Goal: Information Seeking & Learning: Learn about a topic

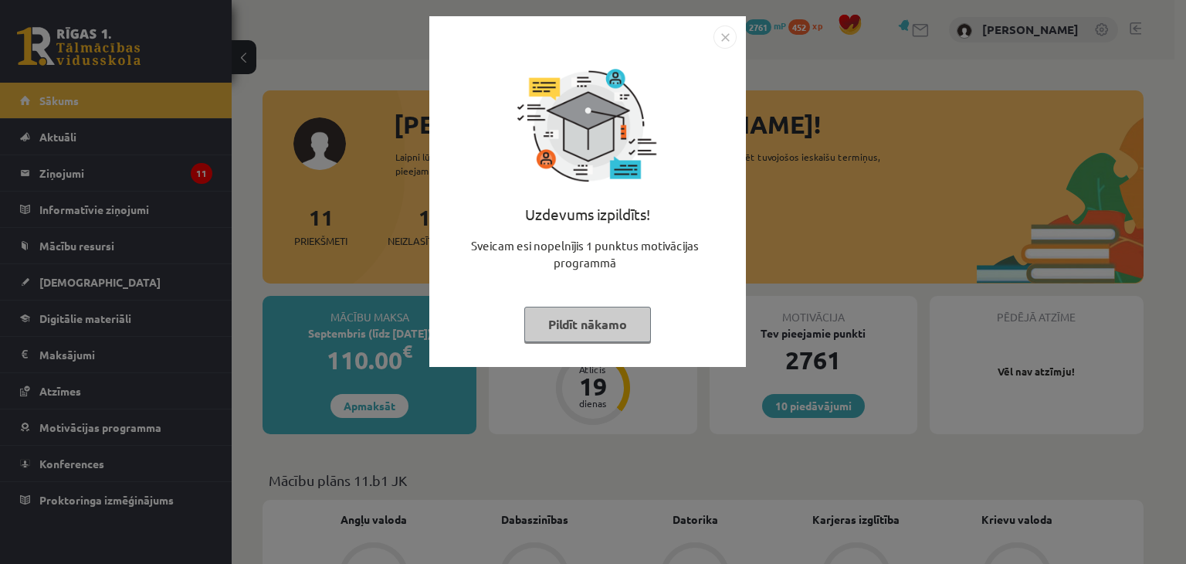
click at [602, 327] on button "Pildīt nākamo" at bounding box center [587, 325] width 127 height 36
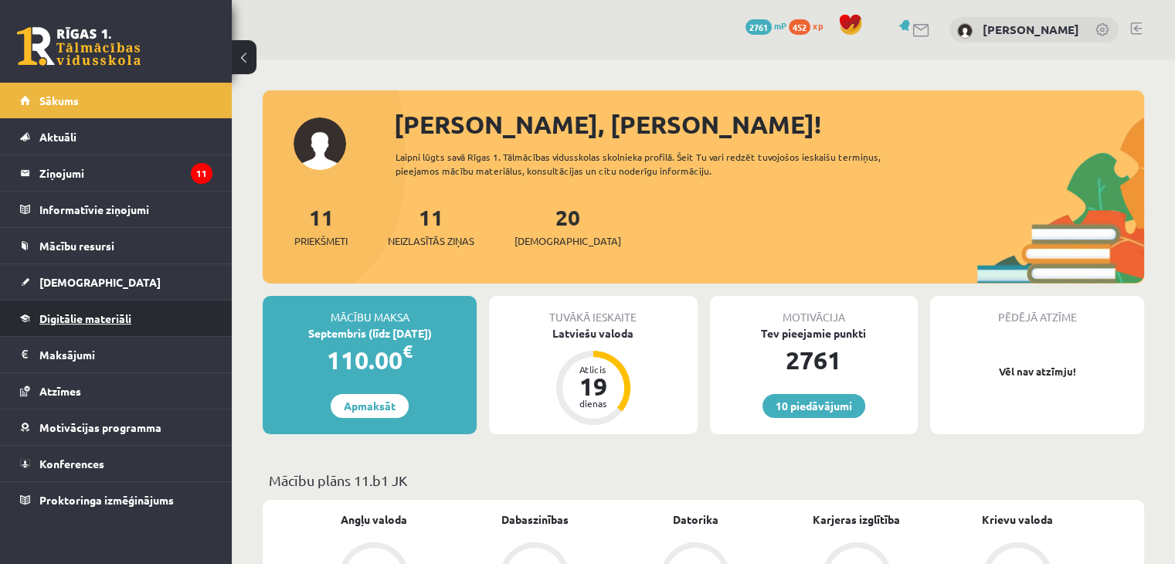
click at [129, 301] on link "Digitālie materiāli" at bounding box center [116, 318] width 192 height 36
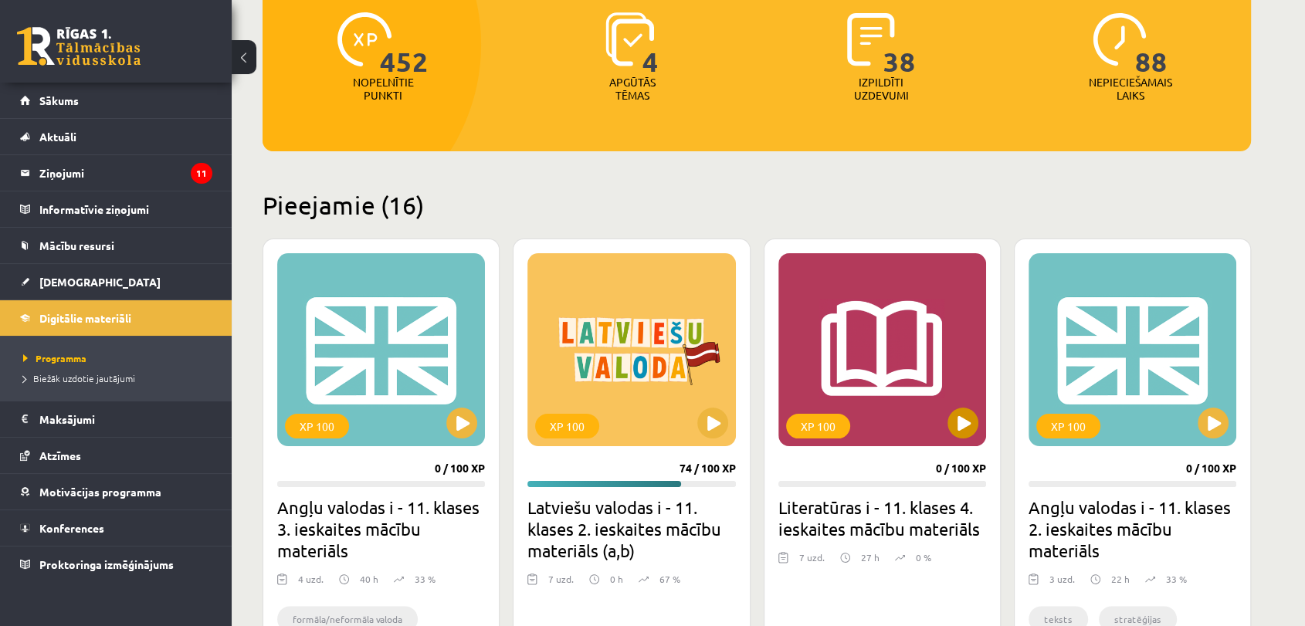
scroll to position [240, 0]
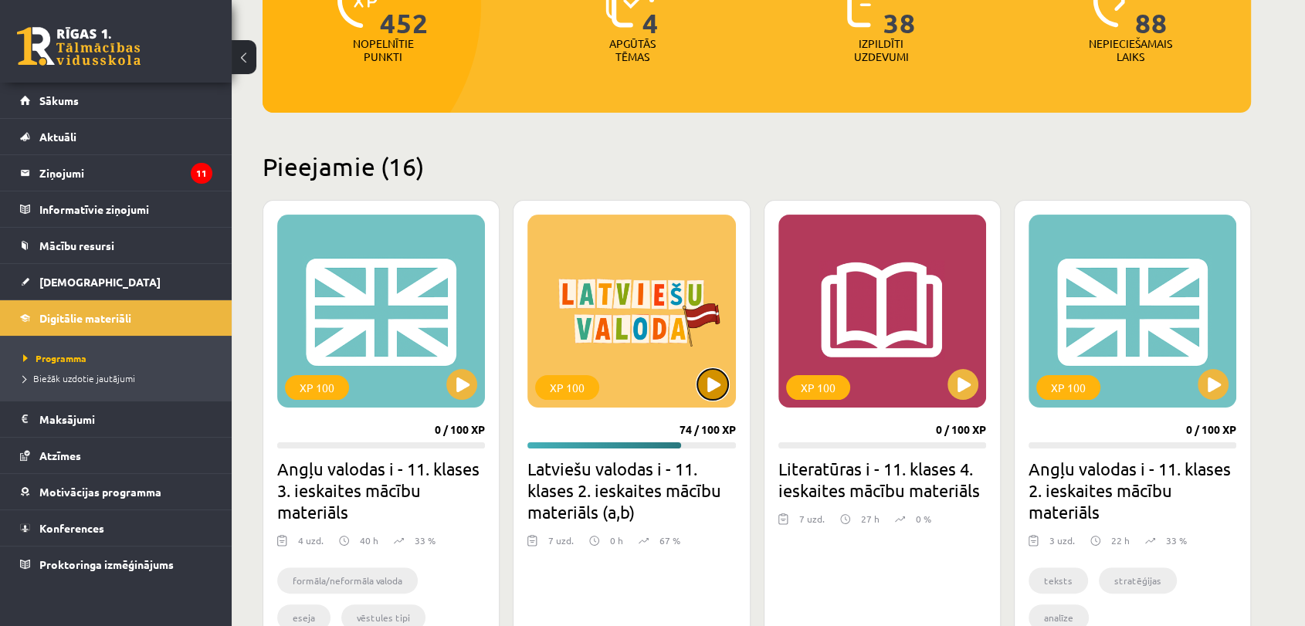
click at [716, 385] on button at bounding box center [712, 384] width 31 height 31
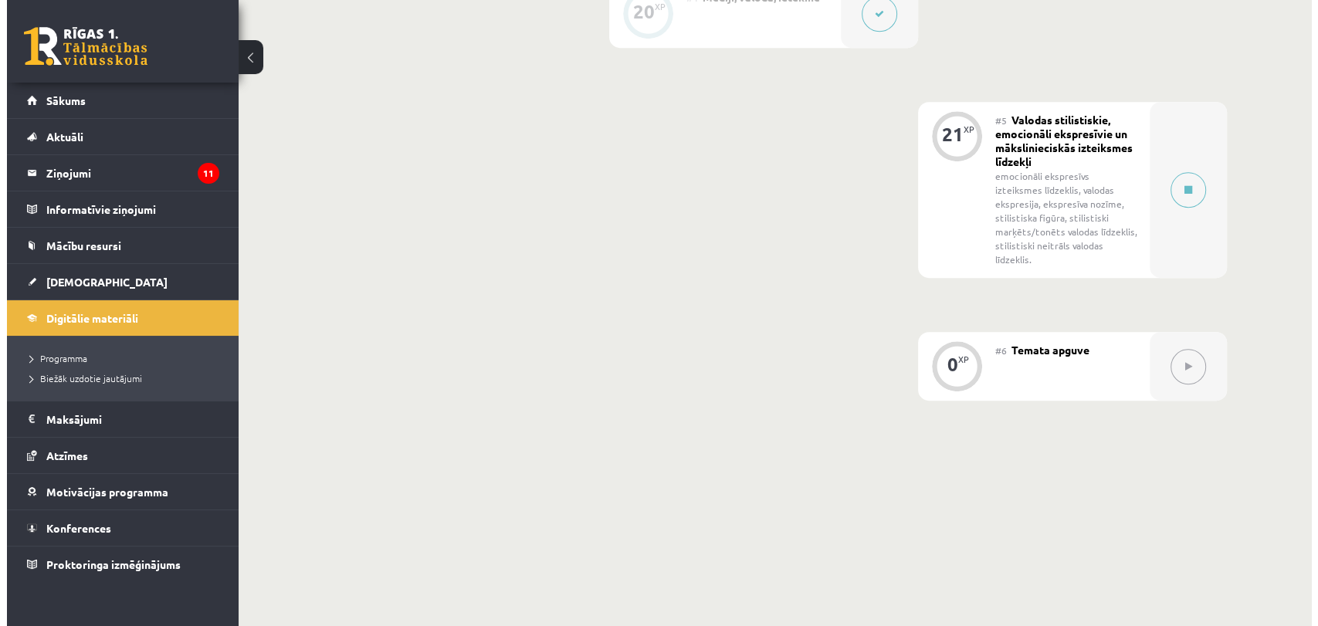
scroll to position [888, 0]
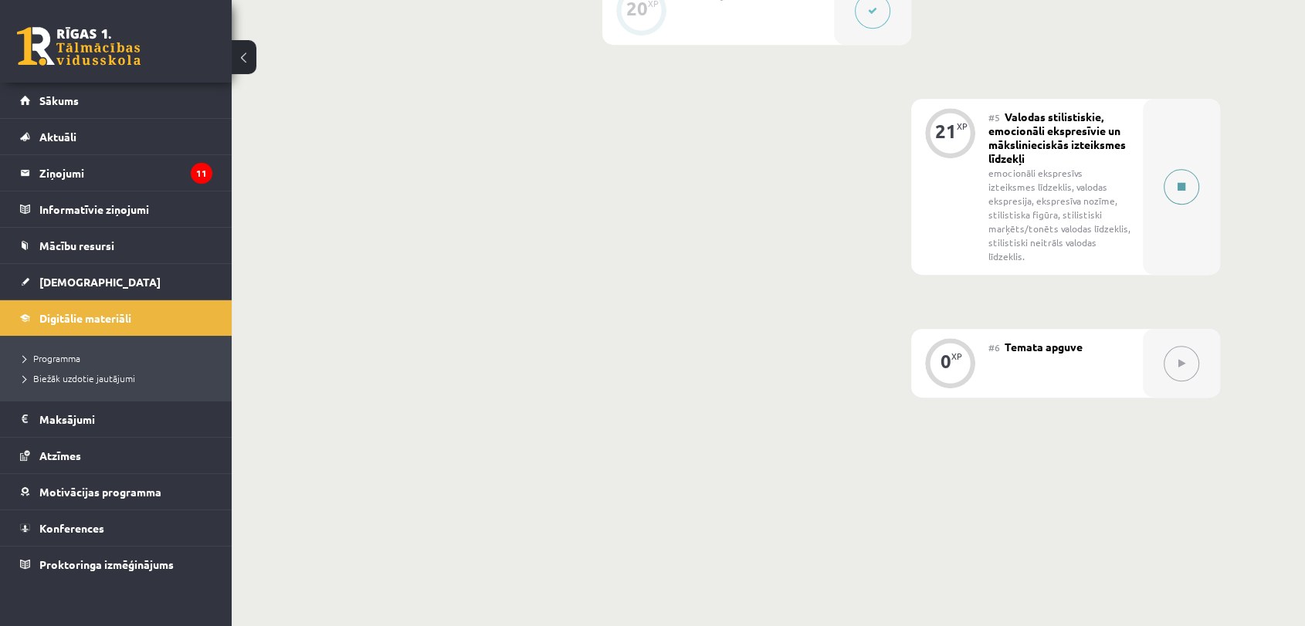
click at [1192, 169] on button at bounding box center [1182, 187] width 36 height 36
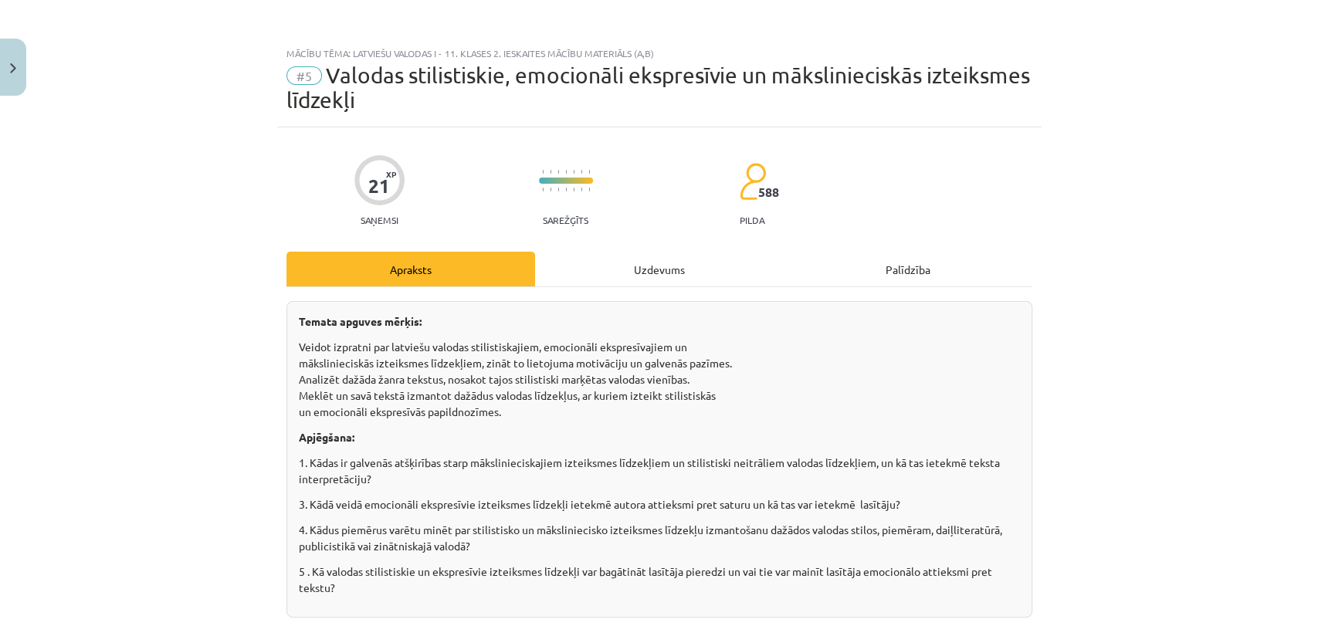
scroll to position [0, 0]
click at [638, 268] on div "Uzdevums" at bounding box center [659, 269] width 249 height 35
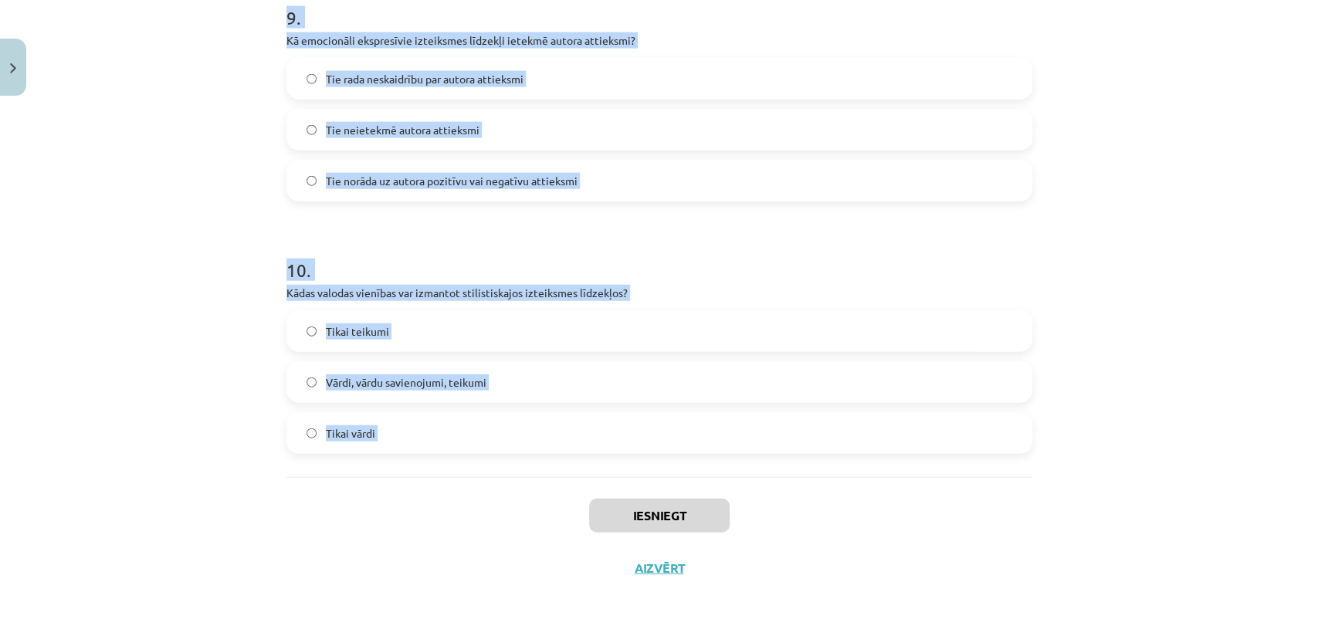
scroll to position [2379, 0]
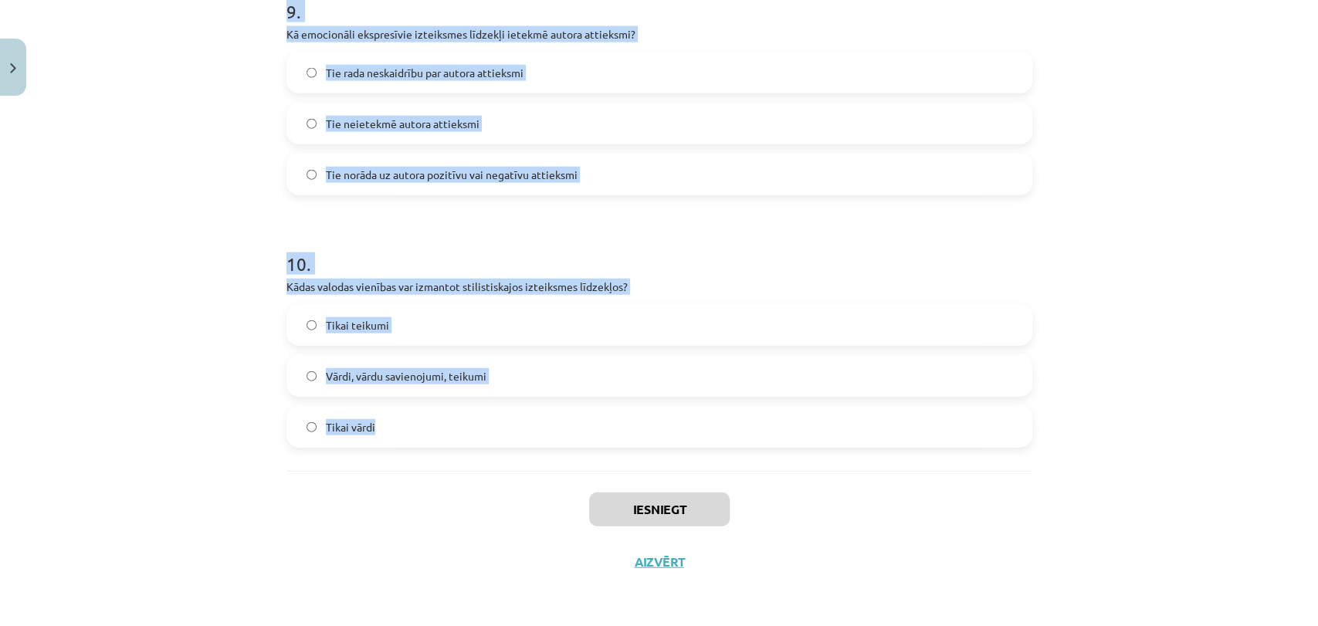
drag, startPoint x: 261, startPoint y: 286, endPoint x: 612, endPoint y: 420, distance: 375.5
click at [612, 420] on div "Mācību tēma: Latviešu valodas i - 11. klases 2. ieskaites mācību materiāls (a,b…" at bounding box center [659, 313] width 1318 height 626
copy form "1 . Kas ir simbols valodā? Vārds vai izteiciens, kas apzīmē kaut ko dziļāku par…"
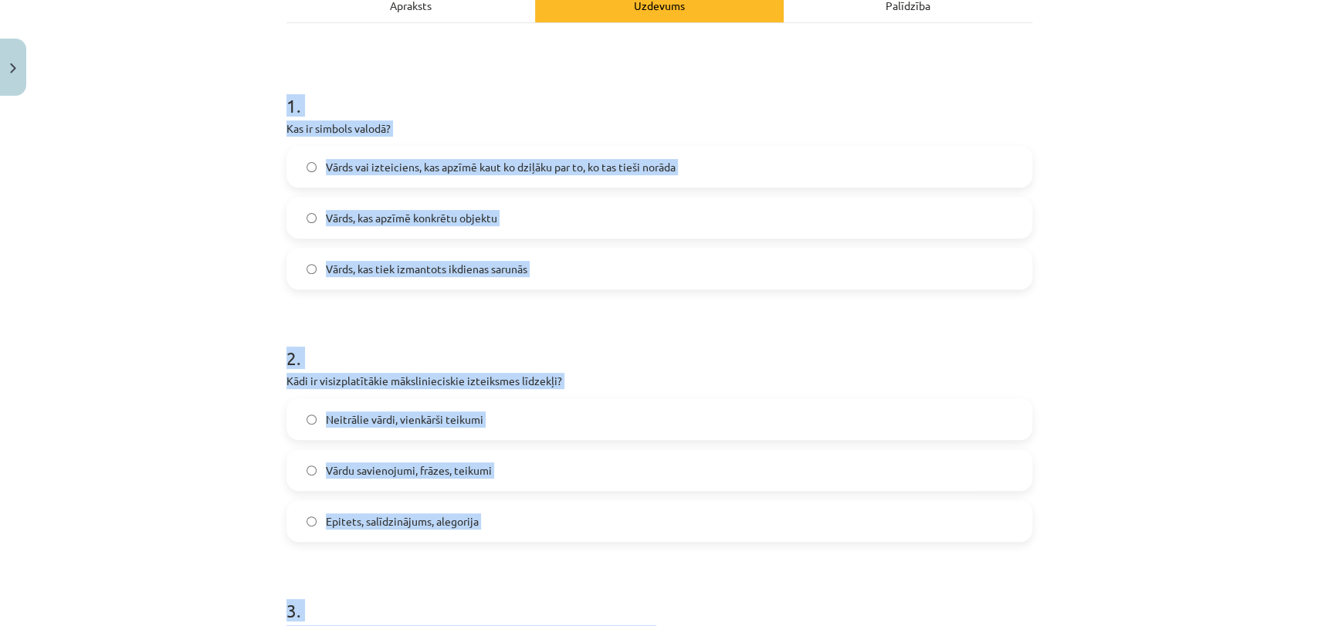
scroll to position [234, 0]
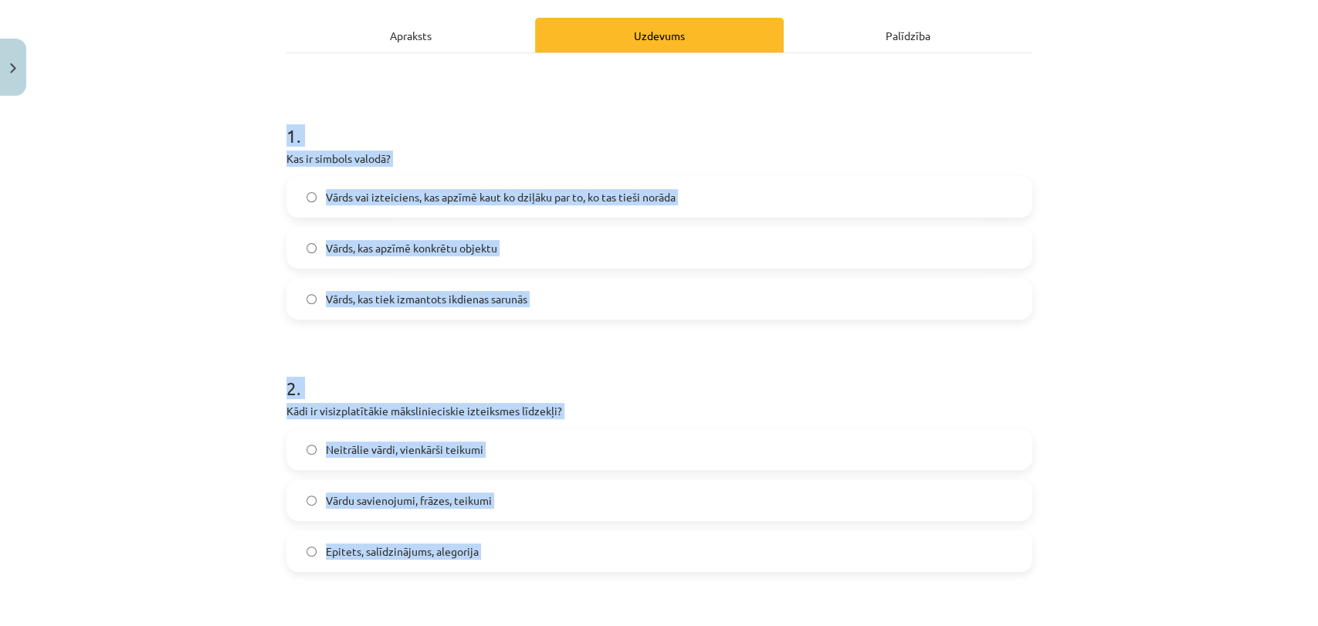
click at [154, 233] on div "Mācību tēma: Latviešu valodas i - 11. klases 2. ieskaites mācību materiāls (a,b…" at bounding box center [659, 313] width 1318 height 626
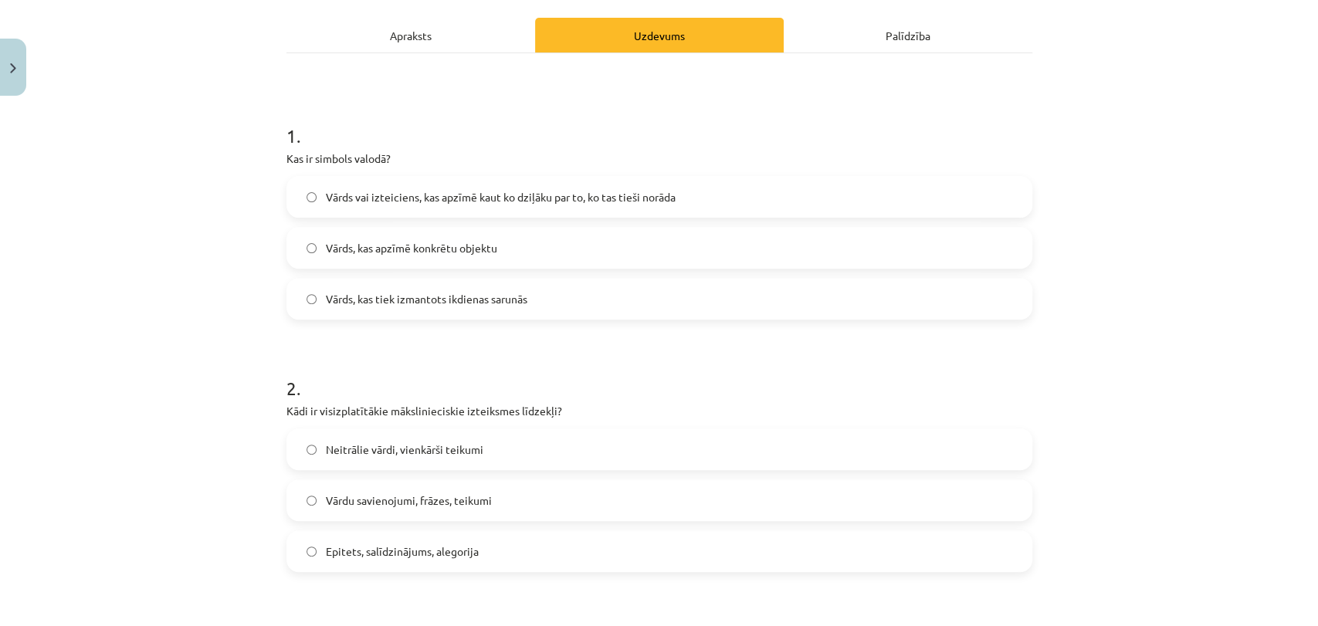
click at [370, 193] on span "Vārds vai izteiciens, kas apzīmē kaut ko dziļāku par to, ko tas tieši norāda" at bounding box center [501, 197] width 350 height 16
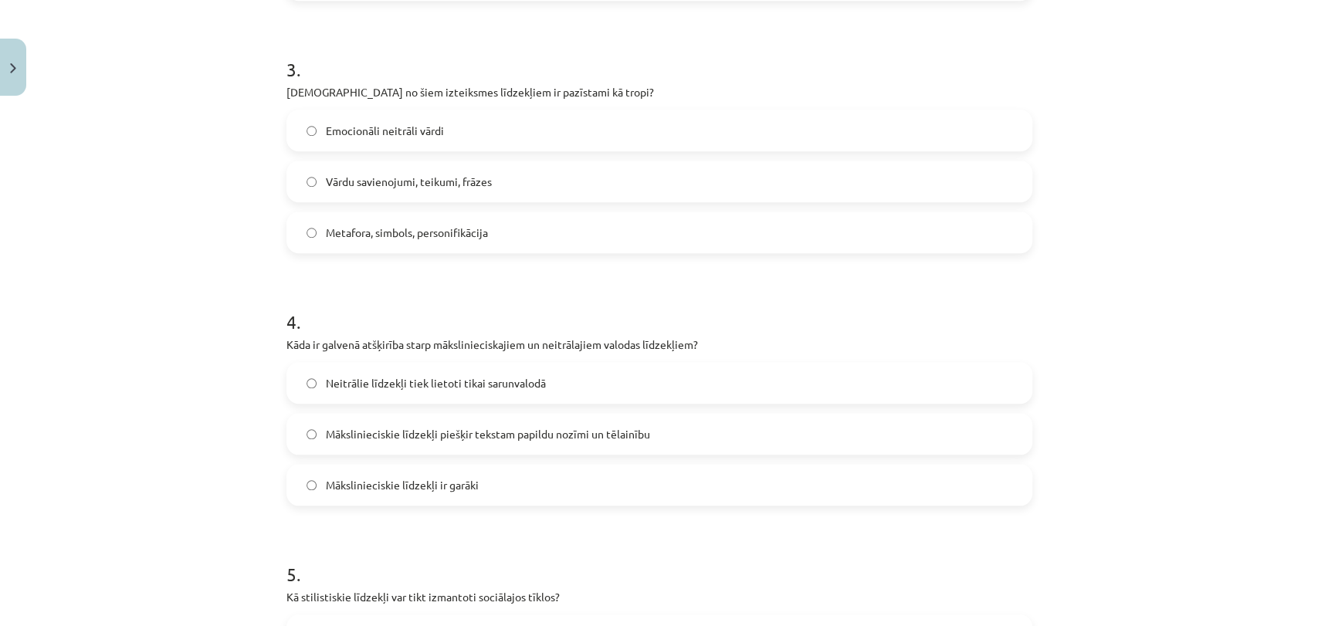
scroll to position [834, 0]
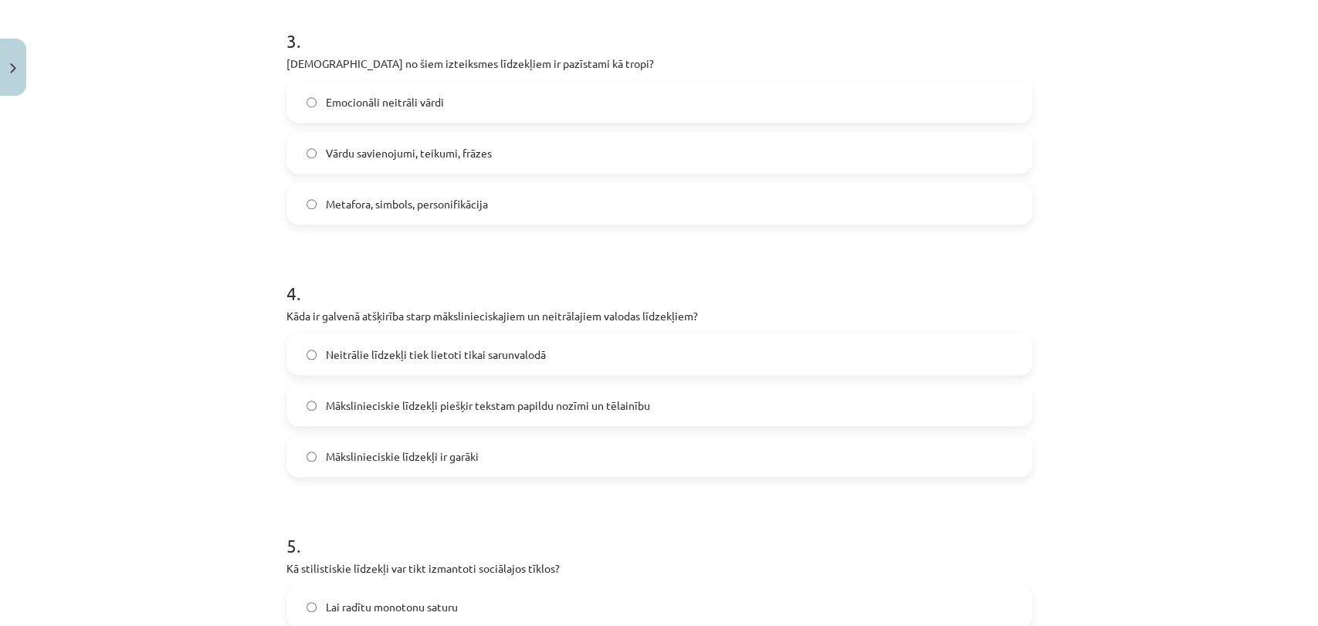
click at [299, 211] on label "Metafora, simbols, personifikācija" at bounding box center [659, 204] width 743 height 39
click at [592, 399] on span "Mākslinieciskie līdzekļi piešķir tekstam papildu nozīmi un tēlainību" at bounding box center [488, 406] width 324 height 16
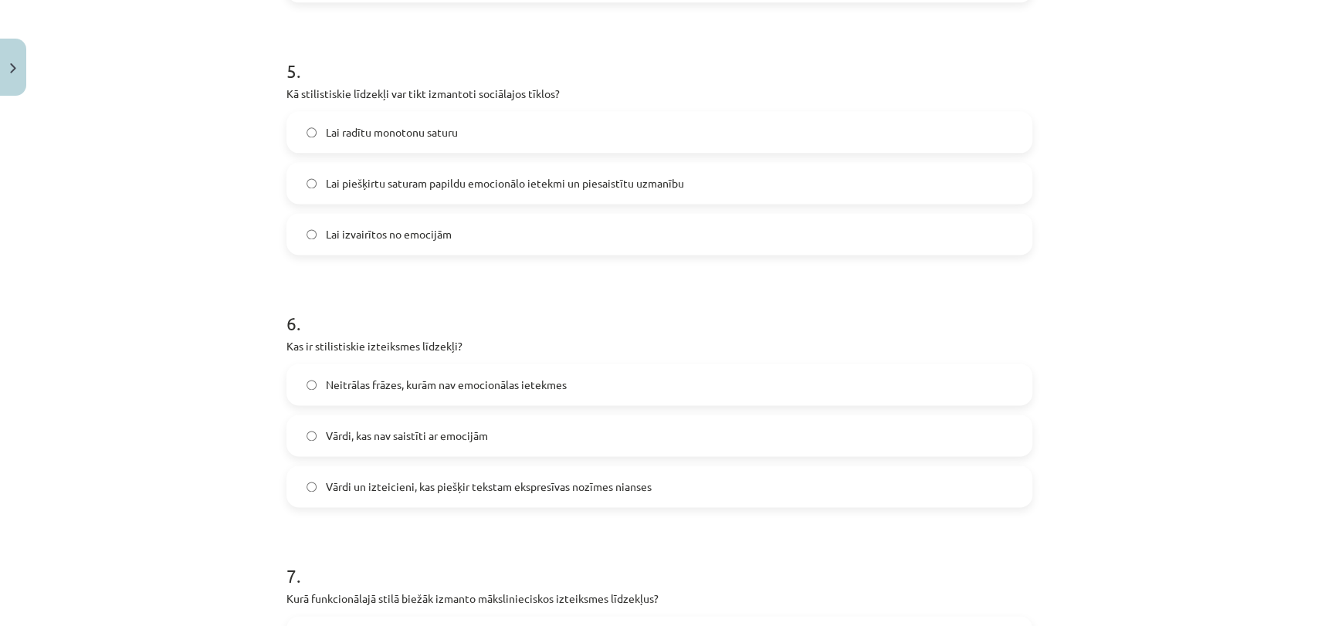
scroll to position [1349, 0]
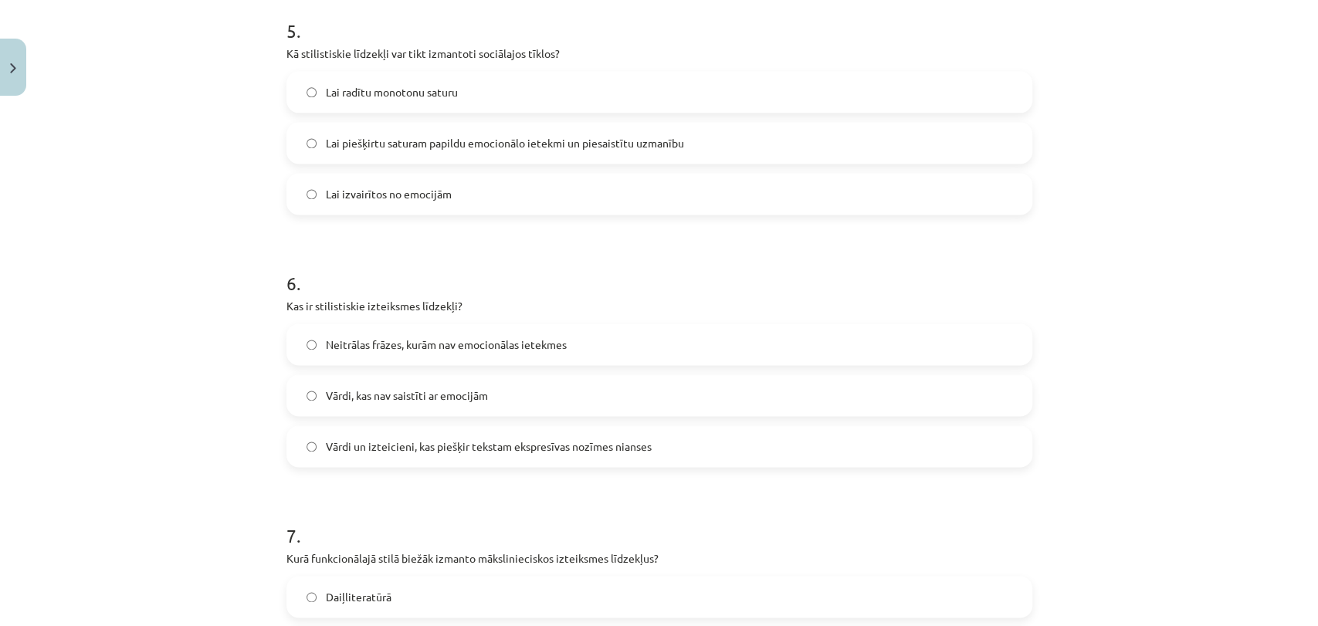
click at [484, 137] on span "Lai piešķirtu saturam papildu emocionālo ietekmi un piesaistītu uzmanību" at bounding box center [505, 143] width 358 height 16
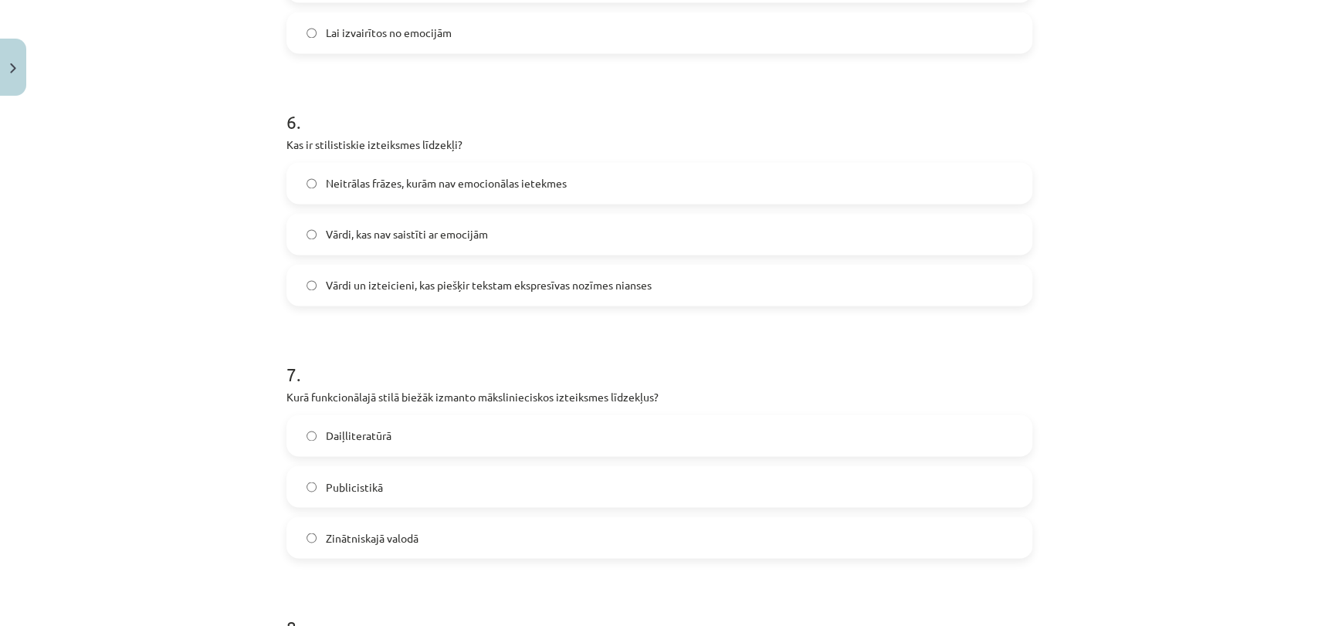
scroll to position [1606, 0]
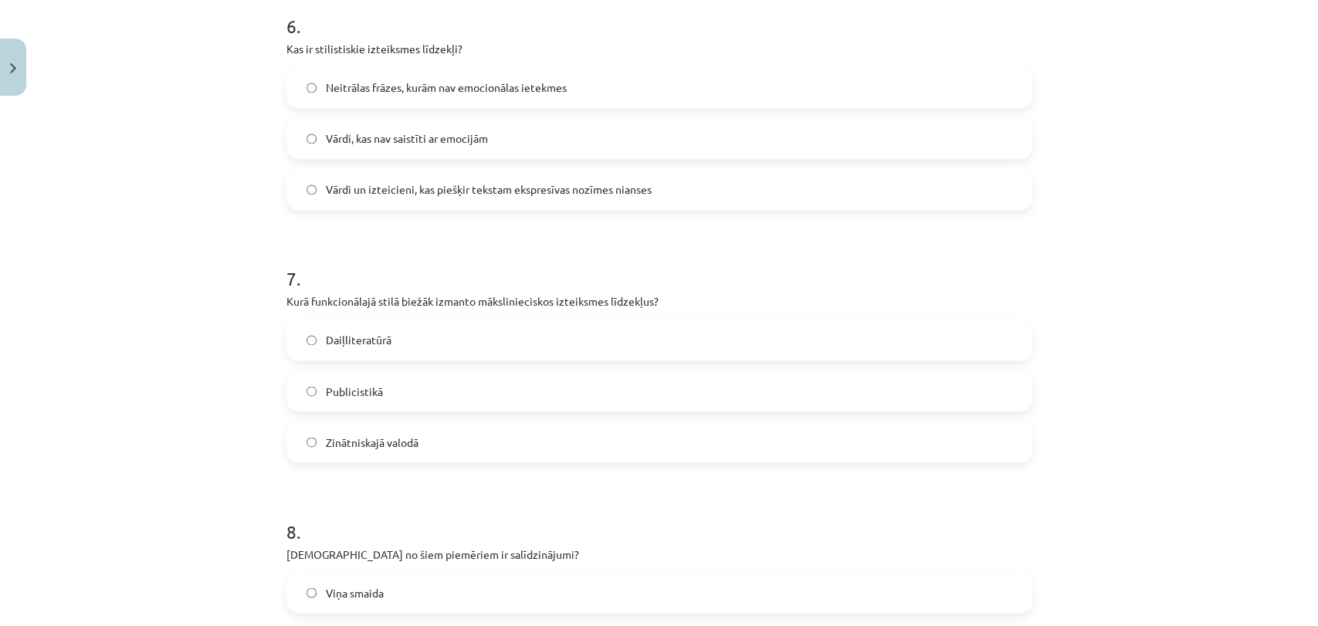
click at [392, 199] on label "Vārdi un izteicieni, kas piešķir tekstam ekspresīvas nozīmes nianses" at bounding box center [659, 189] width 743 height 39
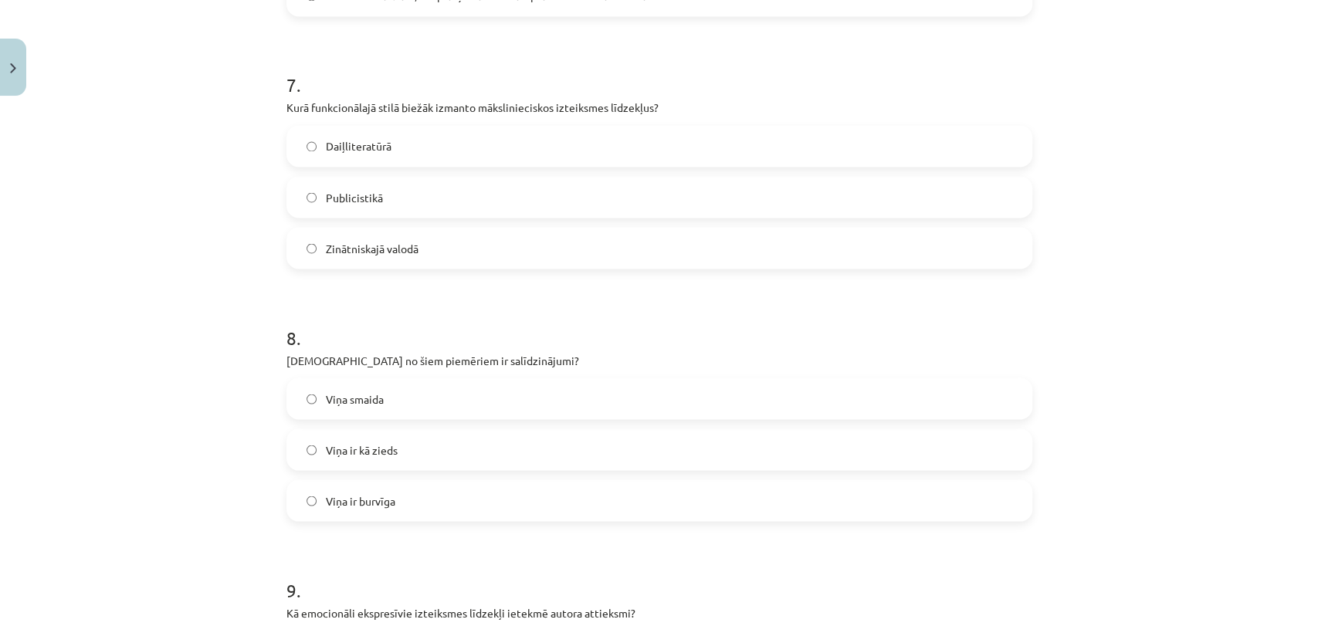
scroll to position [1779, 0]
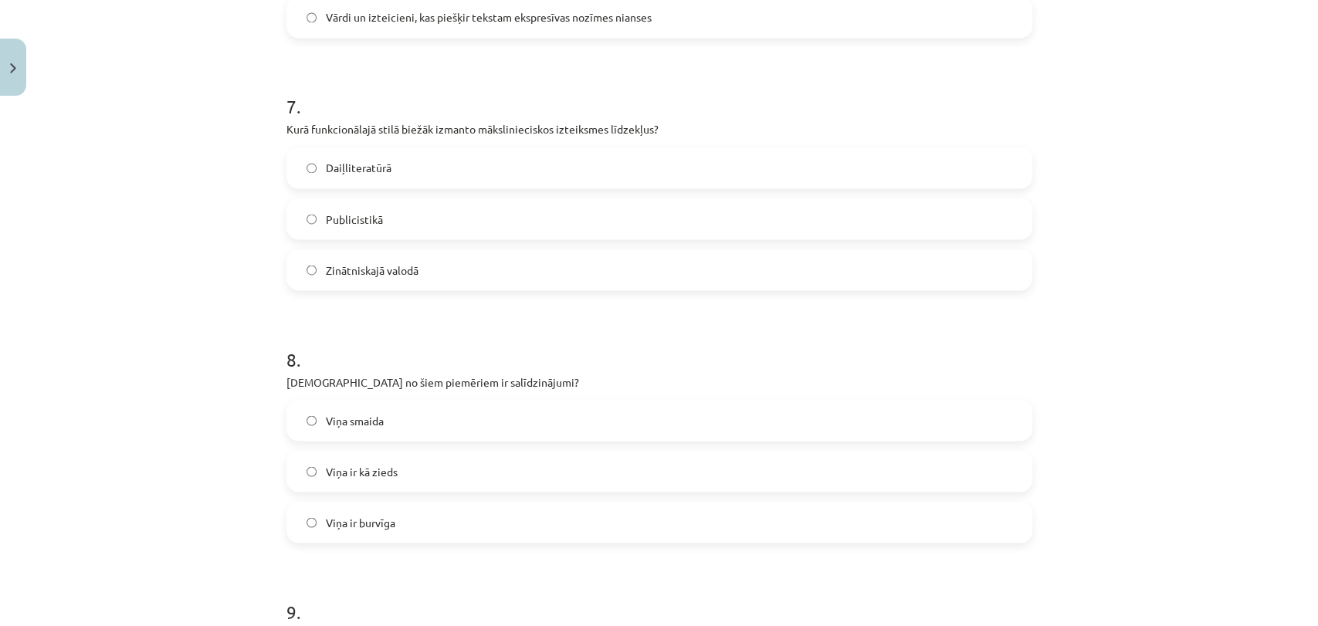
click at [353, 168] on span "Daiļliteratūrā" at bounding box center [359, 168] width 66 height 16
click at [352, 470] on span "Viņa ir kā zieds" at bounding box center [362, 471] width 72 height 16
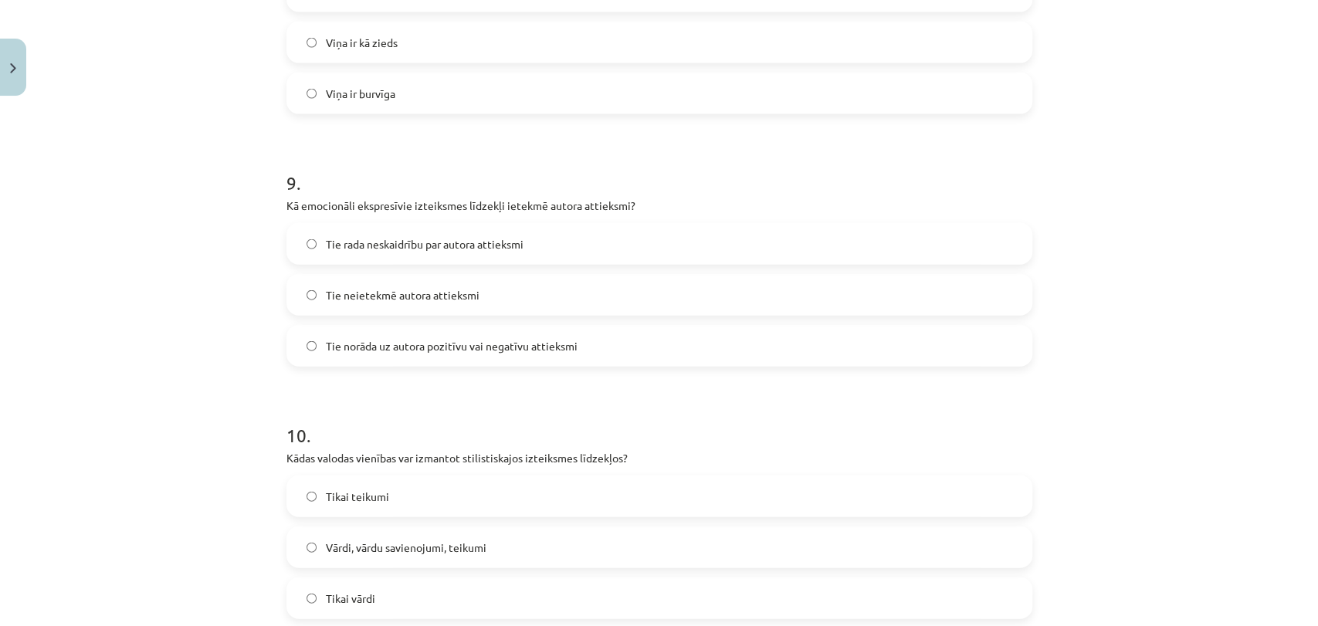
scroll to position [2293, 0]
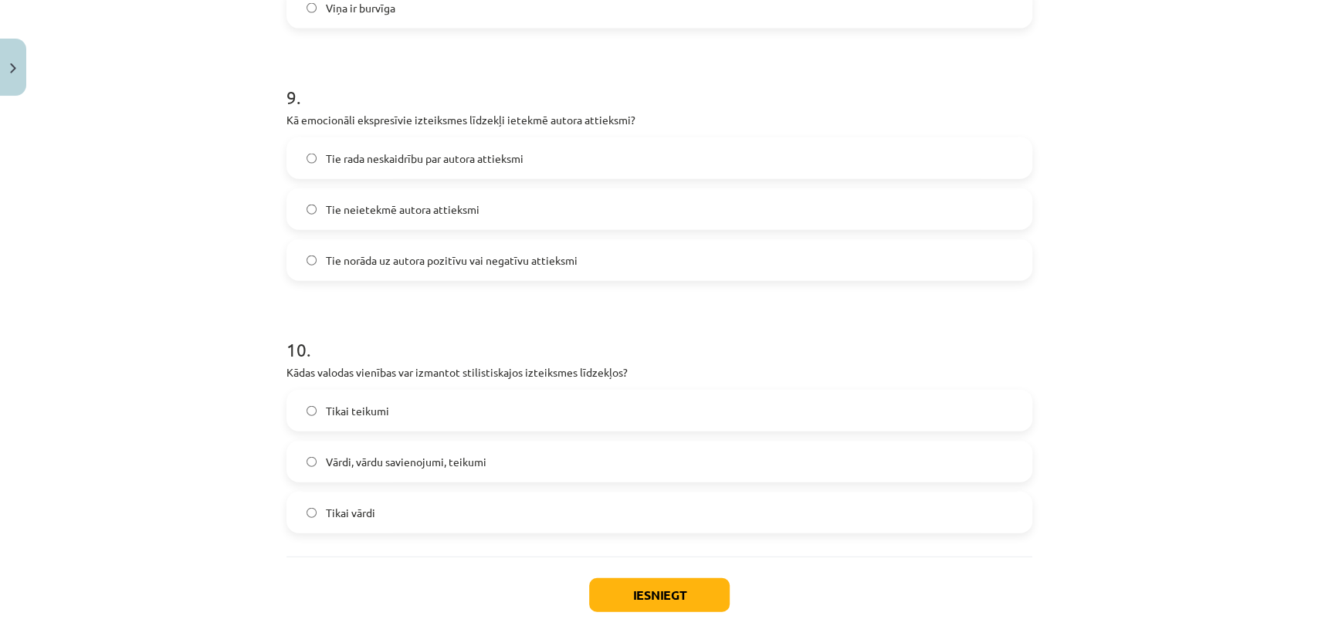
click at [527, 255] on span "Tie norāda uz autora pozitīvu vai negatīvu attieksmi" at bounding box center [452, 261] width 252 height 16
click at [538, 454] on label "Vārdi, vārdu savienojumi, teikumi" at bounding box center [659, 462] width 743 height 39
click at [689, 586] on button "Iesniegt" at bounding box center [659, 595] width 141 height 34
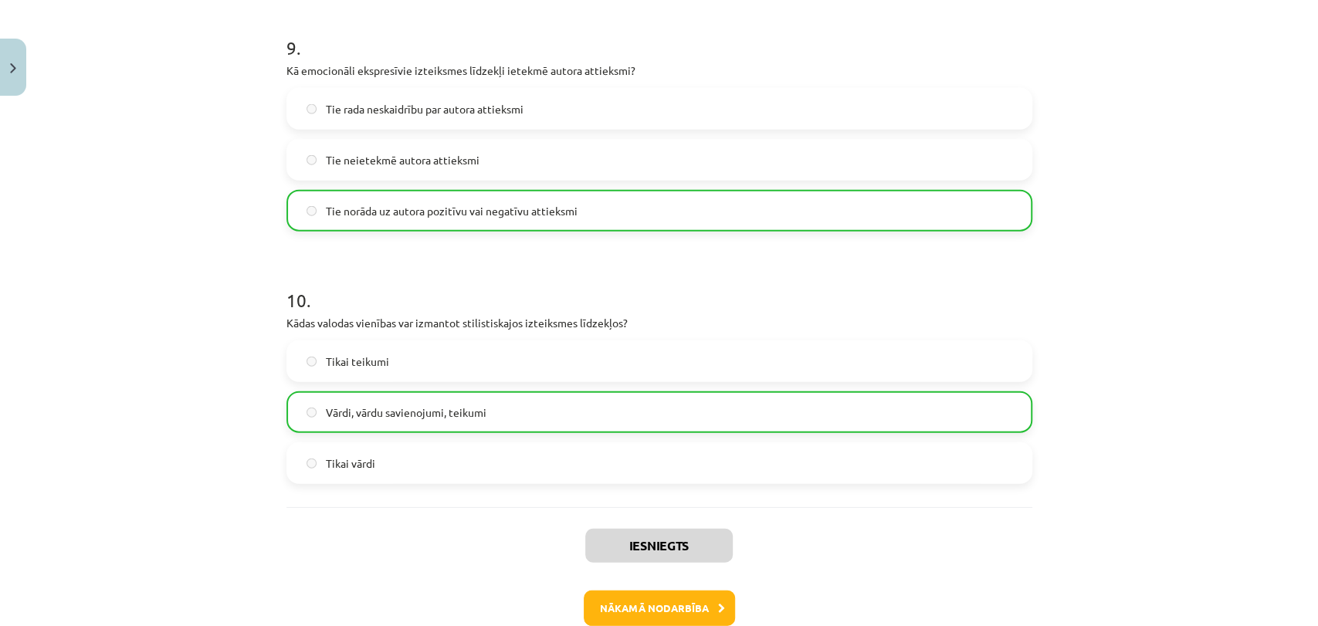
scroll to position [2428, 0]
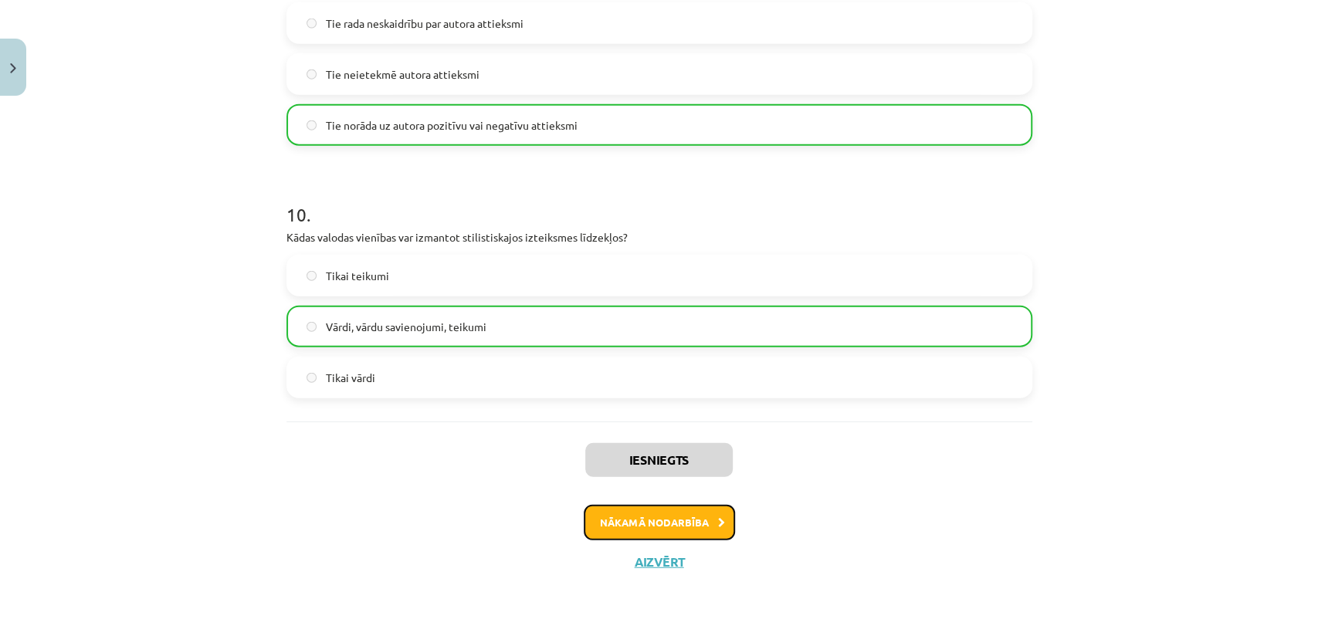
click at [665, 529] on button "Nākamā nodarbība" at bounding box center [659, 523] width 151 height 36
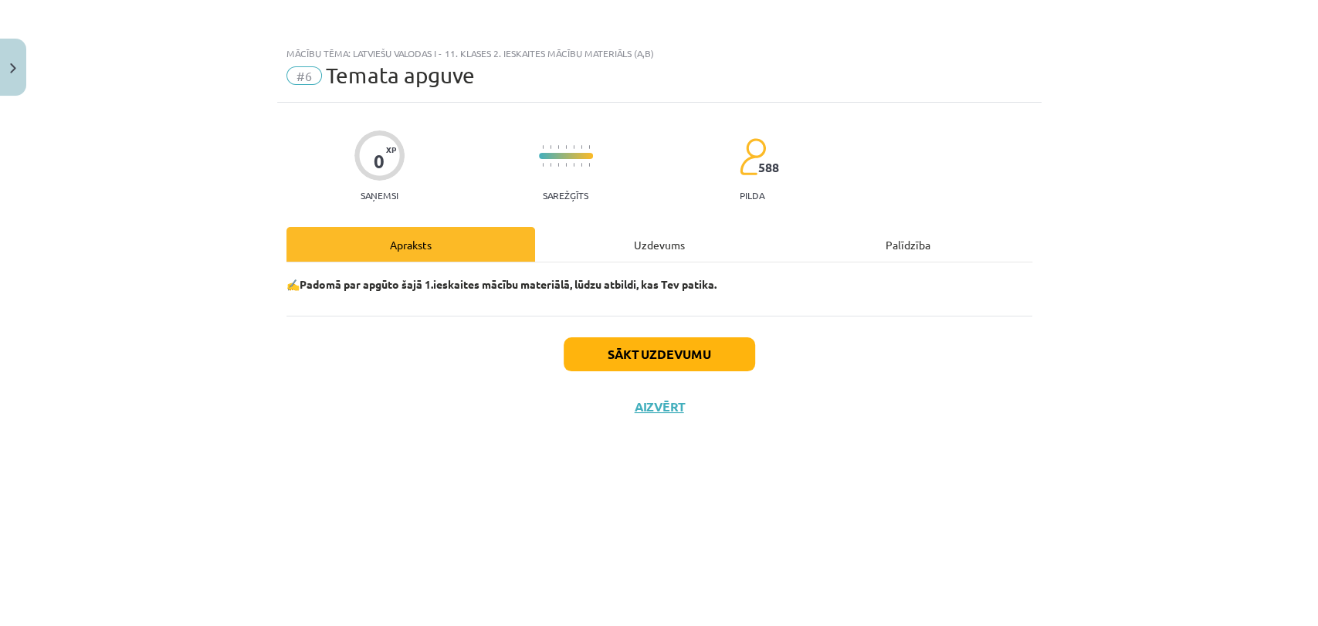
scroll to position [0, 0]
click at [685, 354] on button "Sākt uzdevumu" at bounding box center [660, 355] width 192 height 34
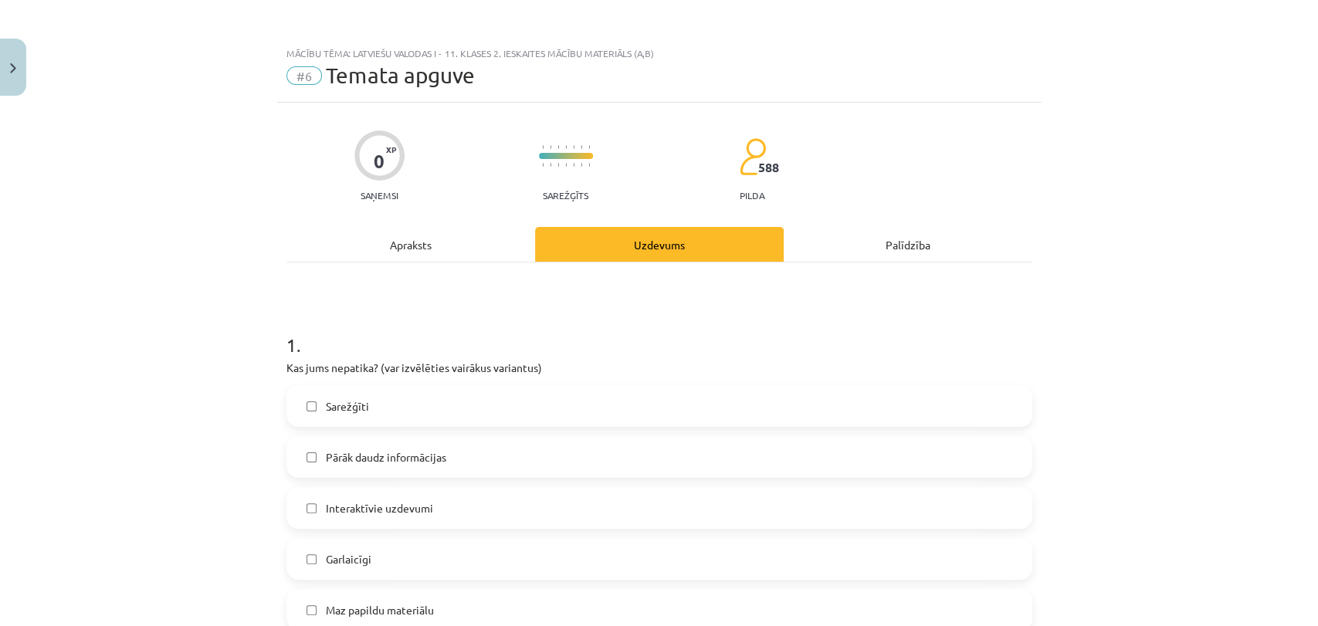
scroll to position [86, 0]
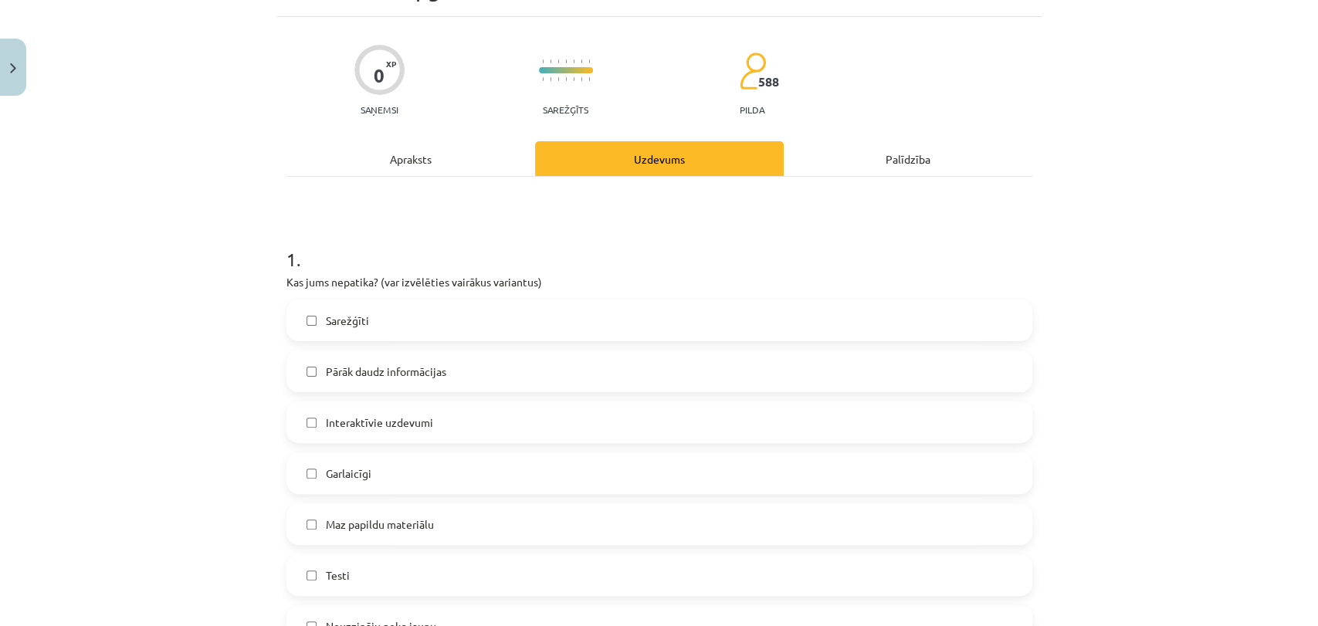
click at [374, 372] on span "Pārāk daudz informācijas" at bounding box center [386, 372] width 120 height 16
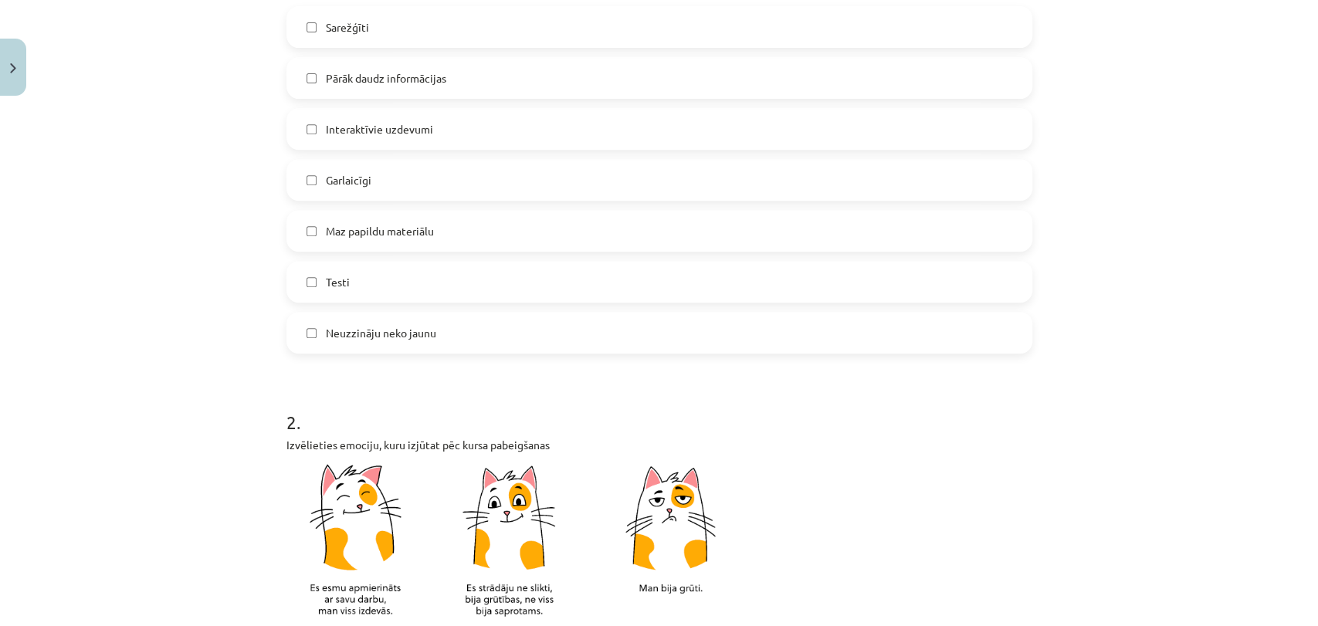
scroll to position [257, 0]
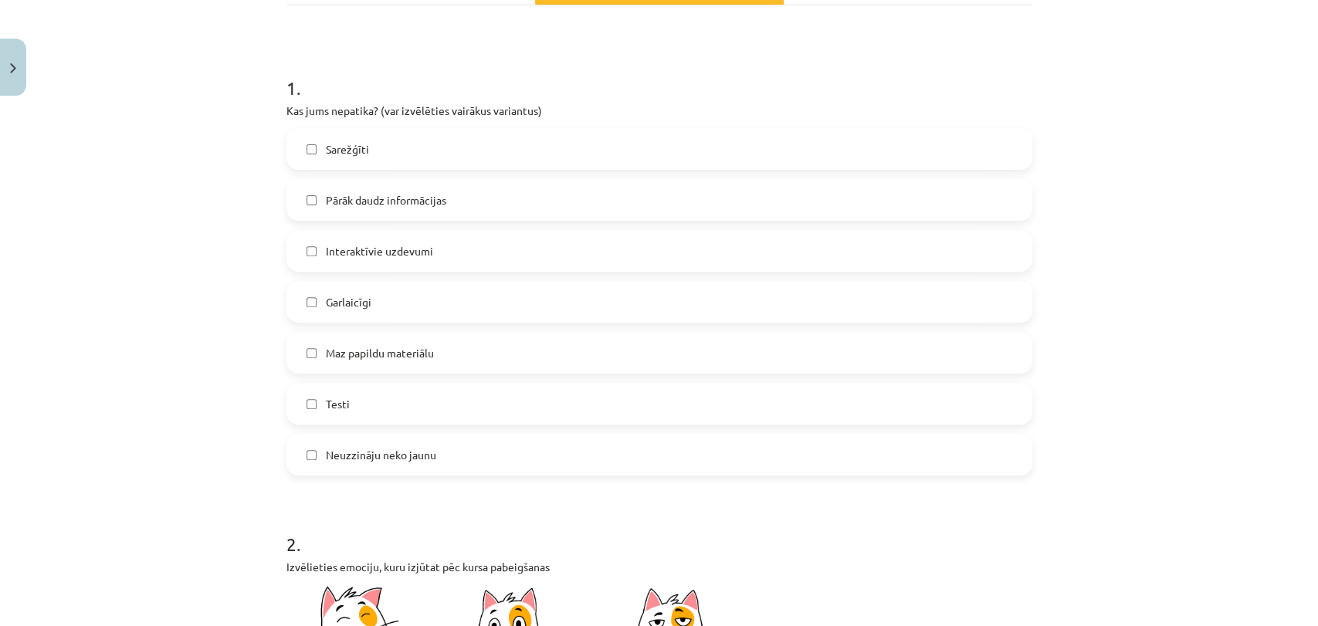
click at [402, 158] on label "Sarežģīti" at bounding box center [659, 149] width 743 height 39
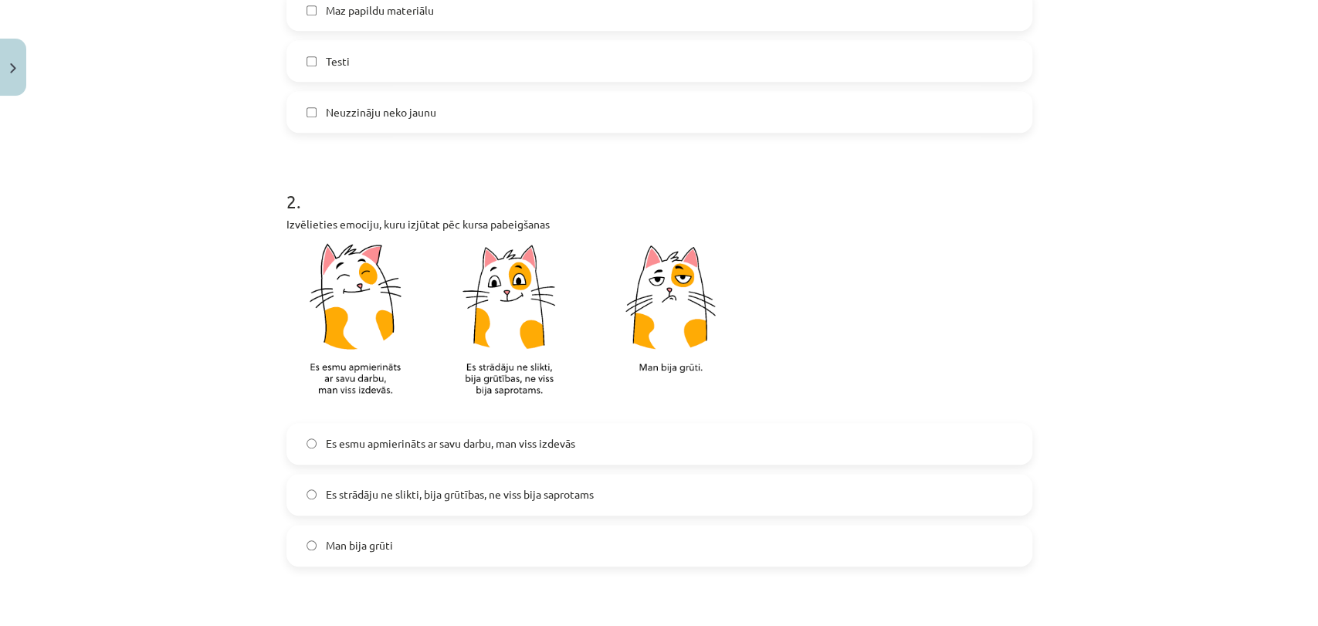
click at [531, 492] on span "Es strādāju ne slikti, bija grūtības, ne viss bija saprotams" at bounding box center [460, 495] width 268 height 16
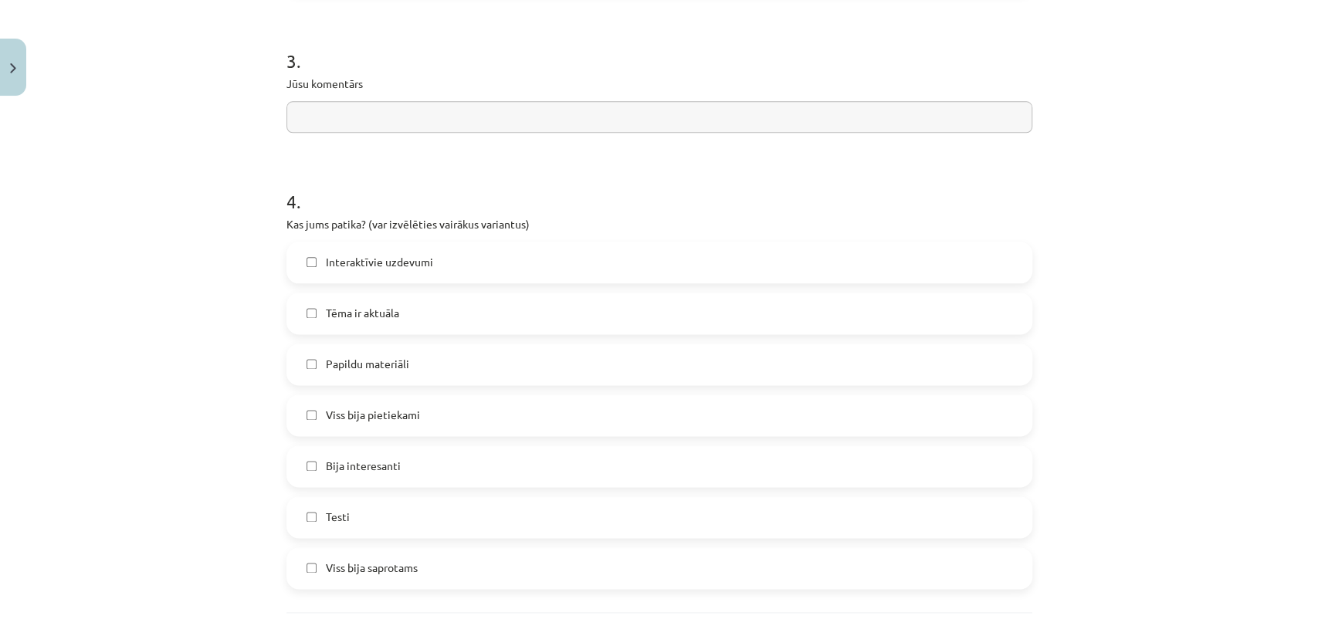
scroll to position [1201, 0]
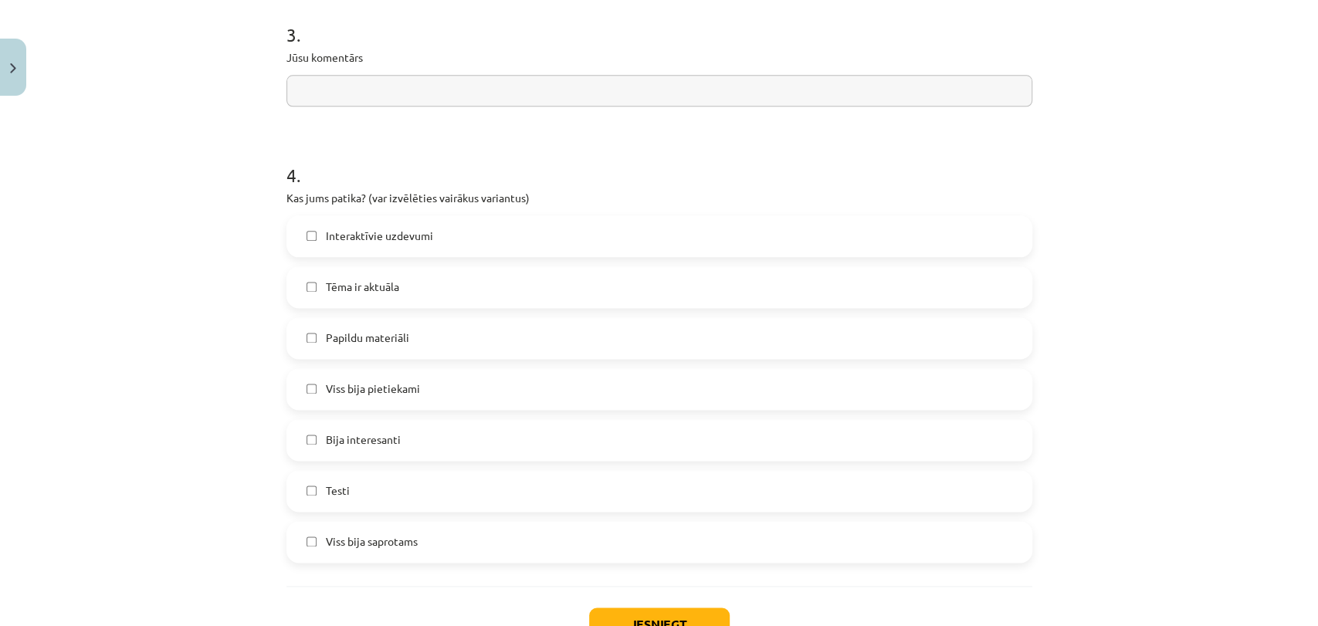
click at [473, 339] on label "Papildu materiāli" at bounding box center [659, 338] width 743 height 39
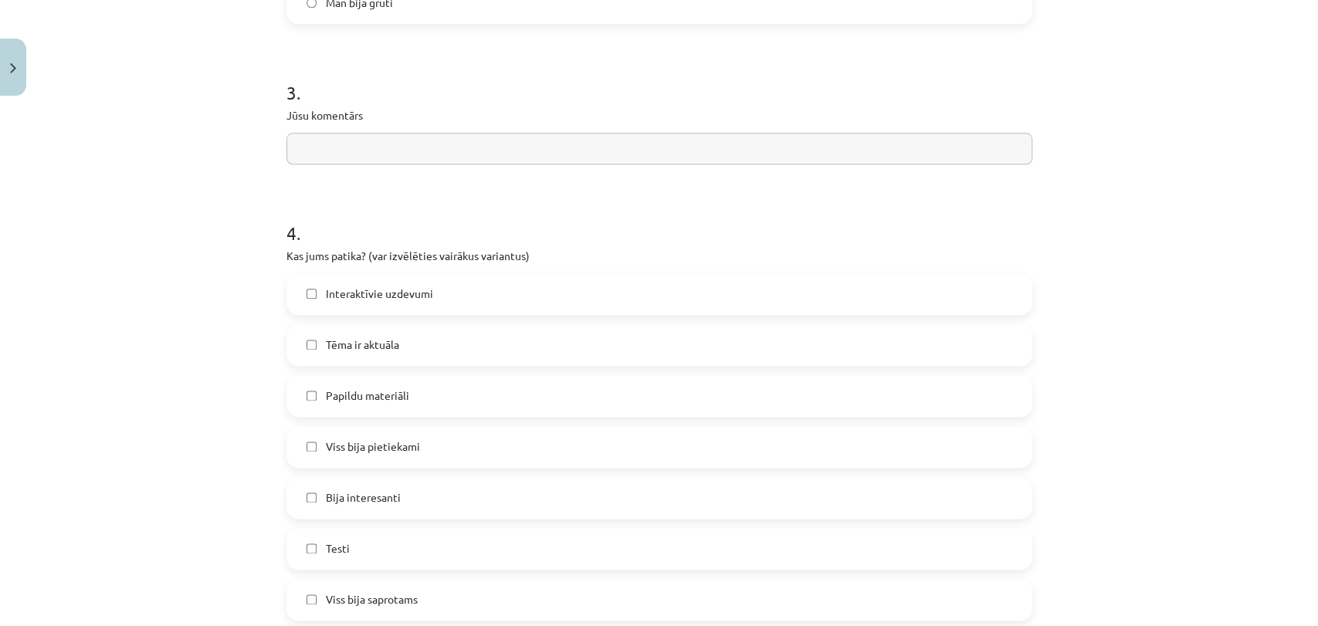
scroll to position [944, 0]
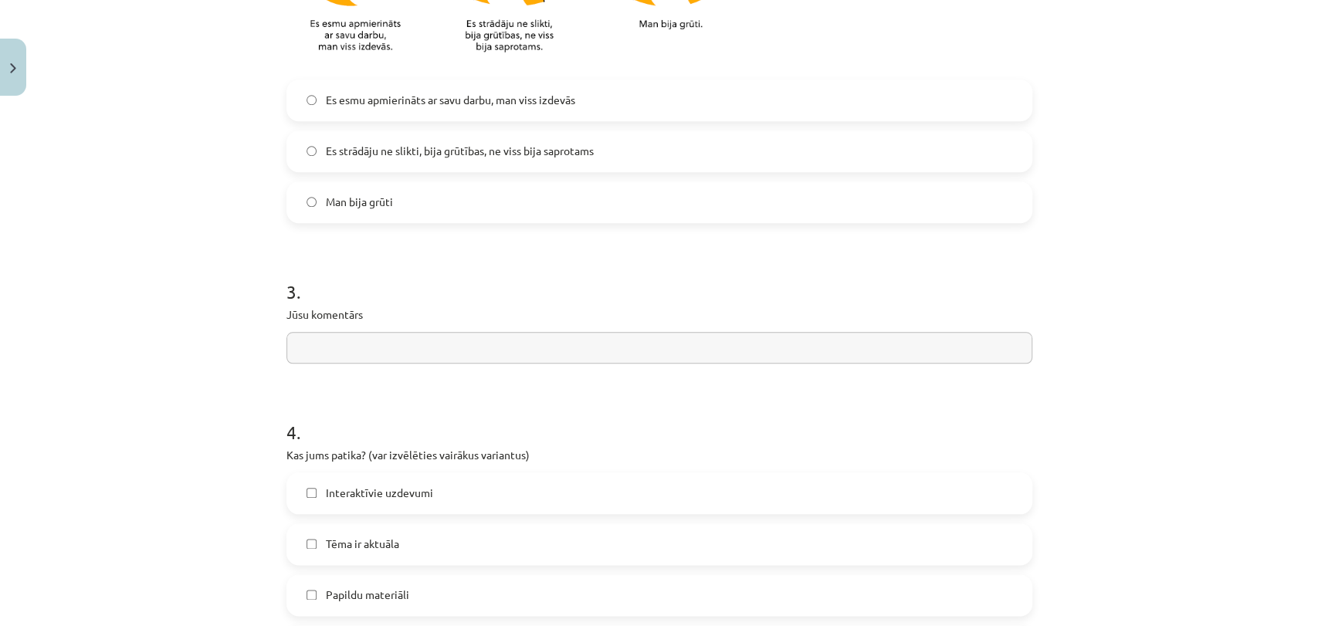
click at [680, 350] on input "text" at bounding box center [660, 348] width 746 height 32
click at [833, 343] on input "text" at bounding box center [660, 348] width 746 height 32
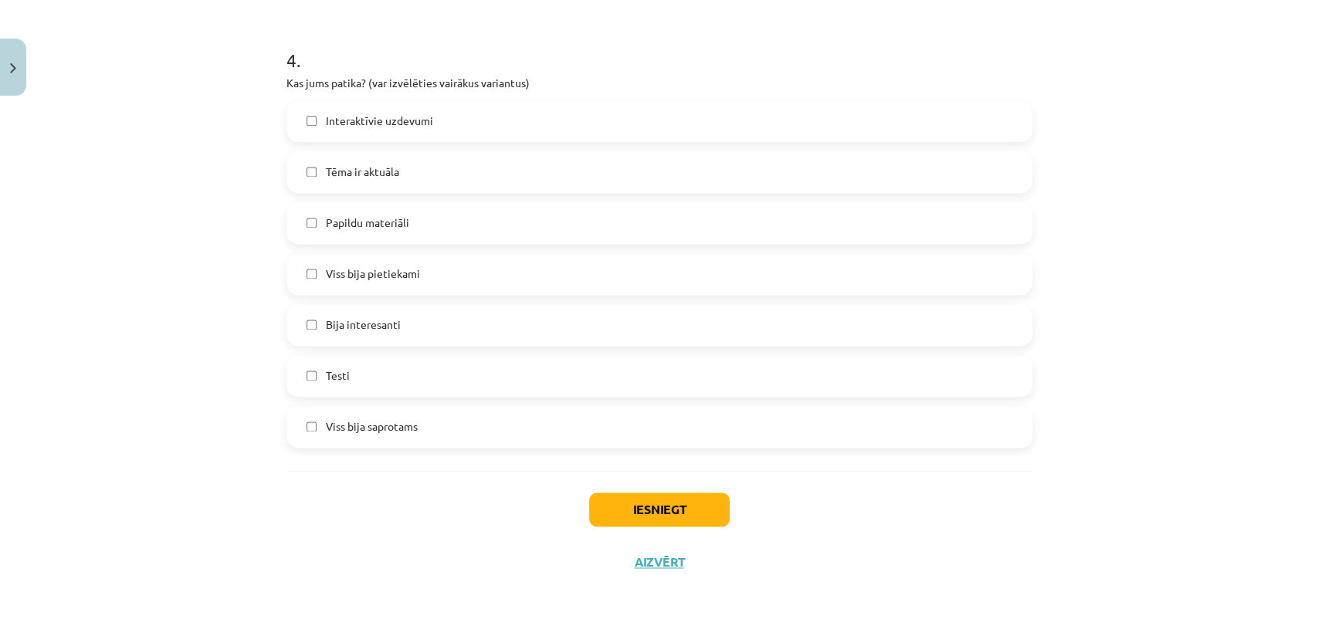
type input "**********"
click at [679, 502] on button "Iesniegt" at bounding box center [659, 510] width 141 height 34
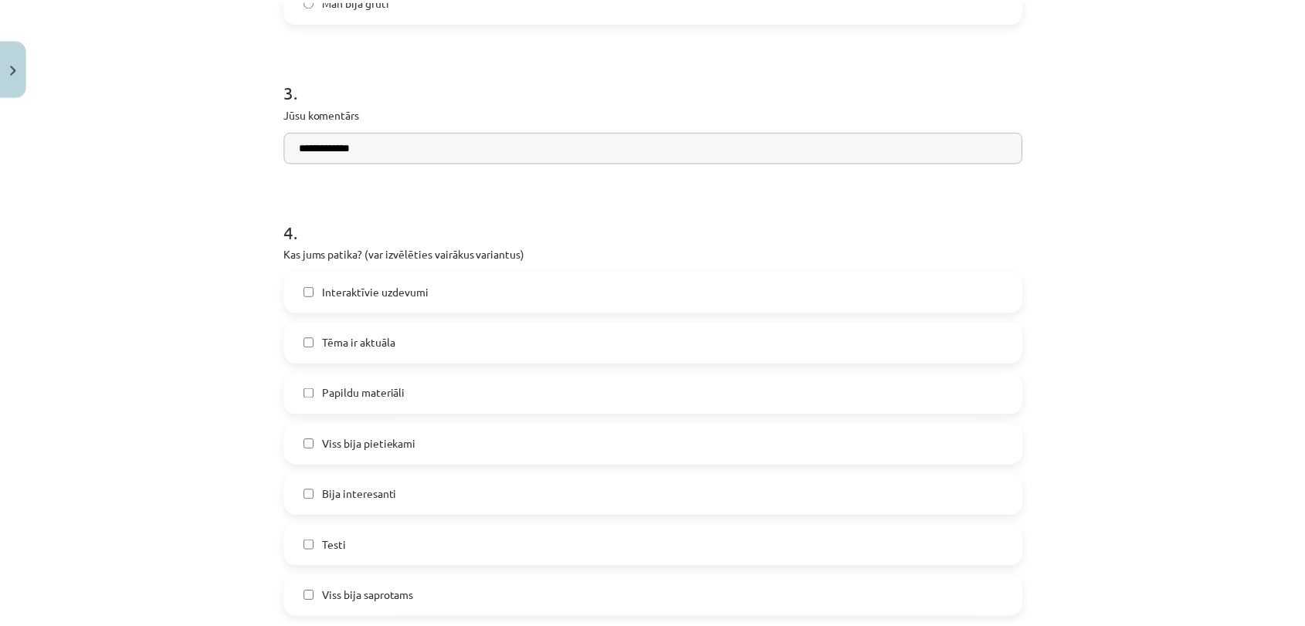
scroll to position [802, 0]
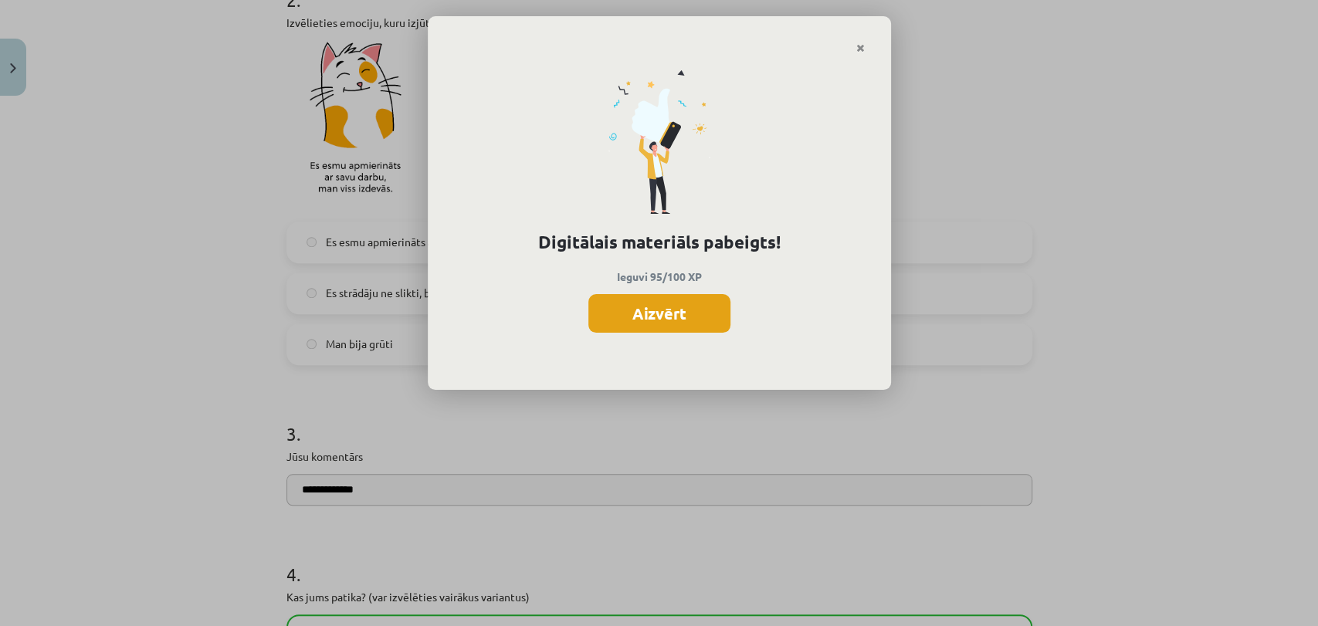
click at [650, 310] on button "Aizvērt" at bounding box center [660, 313] width 142 height 39
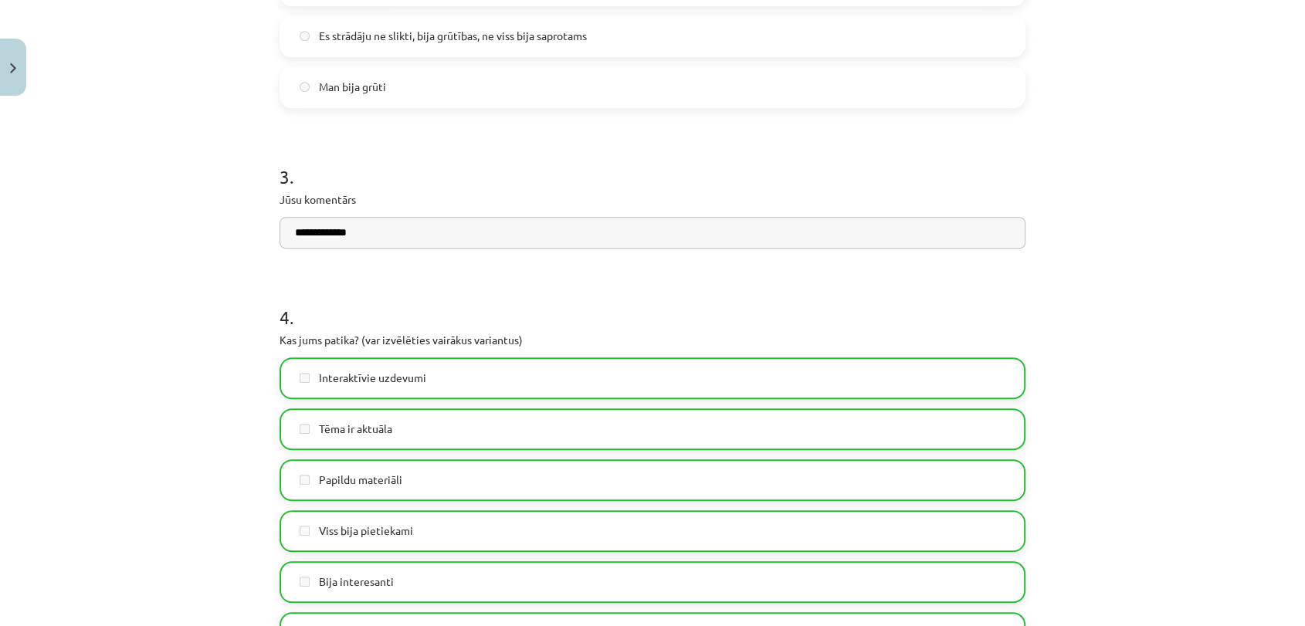
scroll to position [1316, 0]
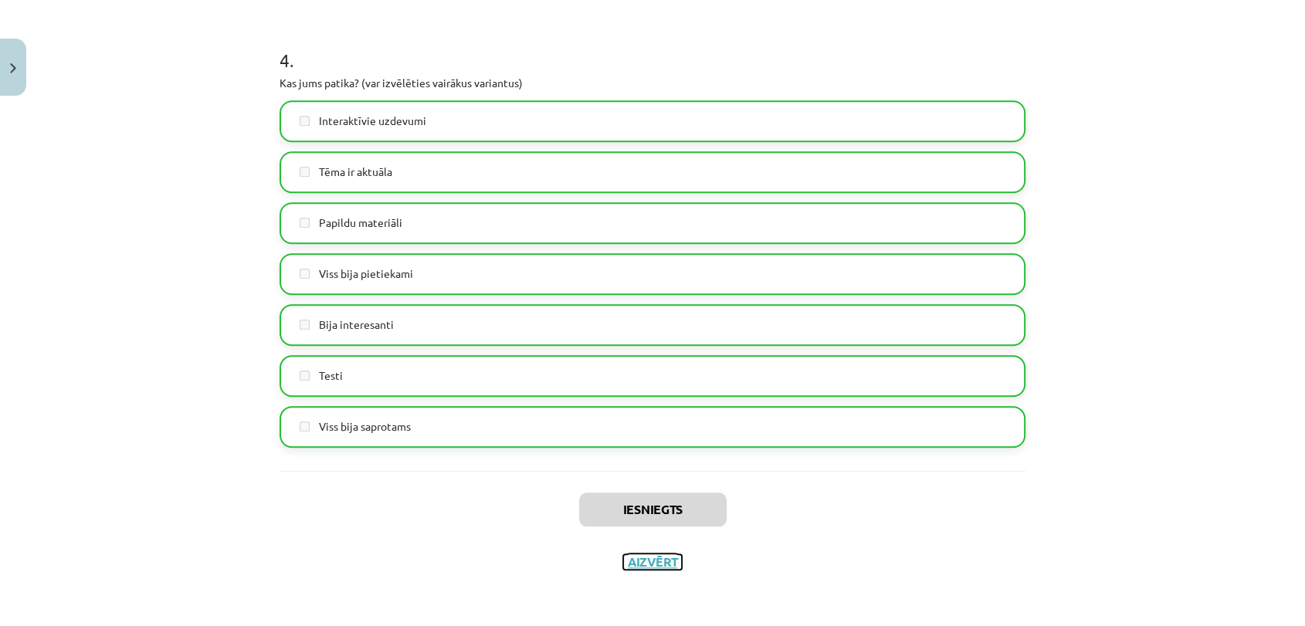
click at [646, 561] on button "Aizvērt" at bounding box center [652, 562] width 59 height 15
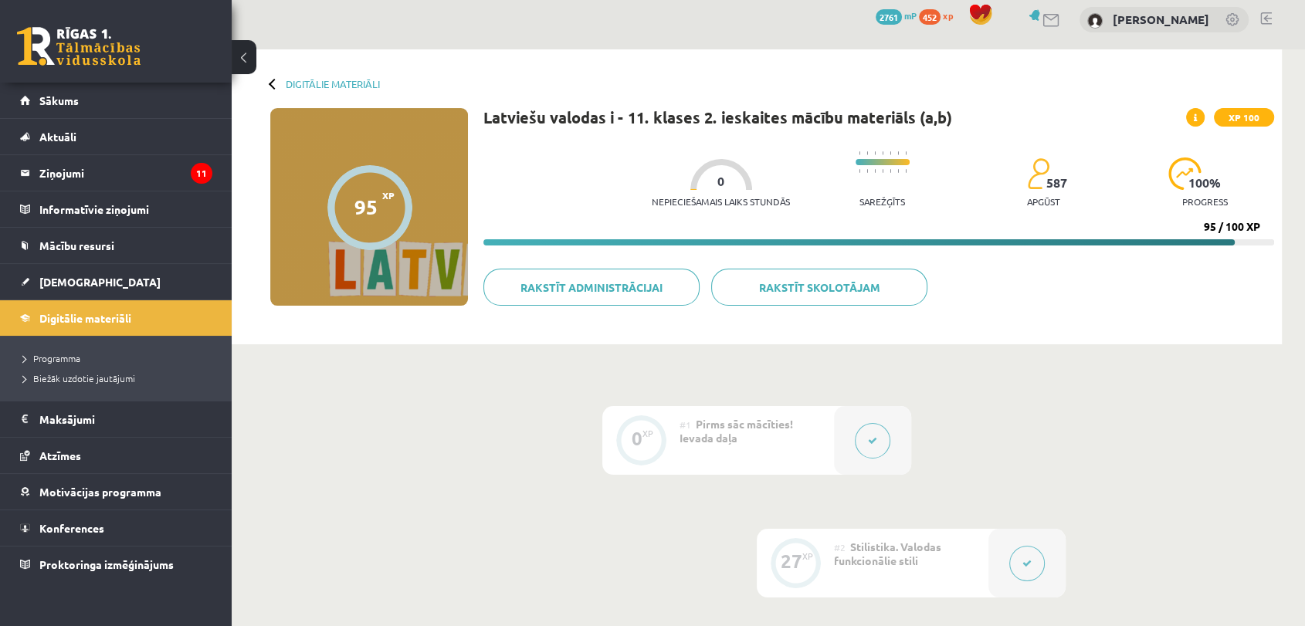
scroll to position [0, 0]
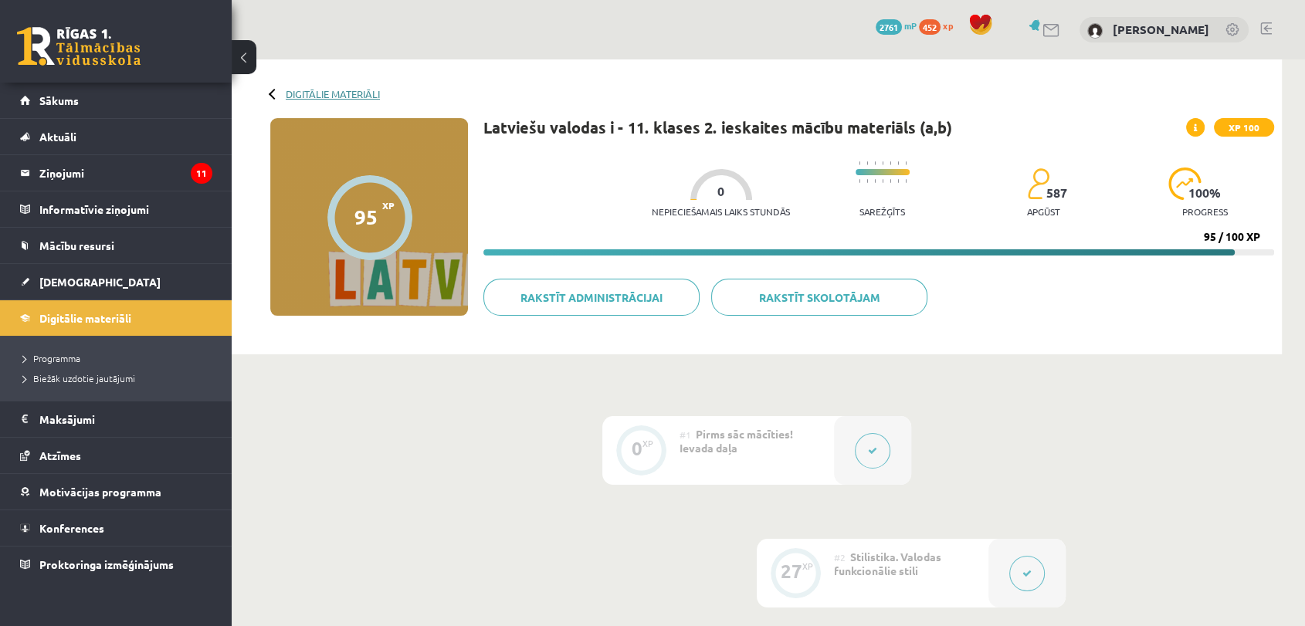
click at [297, 90] on link "Digitālie materiāli" at bounding box center [333, 94] width 94 height 12
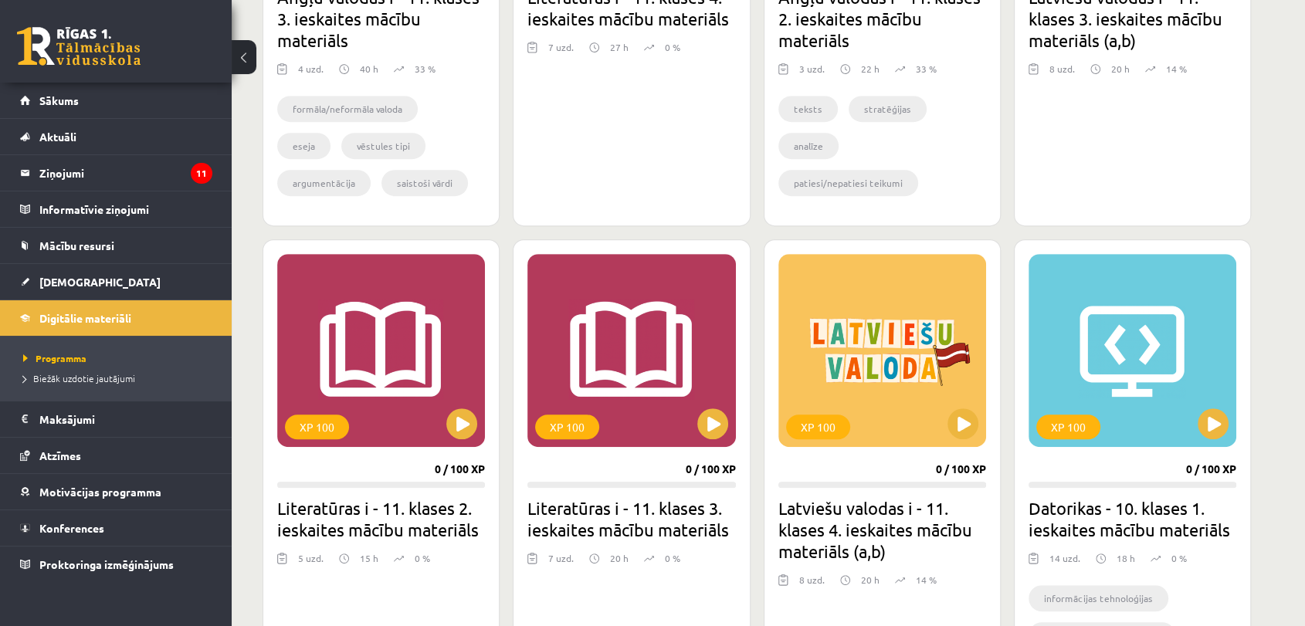
scroll to position [804, 0]
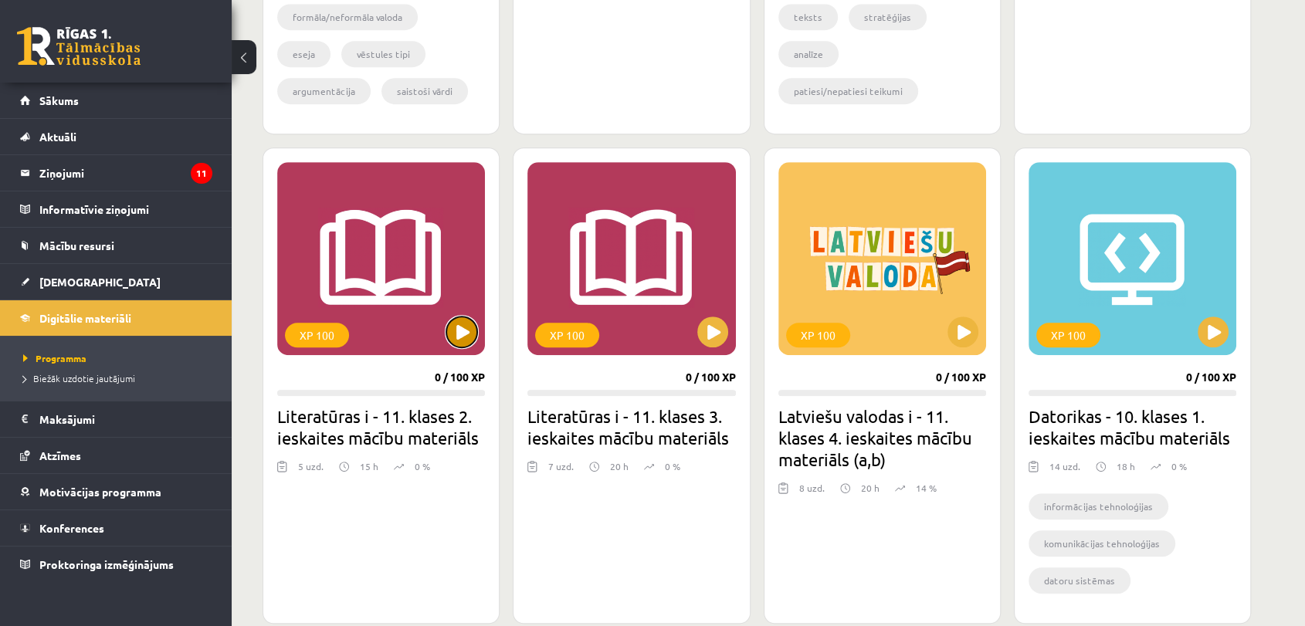
click at [448, 327] on button at bounding box center [461, 332] width 31 height 31
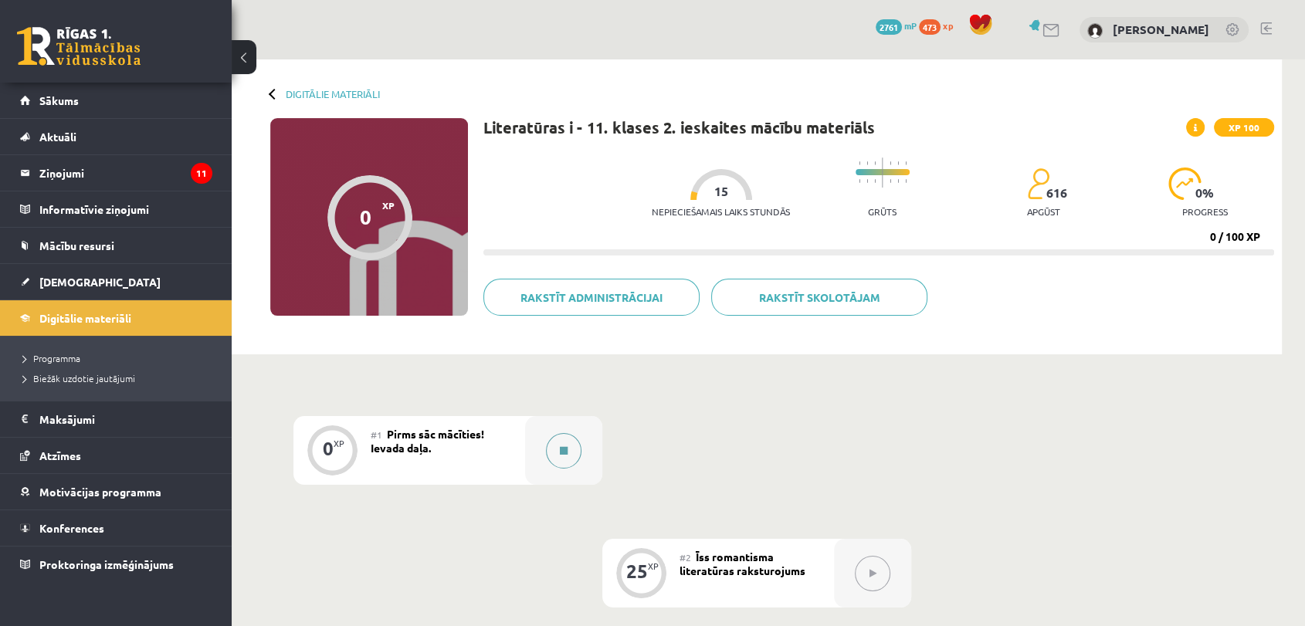
click at [563, 443] on button at bounding box center [564, 451] width 36 height 36
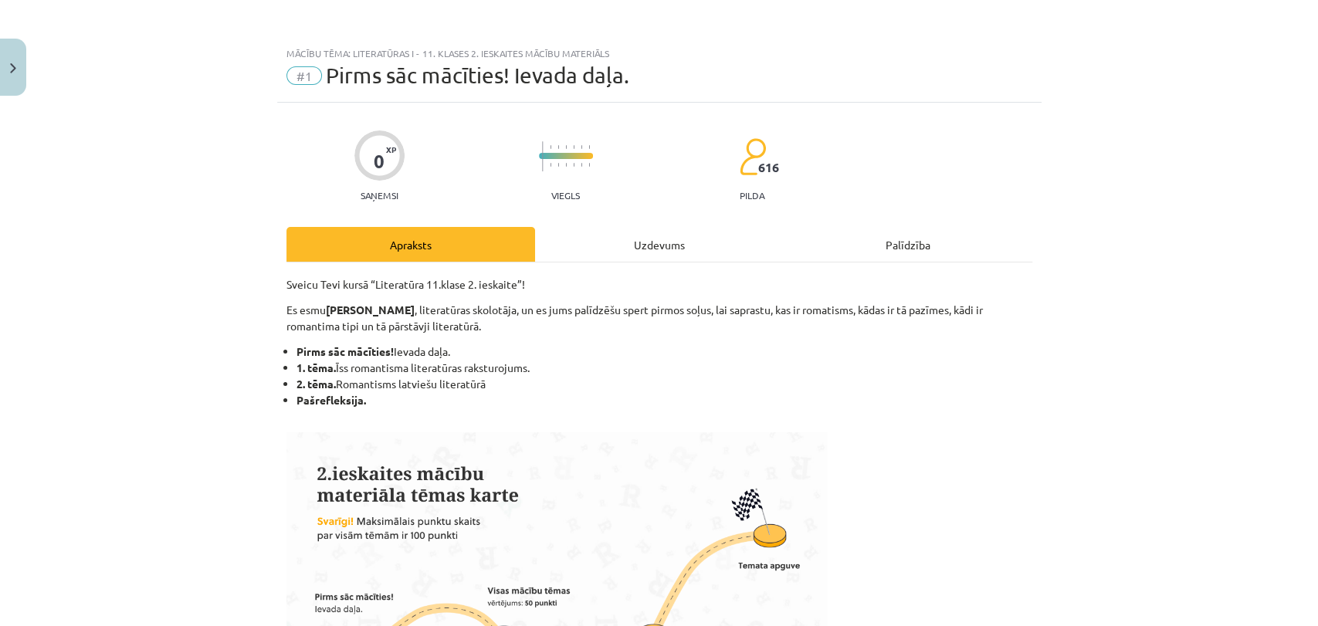
click at [665, 244] on div "Uzdevums" at bounding box center [659, 244] width 249 height 35
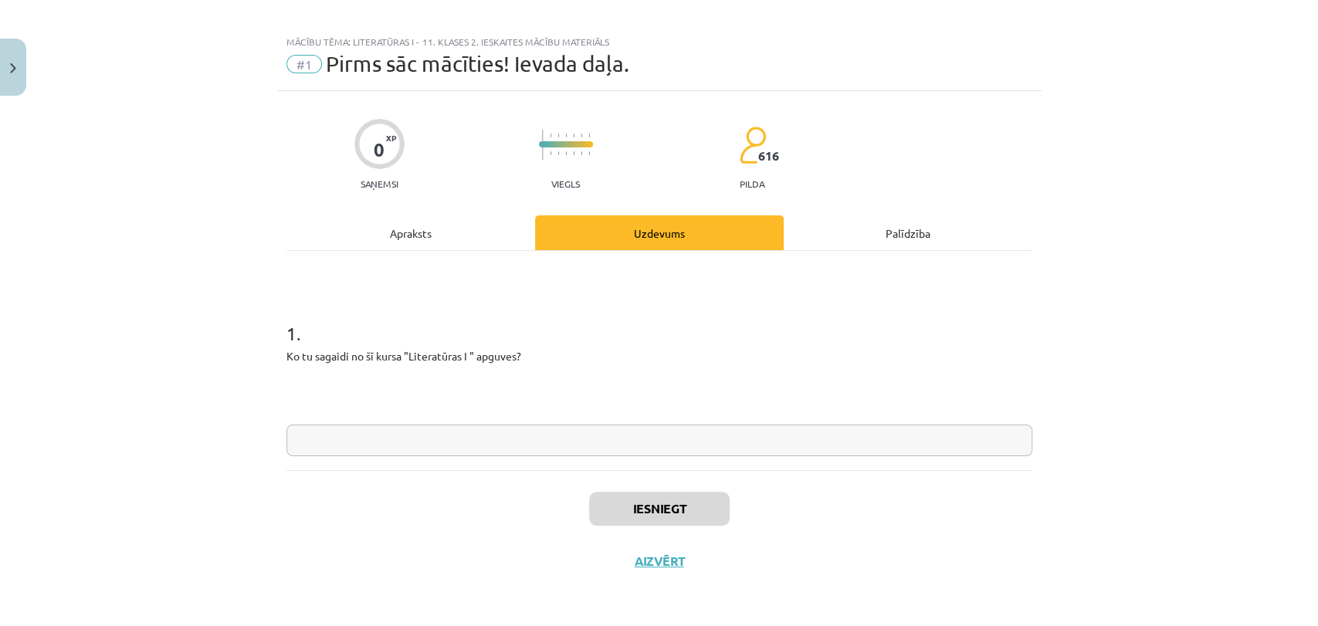
click at [457, 433] on input "text" at bounding box center [660, 441] width 746 height 32
click at [440, 239] on div "Apraksts" at bounding box center [411, 232] width 249 height 35
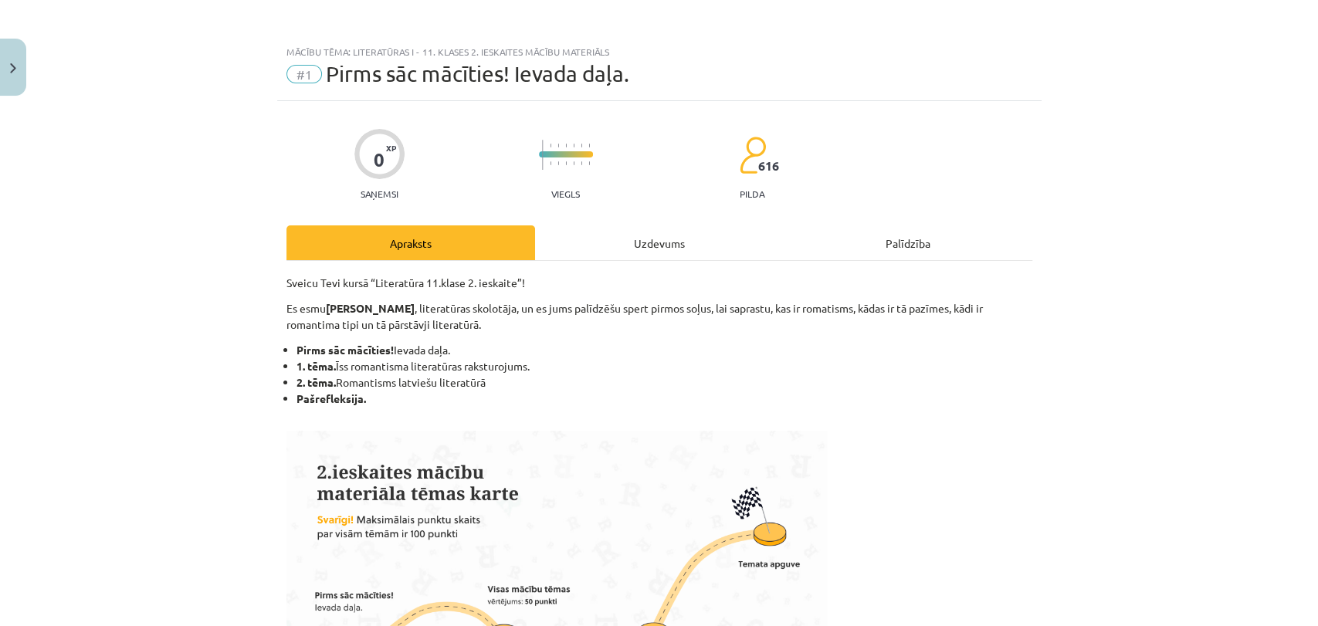
scroll to position [0, 0]
click at [655, 248] on div "Uzdevums" at bounding box center [659, 244] width 249 height 35
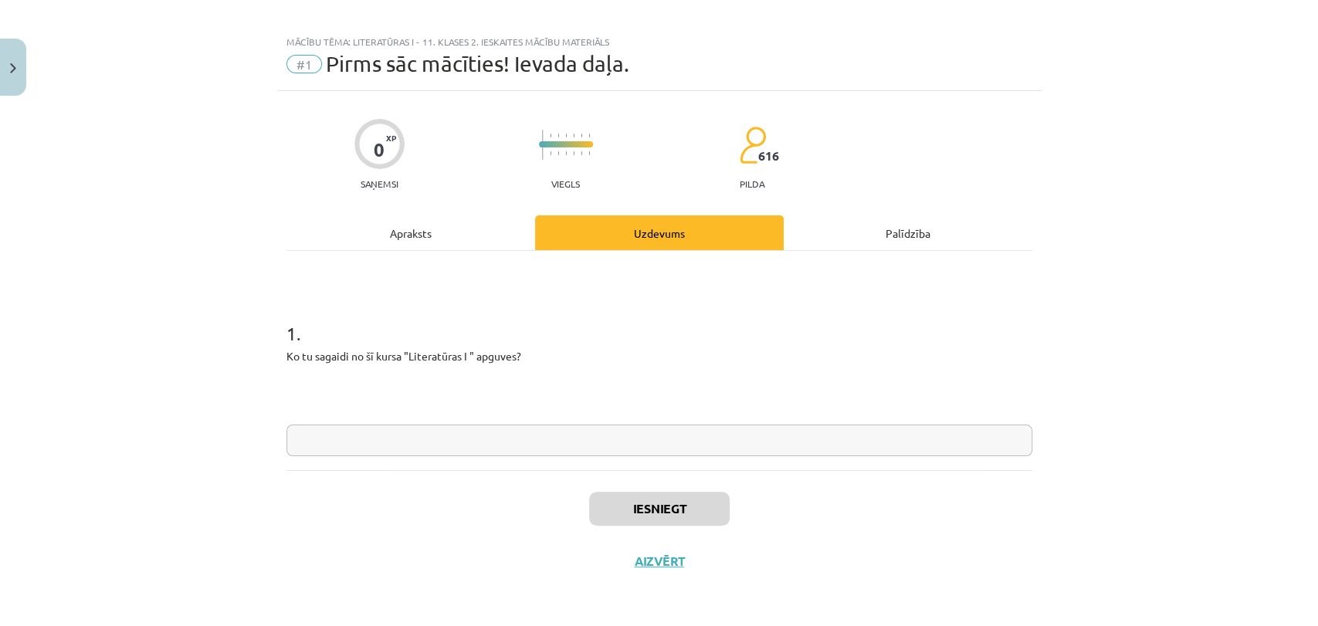
click at [419, 434] on input "text" at bounding box center [660, 441] width 746 height 32
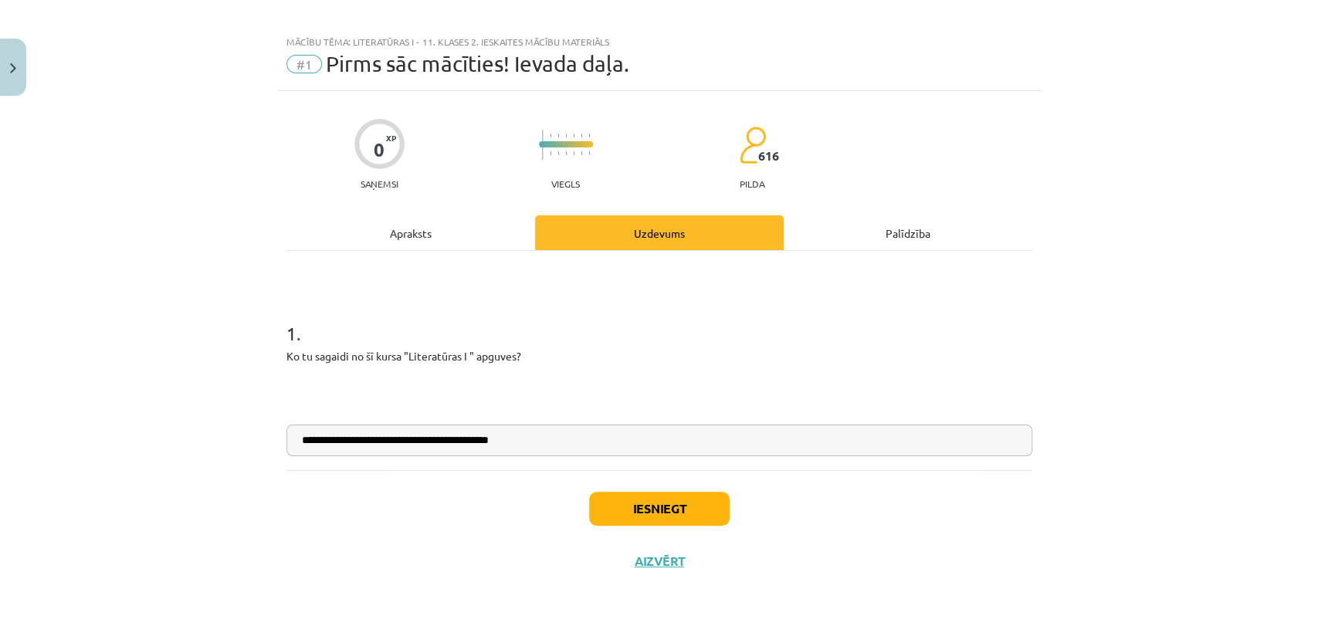
type input "**********"
drag, startPoint x: 687, startPoint y: 524, endPoint x: 702, endPoint y: 526, distance: 14.8
click at [691, 524] on button "Iesniegt" at bounding box center [659, 509] width 141 height 34
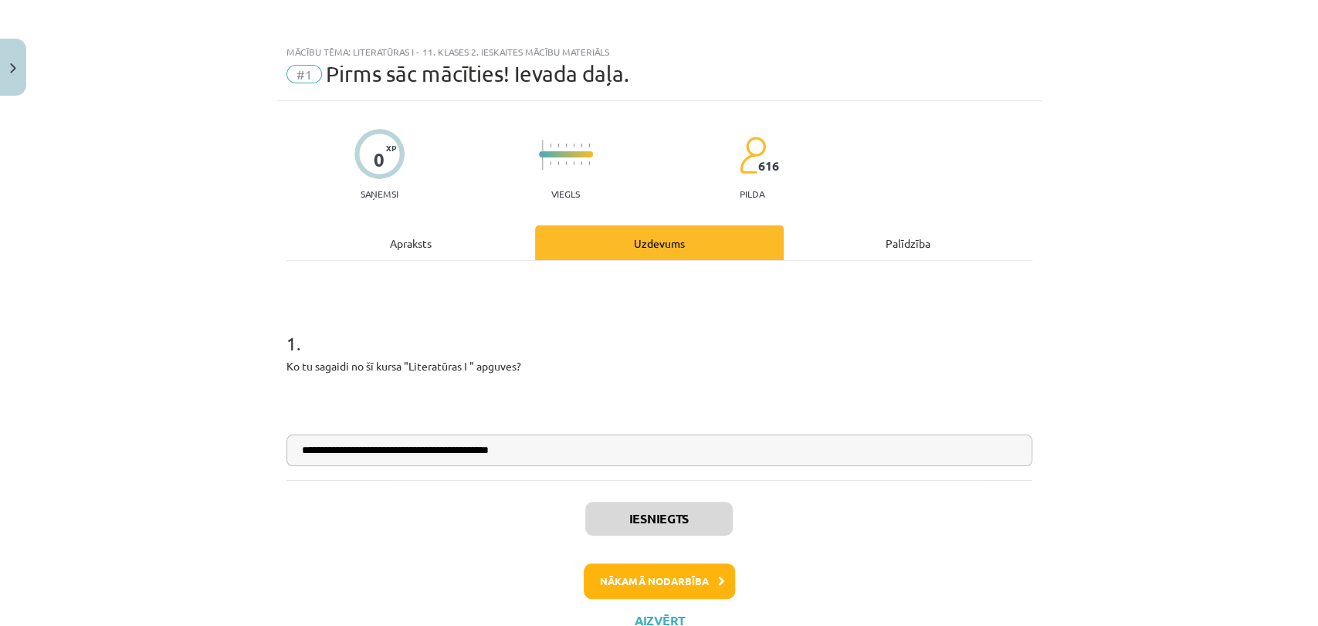
scroll to position [0, 0]
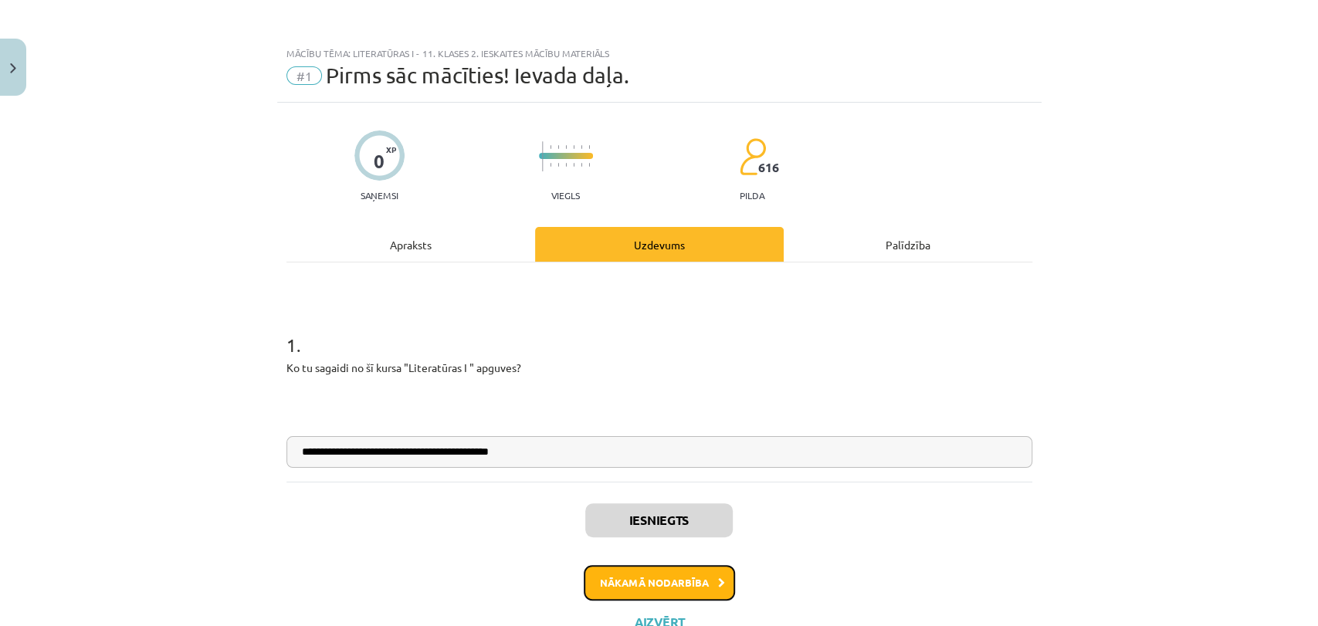
click at [653, 595] on button "Nākamā nodarbība" at bounding box center [659, 583] width 151 height 36
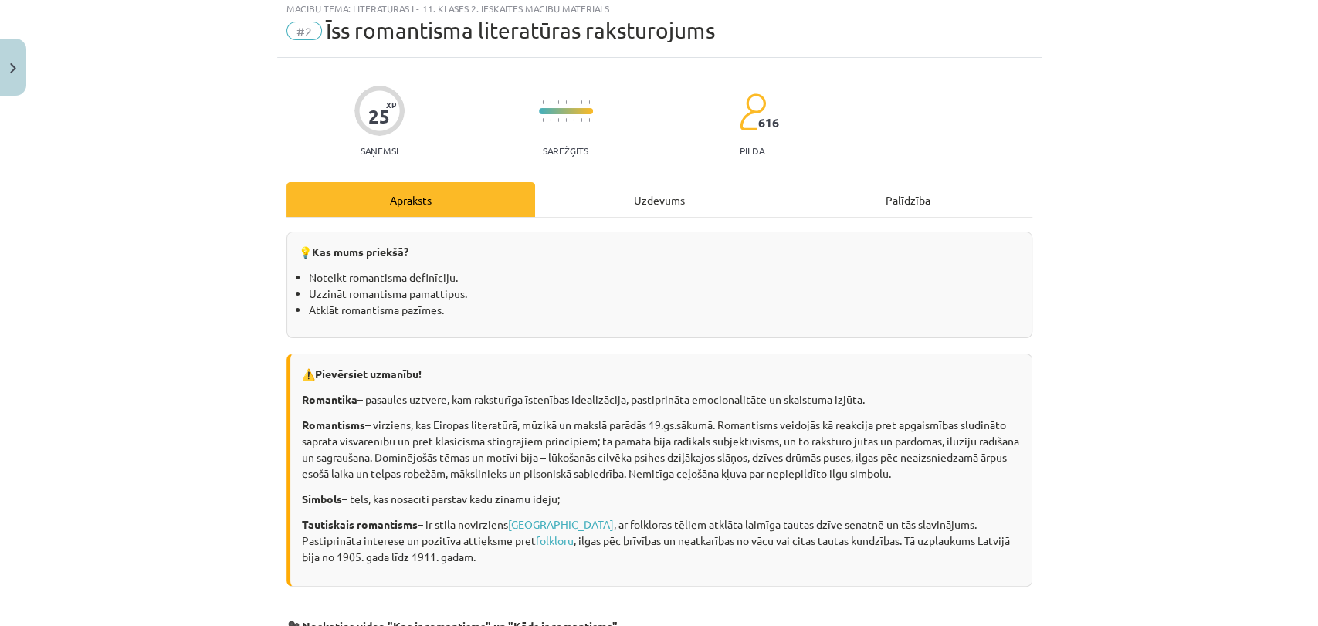
scroll to position [86, 0]
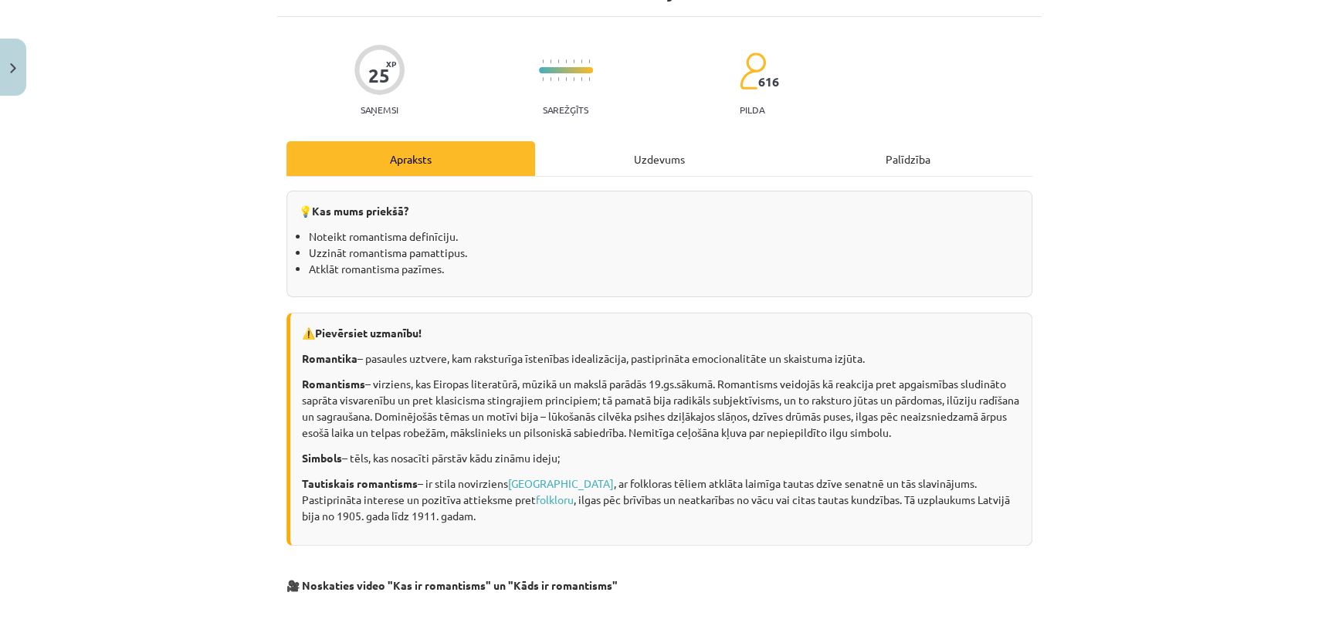
click at [632, 157] on div "Uzdevums" at bounding box center [659, 158] width 249 height 35
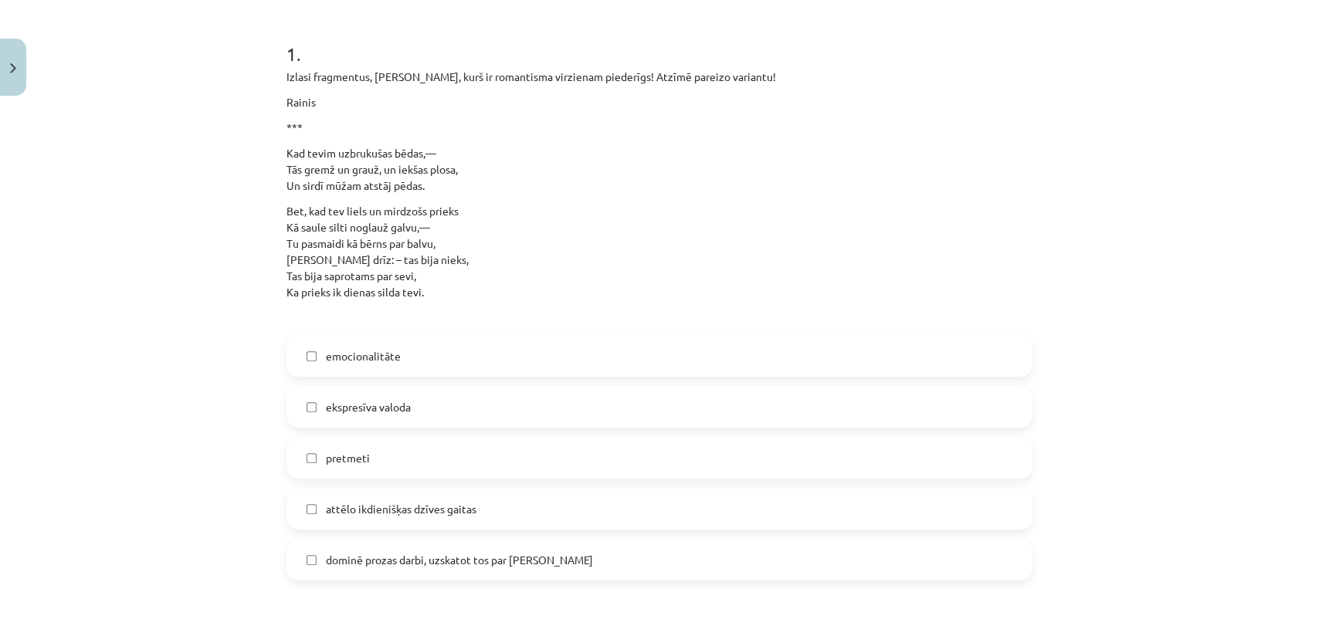
scroll to position [0, 0]
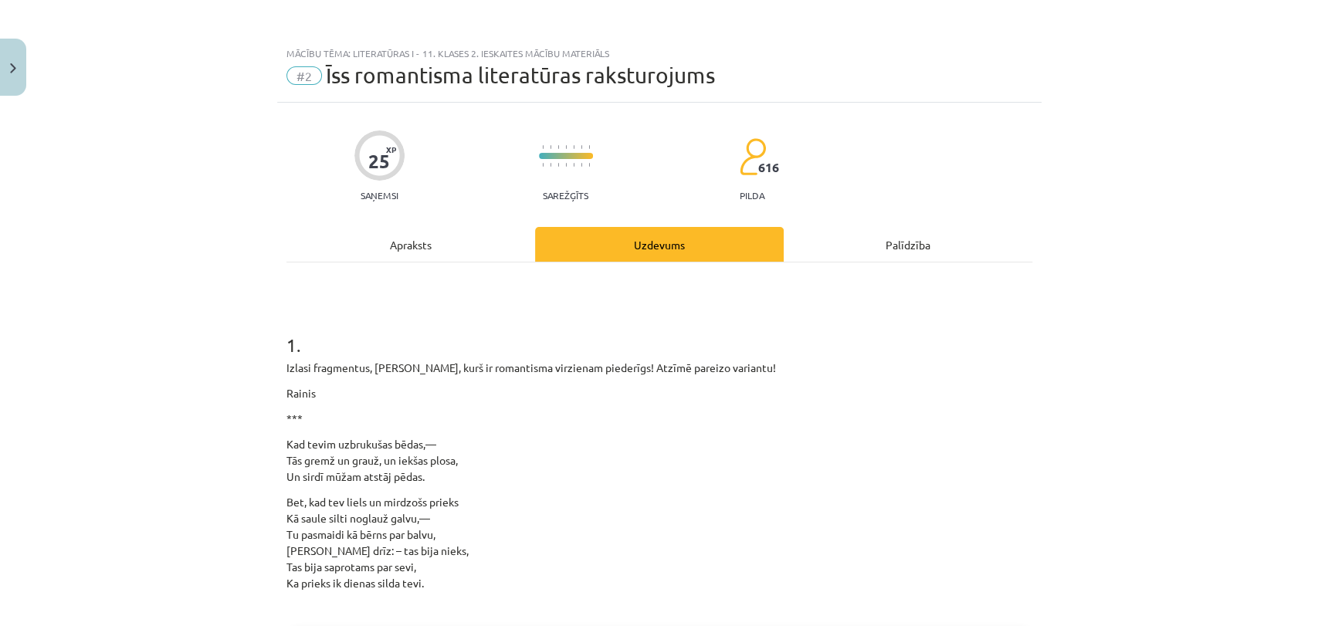
click at [352, 249] on div "Apraksts" at bounding box center [411, 244] width 249 height 35
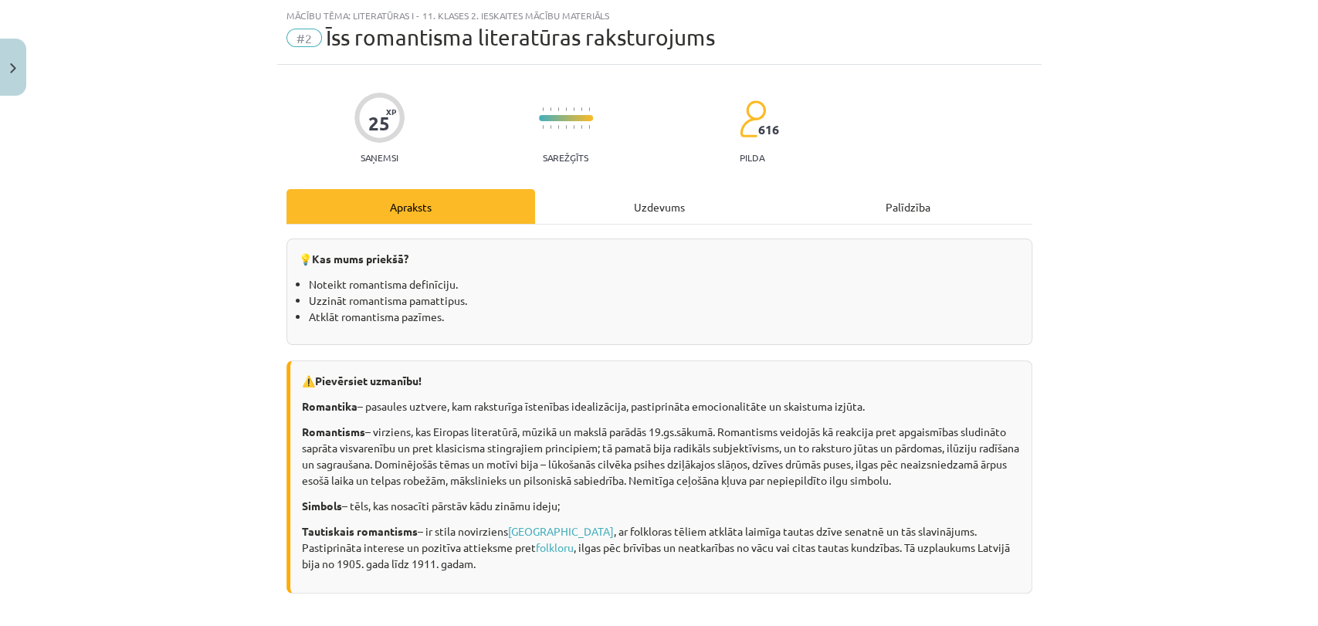
click at [646, 201] on div "Uzdevums" at bounding box center [659, 206] width 249 height 35
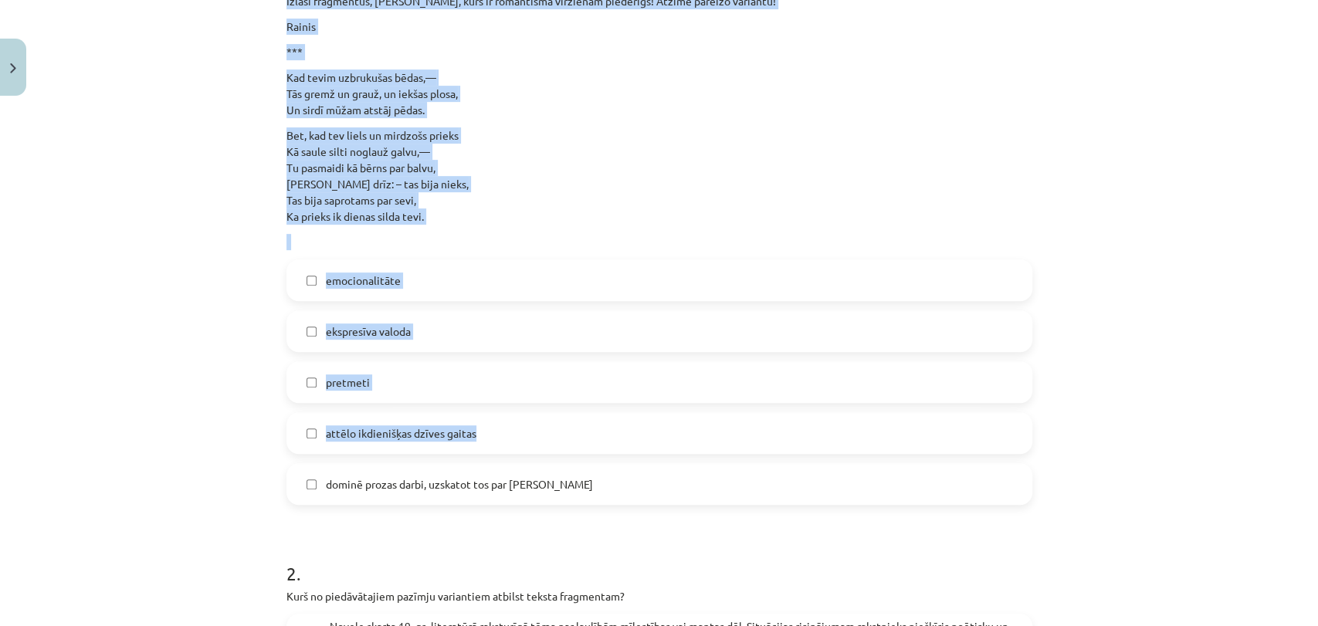
scroll to position [382, 0]
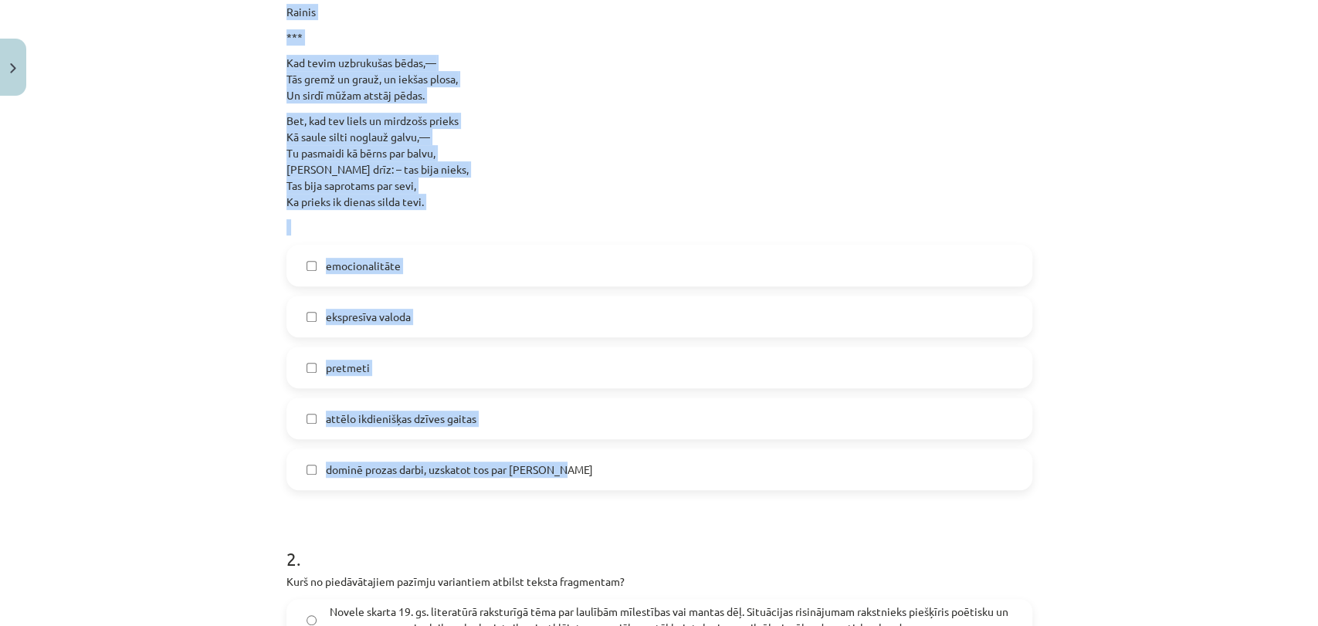
drag, startPoint x: 243, startPoint y: 318, endPoint x: 772, endPoint y: 453, distance: 545.3
click at [772, 453] on div "Mācību tēma: Literatūras i - 11. klases 2. ieskaites mācību materiāls #2 Īss ro…" at bounding box center [659, 313] width 1318 height 626
copy div "Izlasi fragmentus, atrodi, kurš ir romantisma virzienam piederīgs! Atzīmē parei…"
click at [947, 129] on p "Bet, kad tev liels un mirdzošs prieks Kā saule silti noglauž galvu,— Tu pasmaid…" at bounding box center [660, 161] width 746 height 97
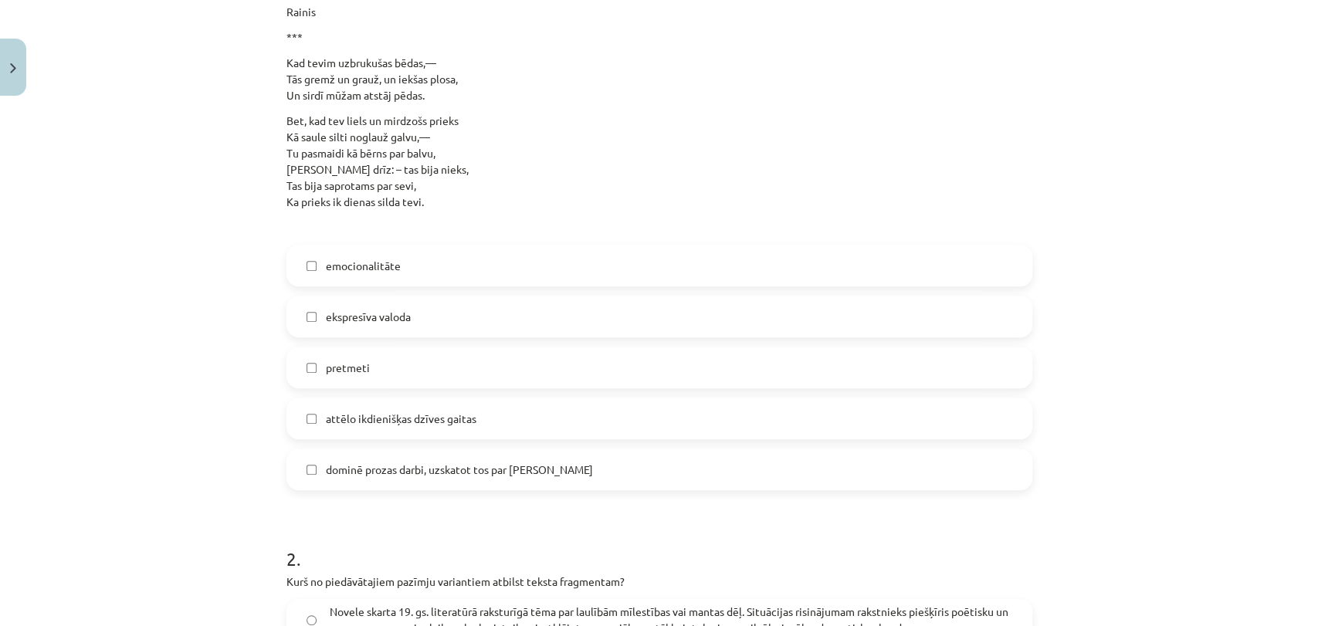
click at [840, 256] on label "emocionalitāte" at bounding box center [659, 265] width 743 height 39
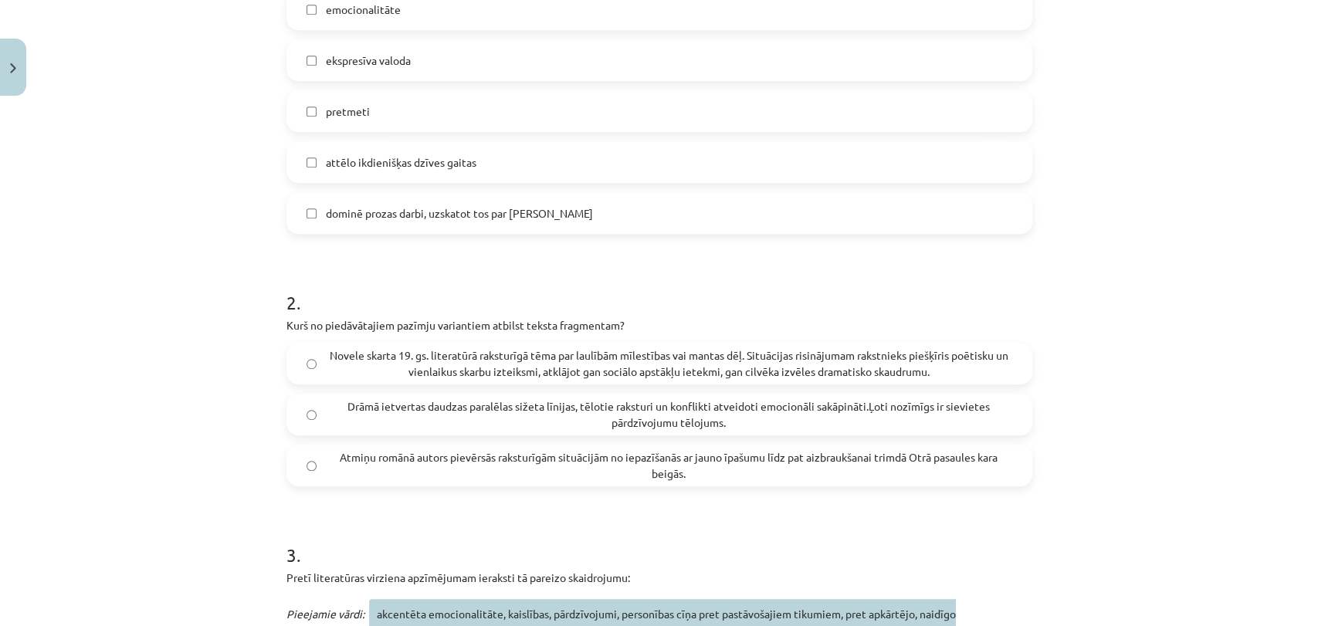
scroll to position [724, 0]
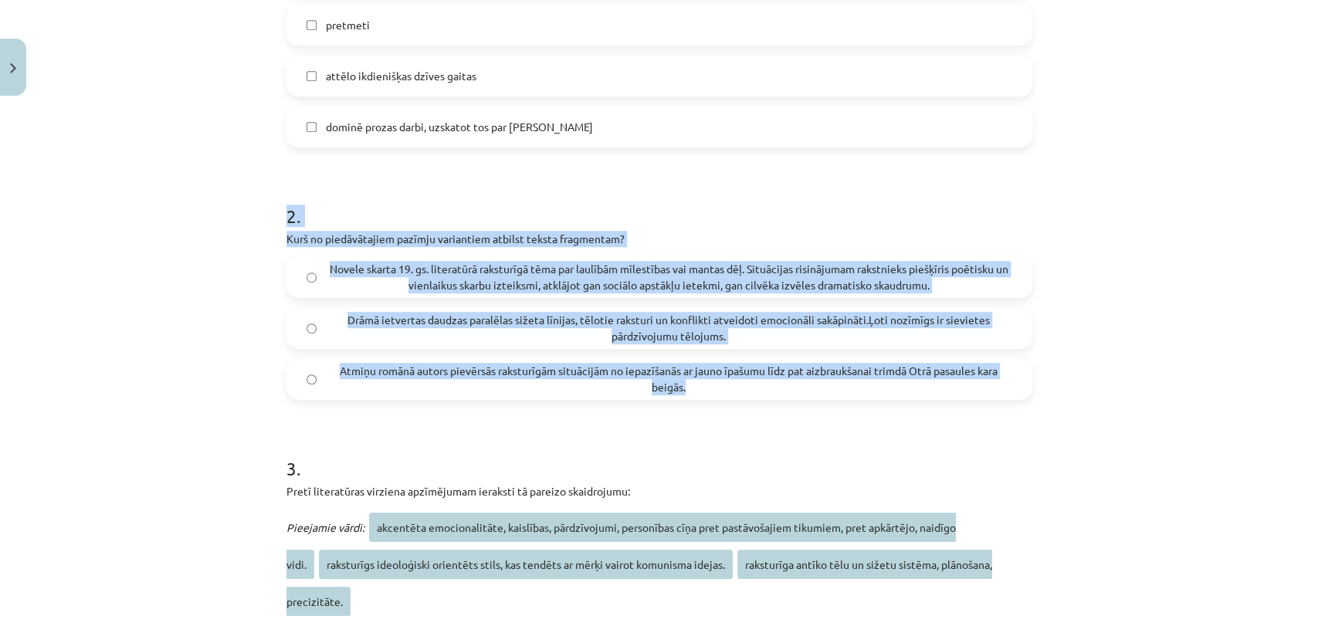
drag, startPoint x: 249, startPoint y: 198, endPoint x: 984, endPoint y: 385, distance: 758.4
click at [984, 385] on div "Mācību tēma: Literatūras i - 11. klases 2. ieskaites mācību materiāls #2 Īss ro…" at bounding box center [659, 313] width 1318 height 626
copy div "2 . Kurš no piedāvātajiem pazīmju variantiem atbilst teksta fragmentam? Novele …"
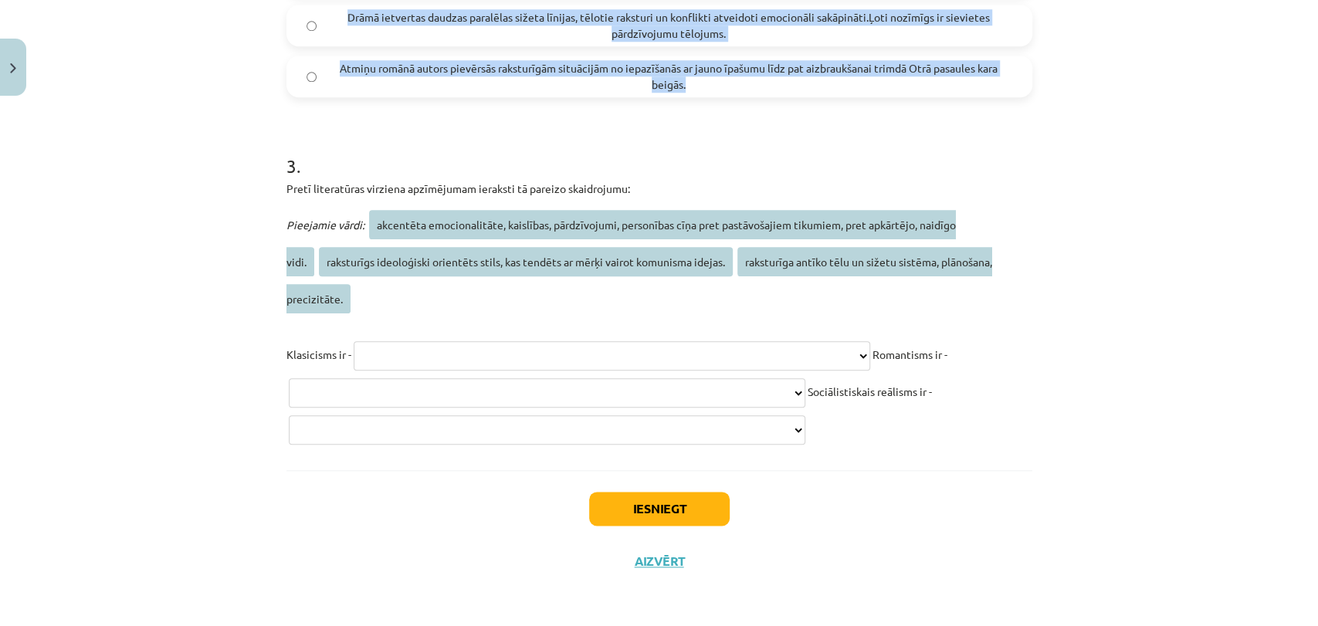
scroll to position [1063, 0]
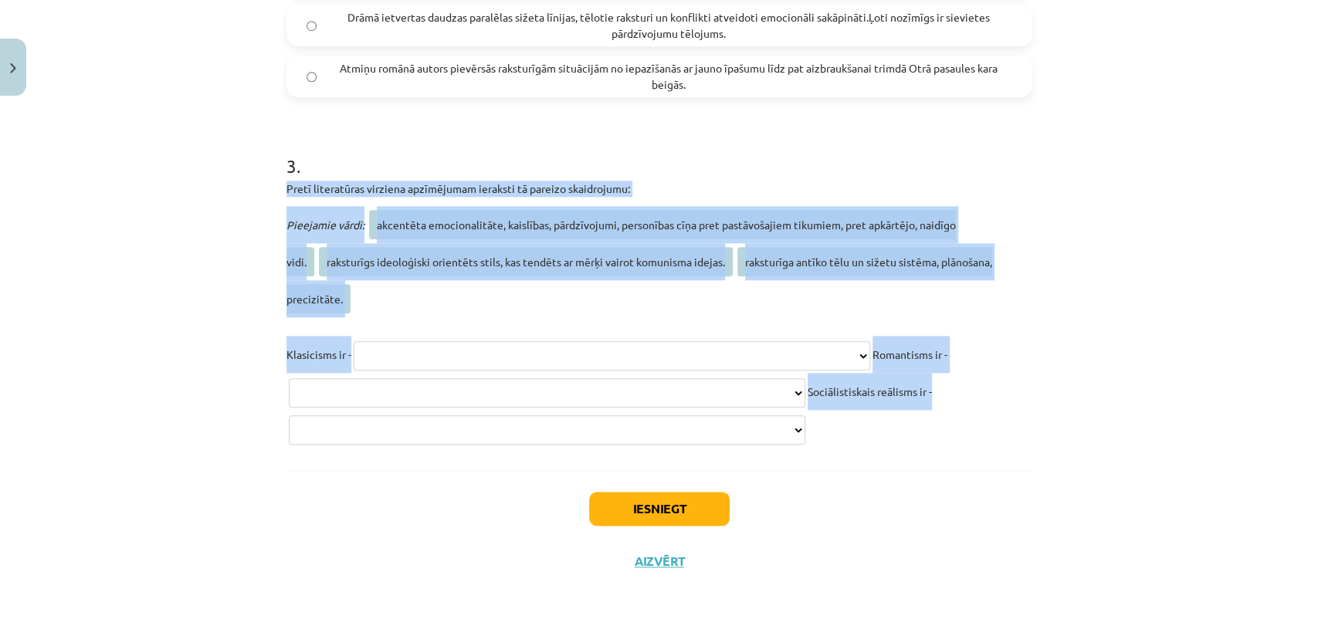
drag, startPoint x: 266, startPoint y: 145, endPoint x: 1030, endPoint y: 417, distance: 811.5
click at [1030, 417] on div "Mācību tēma: Literatūras i - 11. klases 2. ieskaites mācību materiāls #2 Īss ro…" at bounding box center [659, 313] width 1318 height 626
copy div "**********"
click at [677, 341] on select "**********" at bounding box center [612, 355] width 517 height 29
click at [511, 341] on select "**********" at bounding box center [612, 355] width 517 height 29
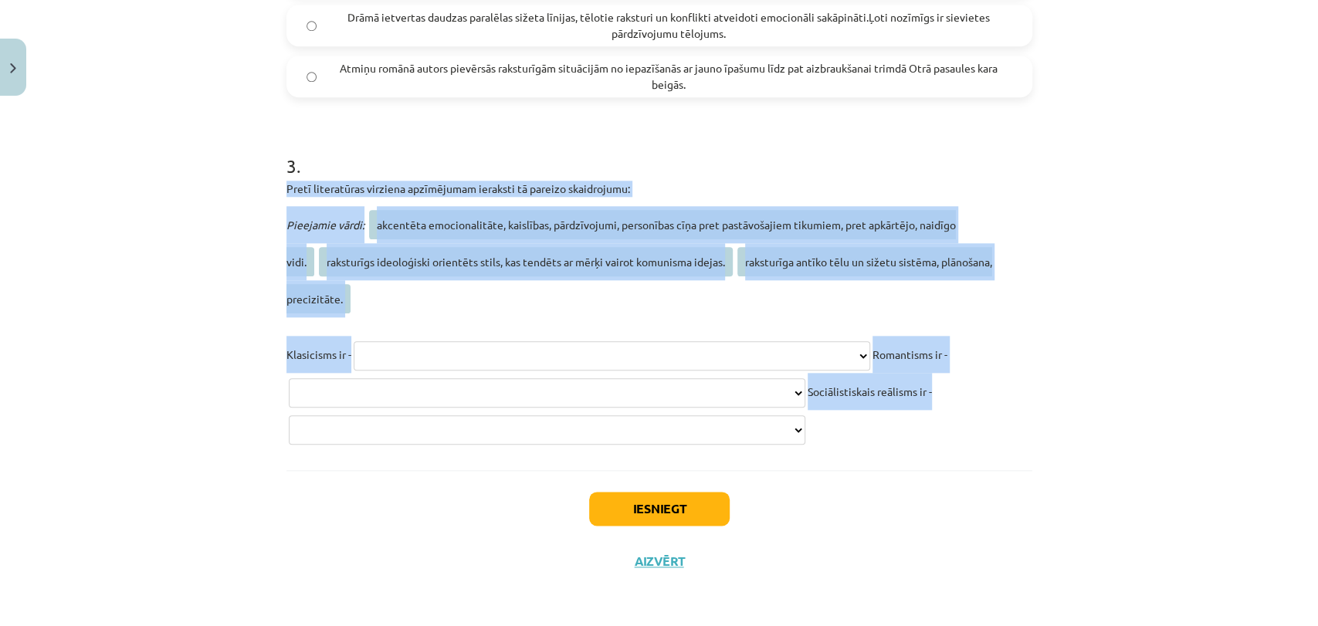
select select "**********"
click at [354, 341] on select "**********" at bounding box center [612, 355] width 517 height 29
click at [144, 364] on div "Mācību tēma: Literatūras i - 11. klases 2. ieskaites mācību materiāls #2 Īss ro…" at bounding box center [659, 313] width 1318 height 626
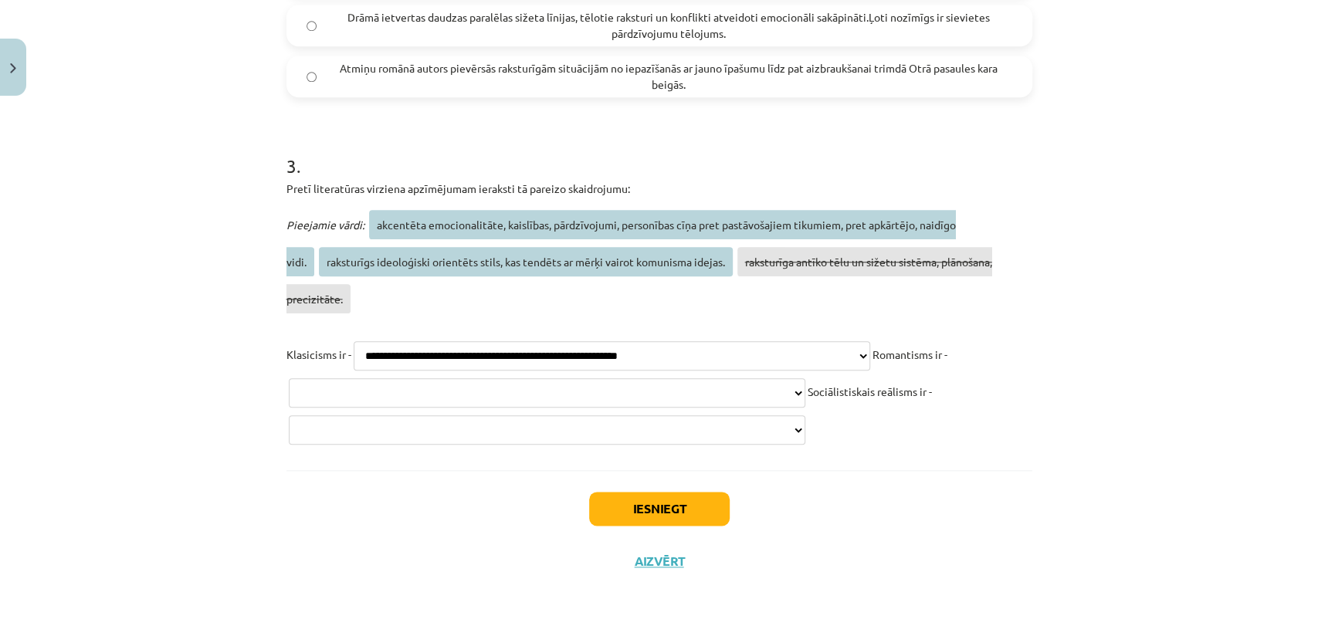
click at [493, 378] on select "**********" at bounding box center [547, 392] width 517 height 29
select select "**********"
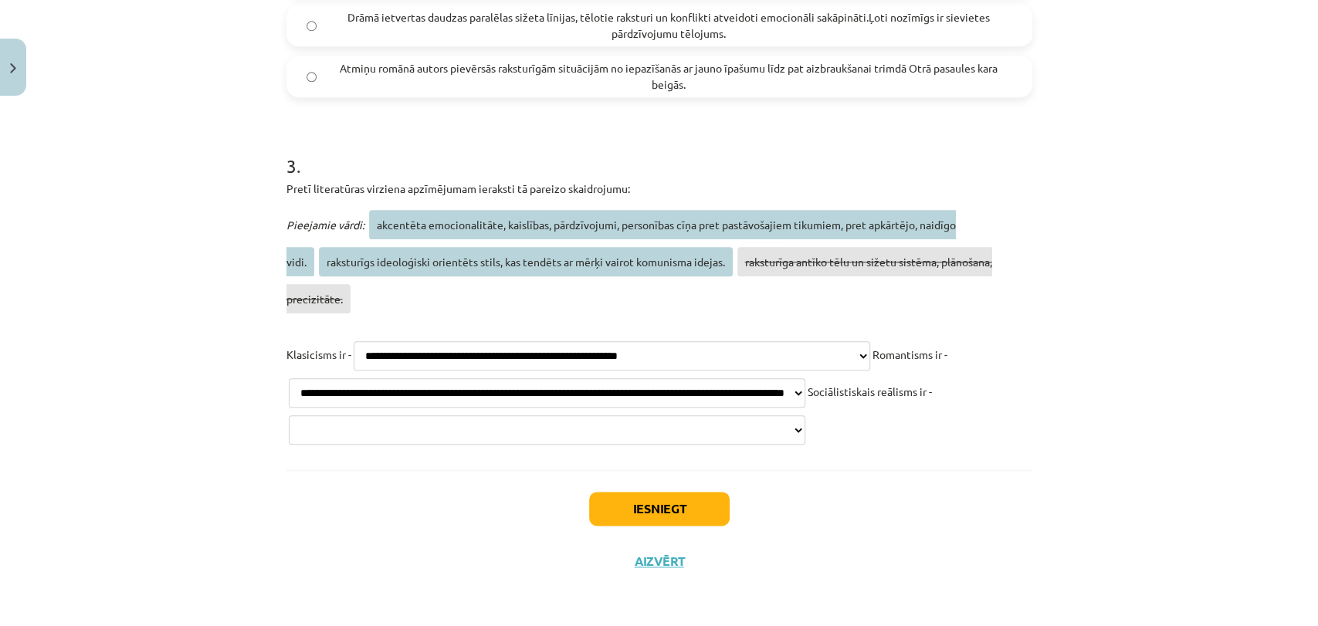
click at [359, 378] on select "**********" at bounding box center [547, 392] width 517 height 29
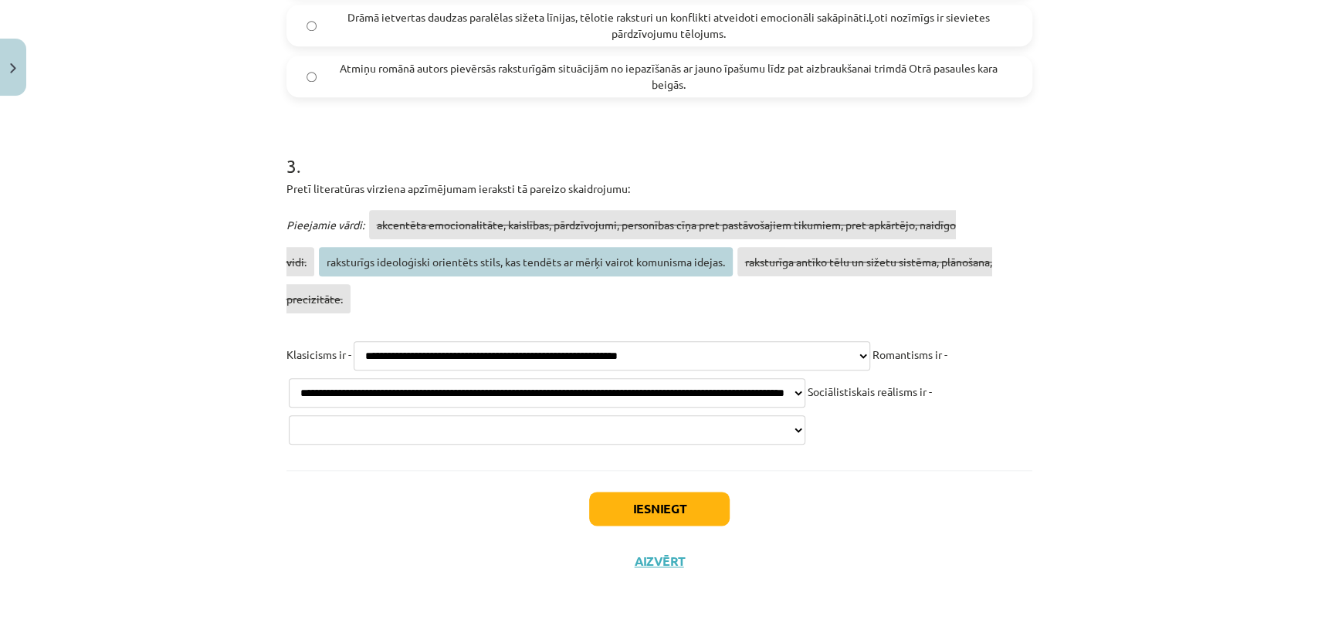
click at [434, 425] on select "**********" at bounding box center [547, 430] width 517 height 29
click at [444, 427] on select "**********" at bounding box center [547, 430] width 517 height 29
select select "**********"
click at [289, 416] on select "**********" at bounding box center [547, 430] width 517 height 29
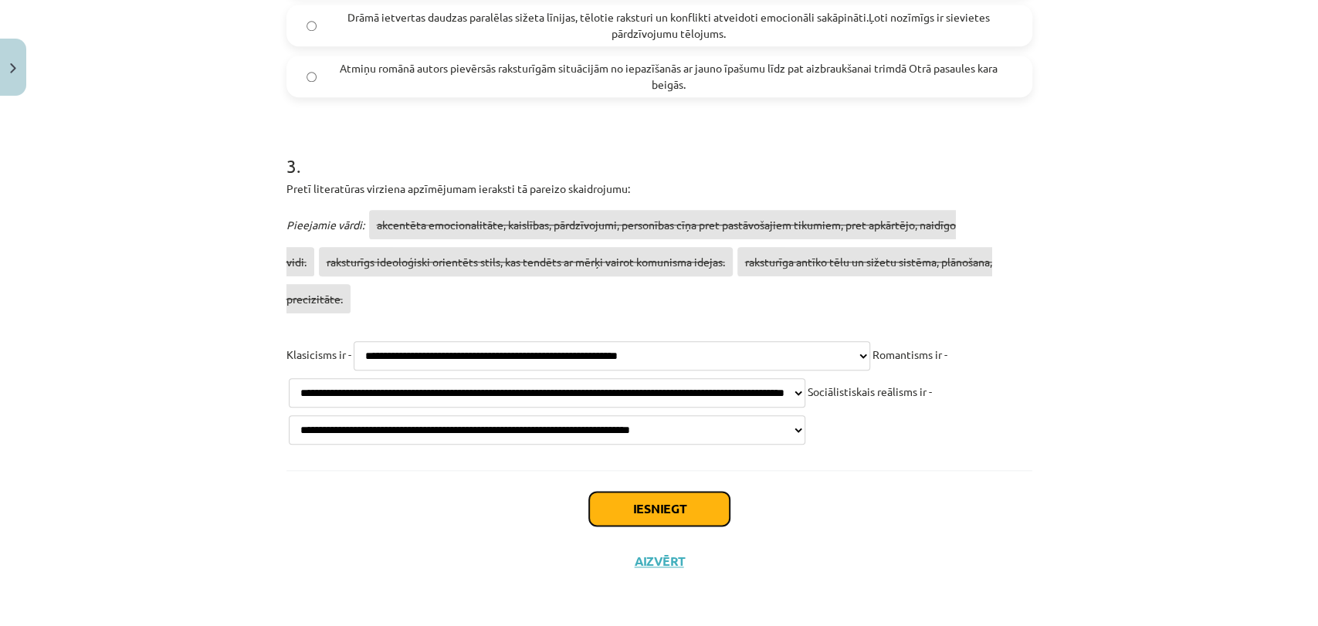
click at [668, 505] on button "Iesniegt" at bounding box center [659, 509] width 141 height 34
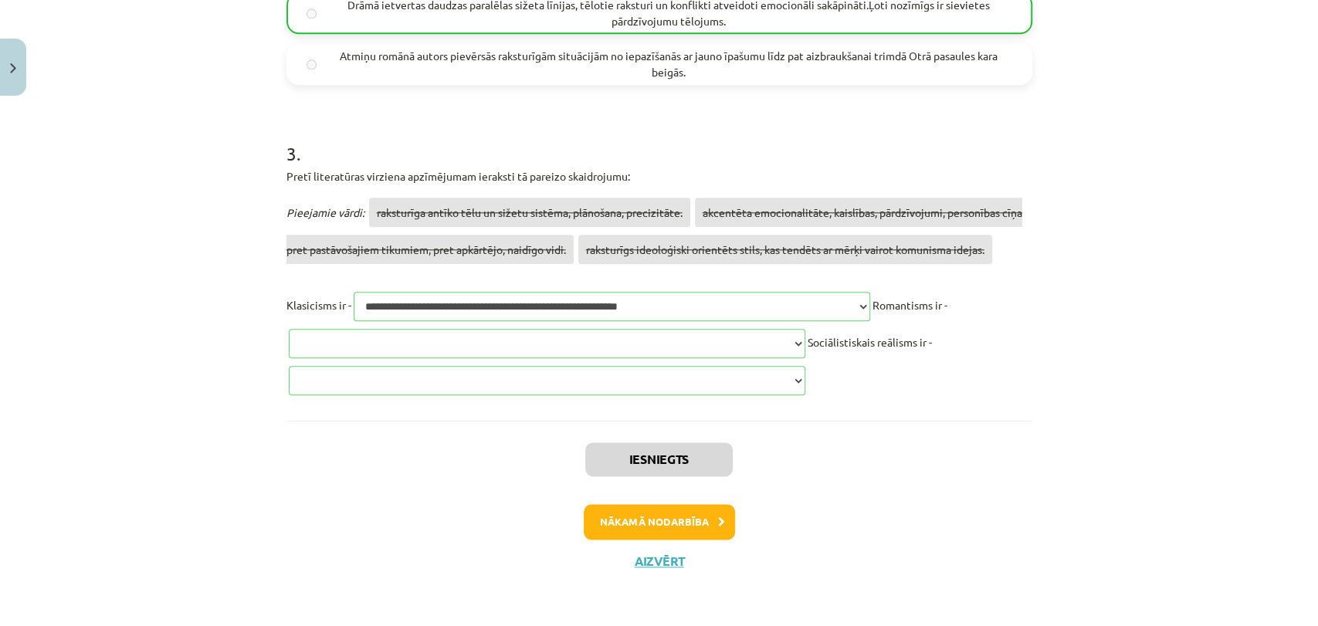
scroll to position [1075, 0]
click at [677, 515] on button "Nākamā nodarbība" at bounding box center [659, 522] width 151 height 36
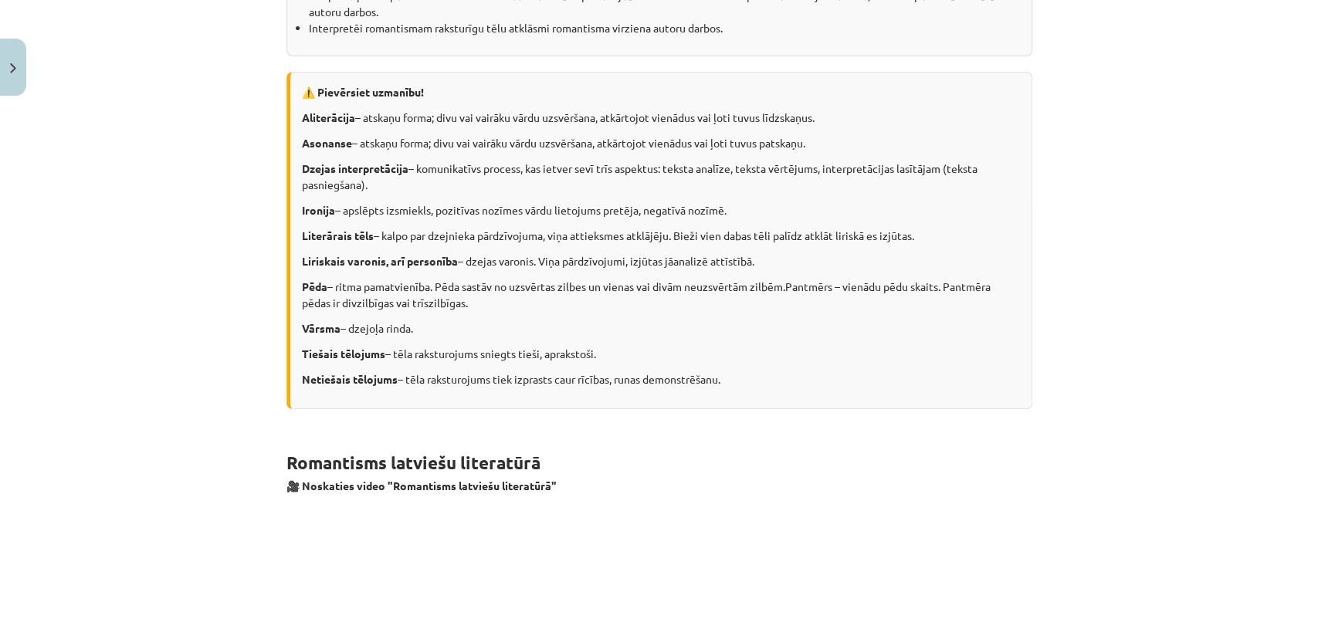
scroll to position [0, 0]
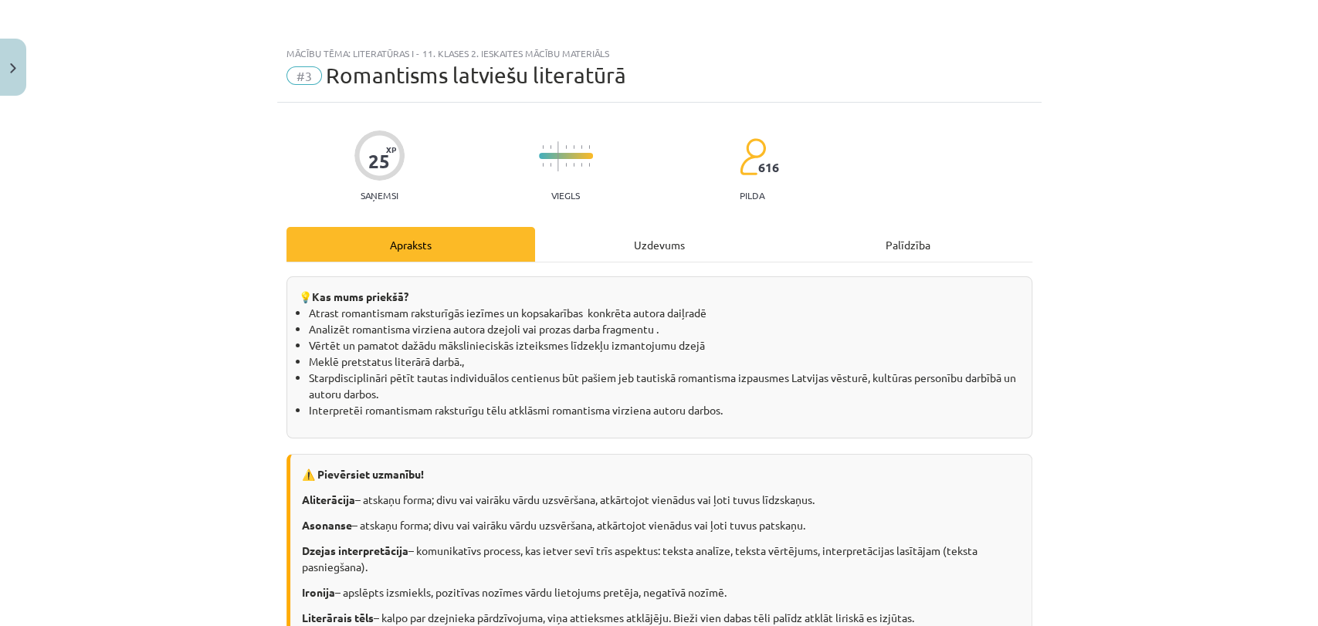
click at [649, 246] on div "Uzdevums" at bounding box center [659, 244] width 249 height 35
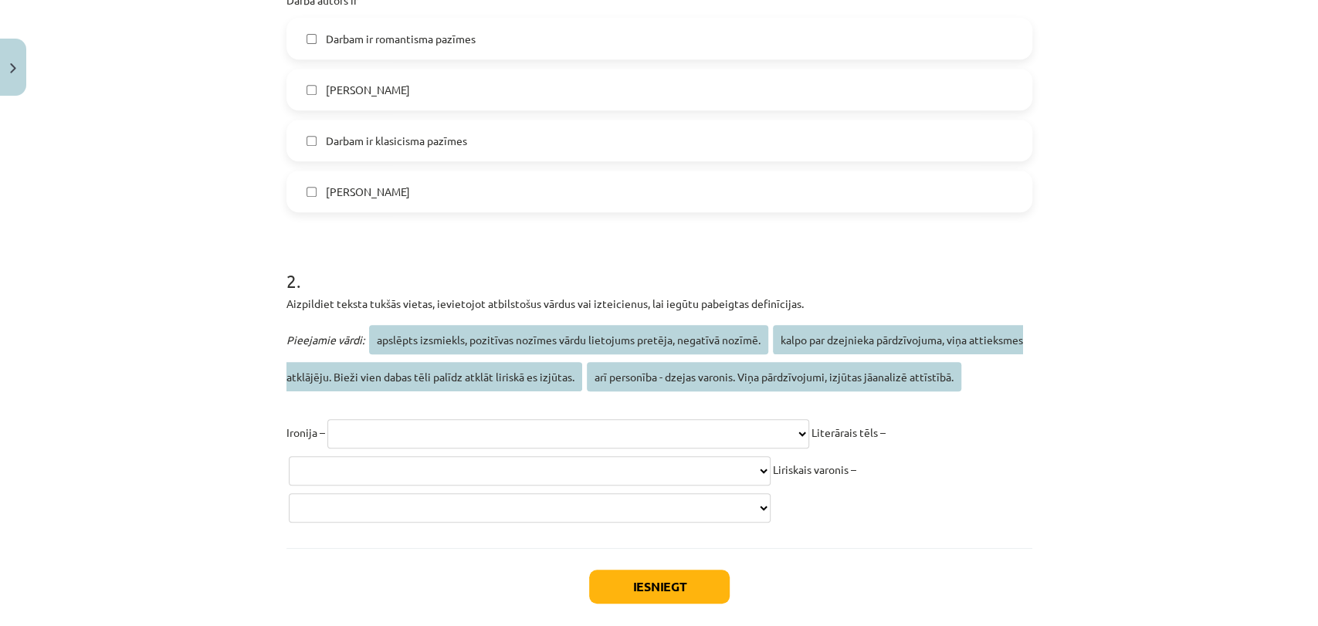
scroll to position [504, 0]
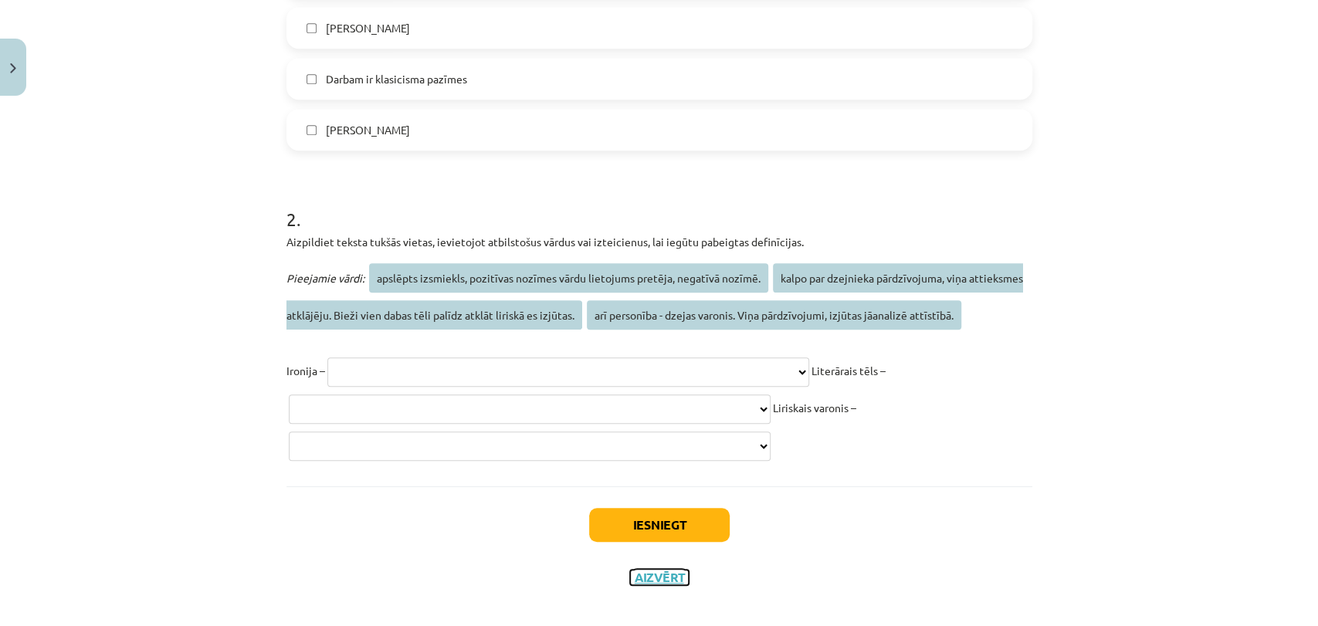
click at [630, 570] on button "Aizvērt" at bounding box center [659, 577] width 59 height 15
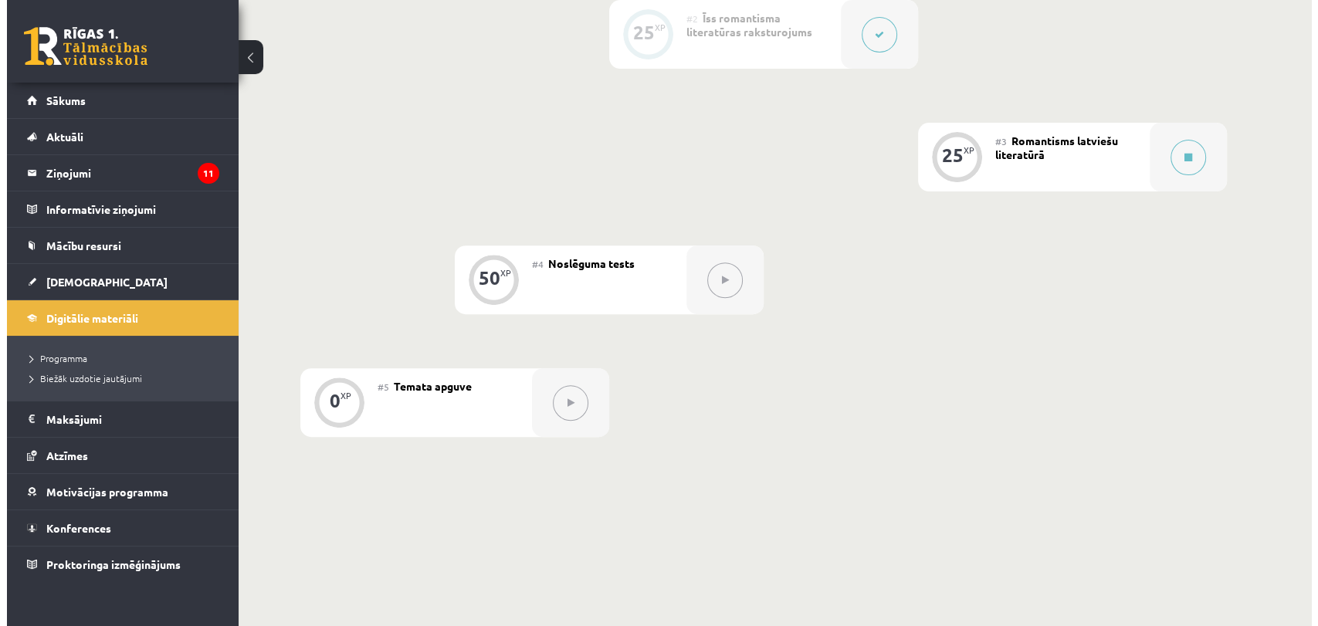
scroll to position [363, 0]
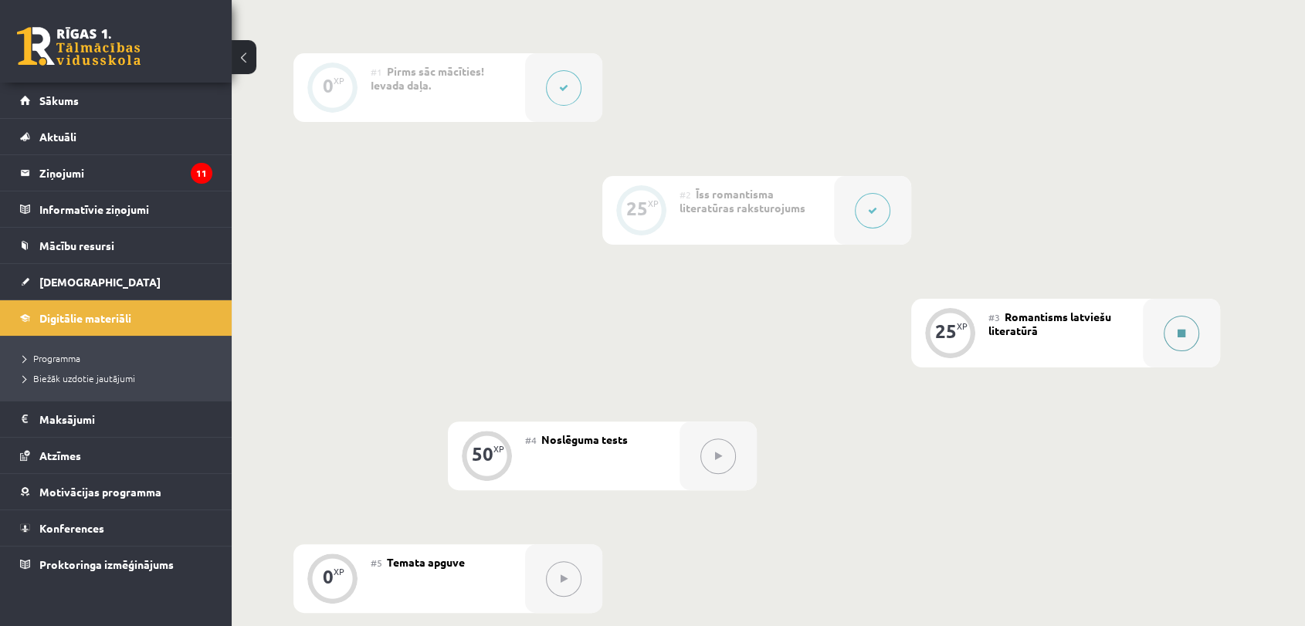
click at [1186, 327] on button at bounding box center [1182, 334] width 36 height 36
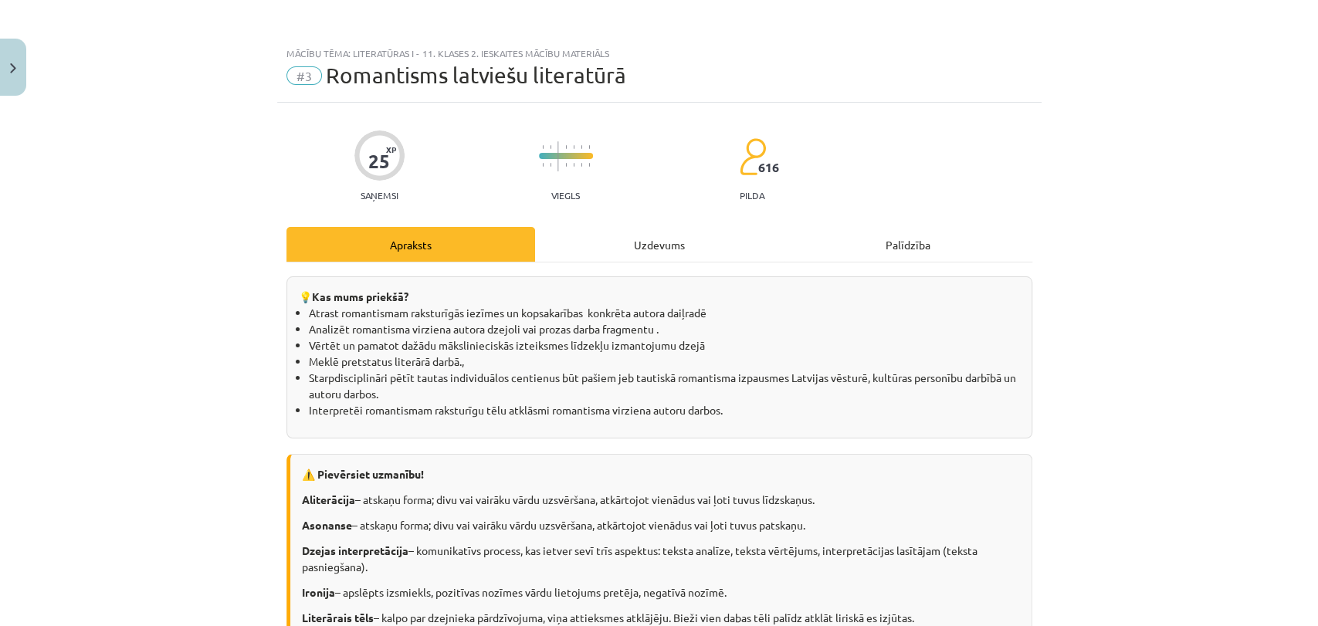
click at [665, 254] on div "Uzdevums" at bounding box center [659, 244] width 249 height 35
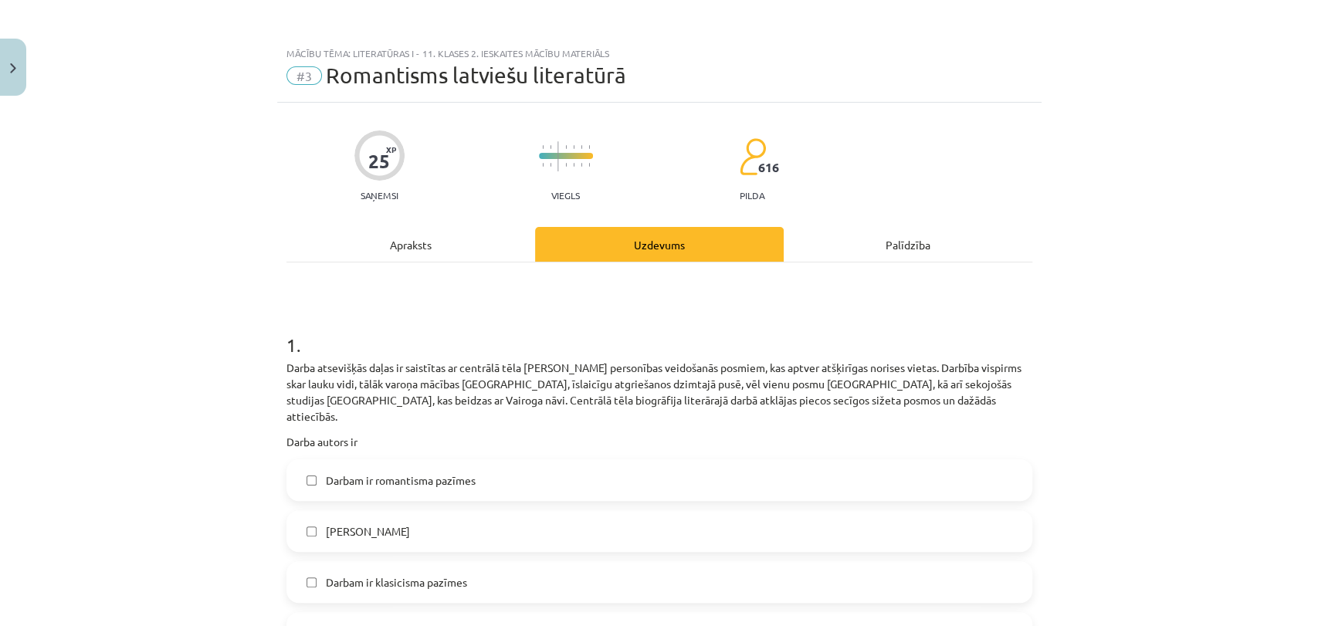
scroll to position [38, 0]
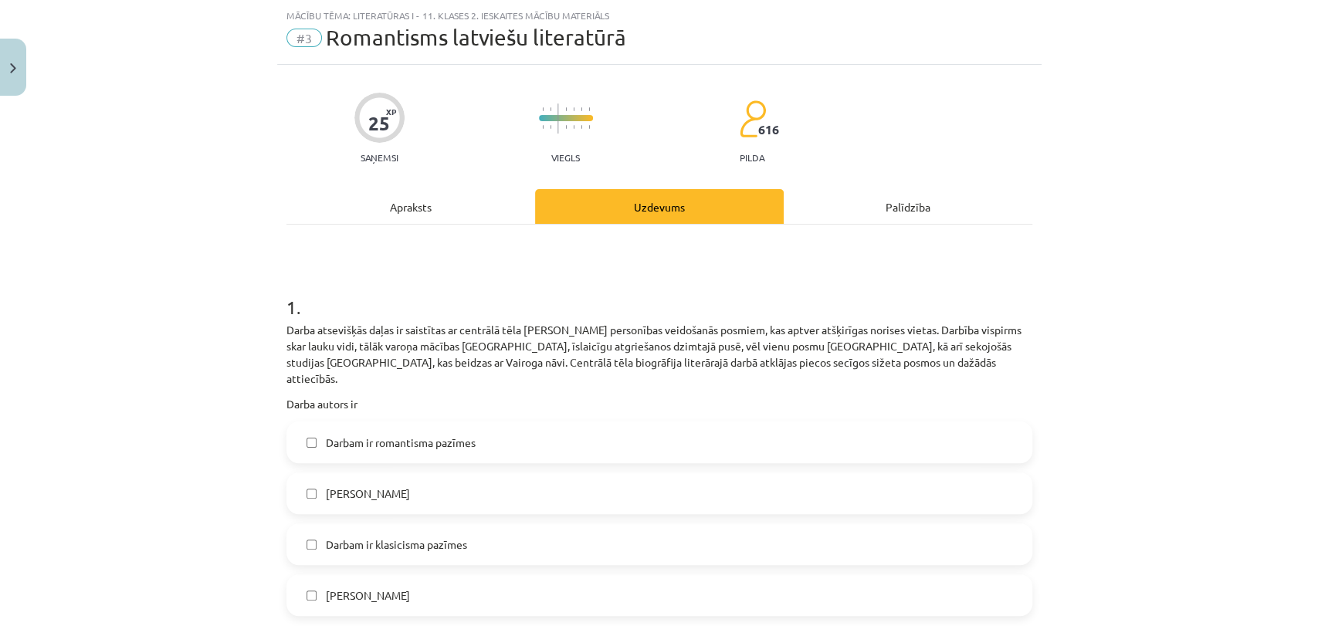
click at [402, 215] on div "Apraksts" at bounding box center [411, 206] width 249 height 35
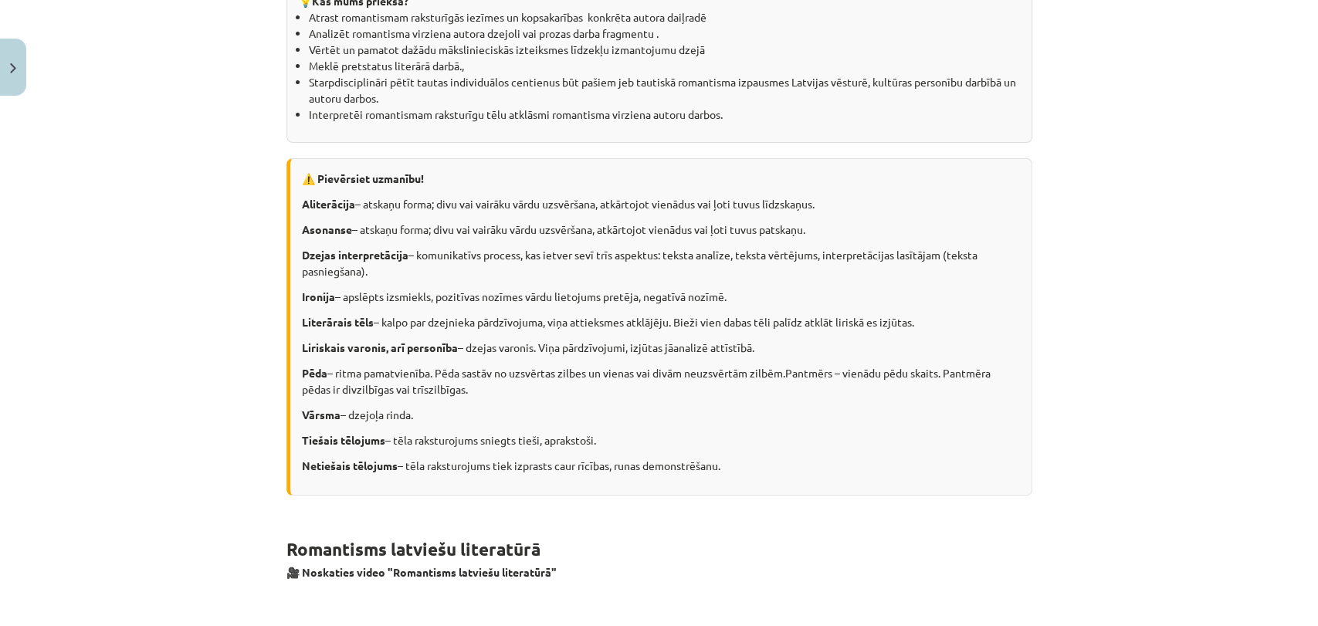
scroll to position [0, 0]
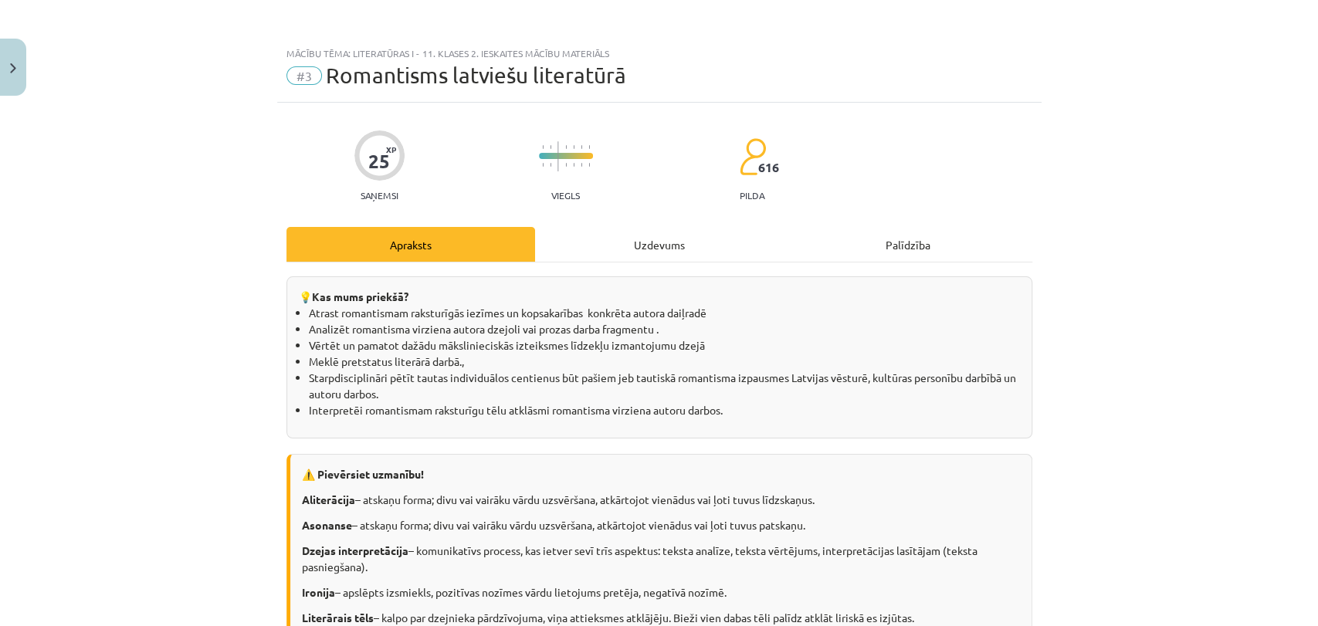
click at [673, 238] on div "Uzdevums" at bounding box center [659, 244] width 249 height 35
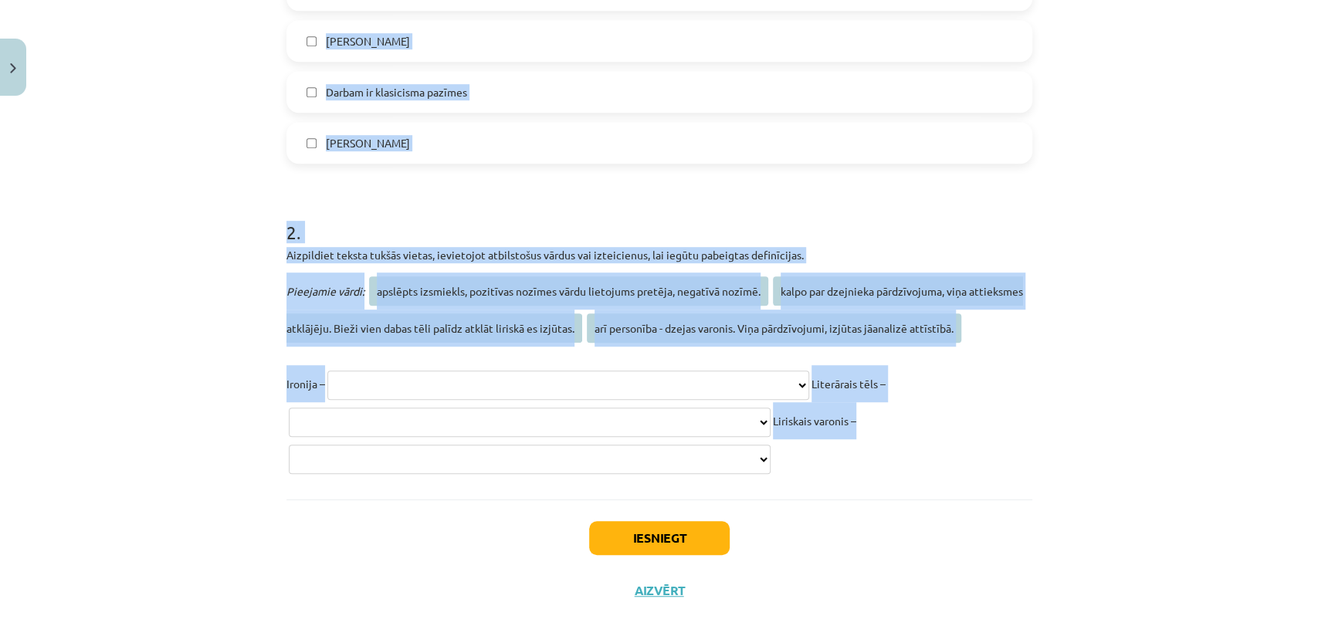
scroll to position [504, 0]
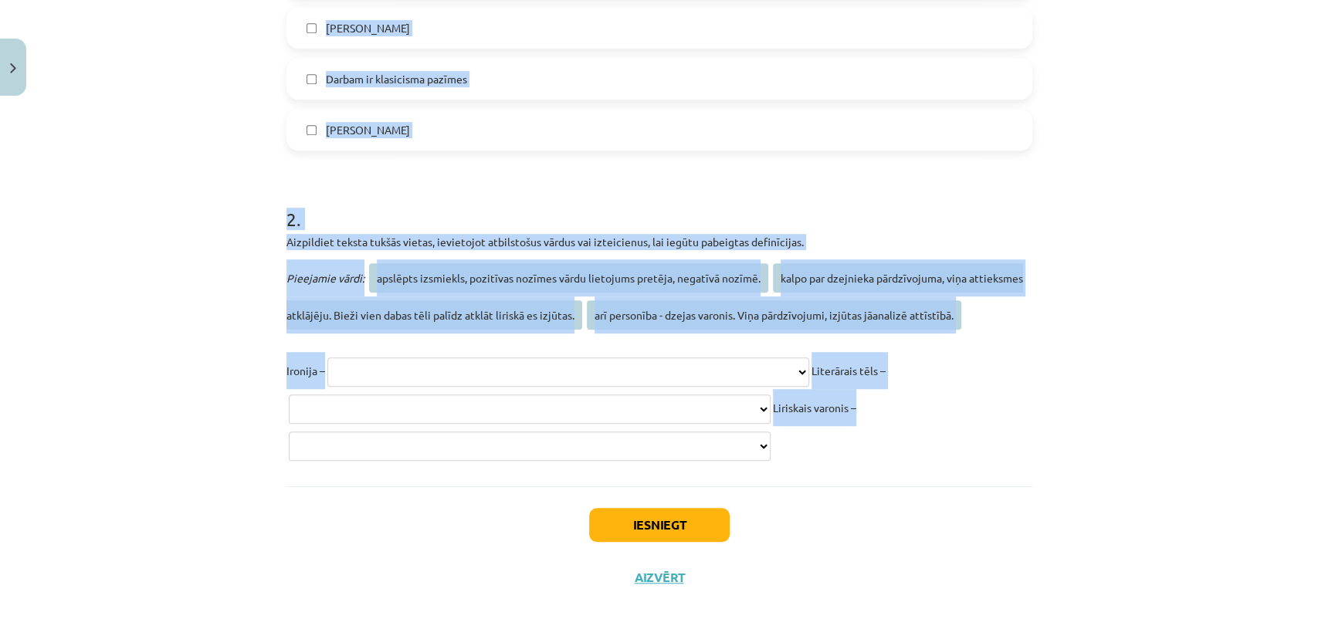
drag, startPoint x: 235, startPoint y: 289, endPoint x: 885, endPoint y: 439, distance: 667.3
click at [885, 439] on div "Mācību tēma: Literatūras i - 11. klases 2. ieskaites mācību materiāls #3 Romant…" at bounding box center [659, 313] width 1318 height 626
copy form "**********"
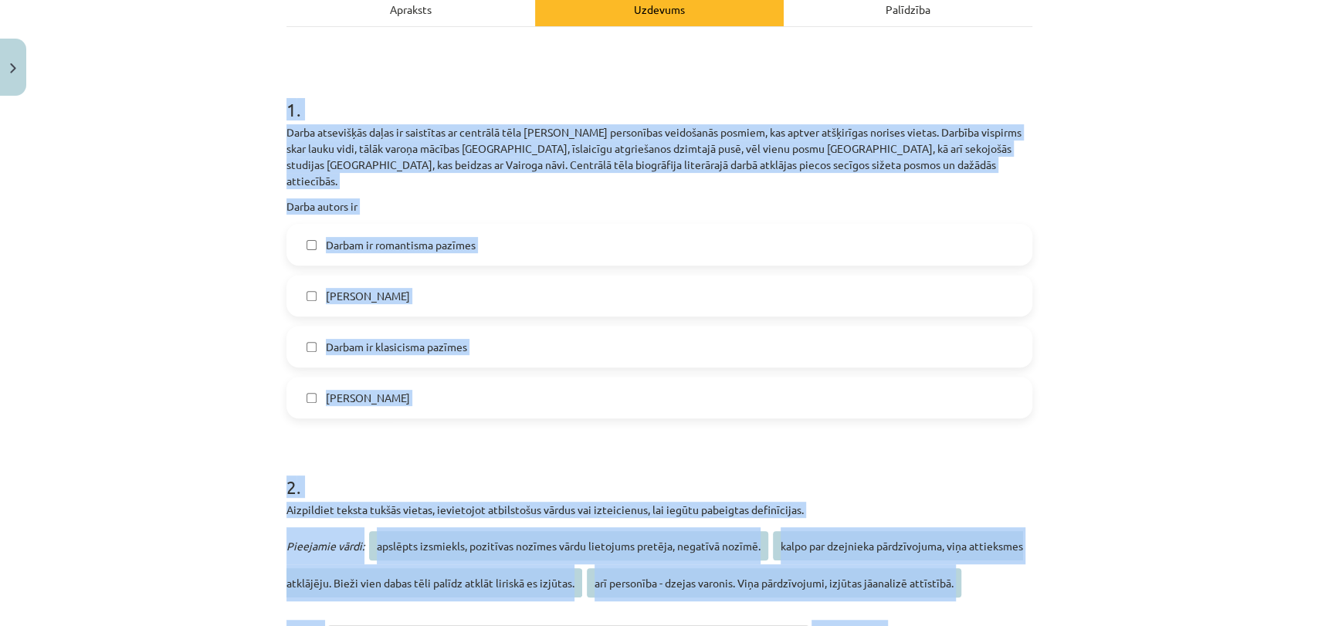
scroll to position [161, 0]
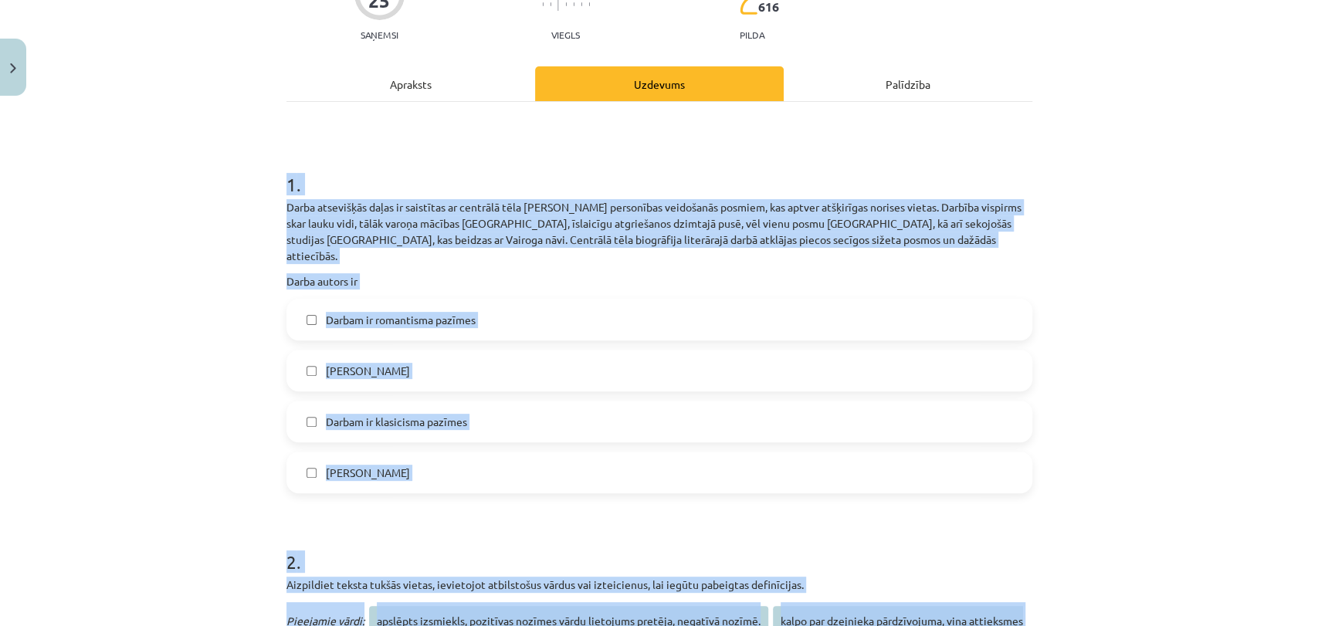
click at [326, 465] on span "Jānis Poruks" at bounding box center [368, 473] width 84 height 16
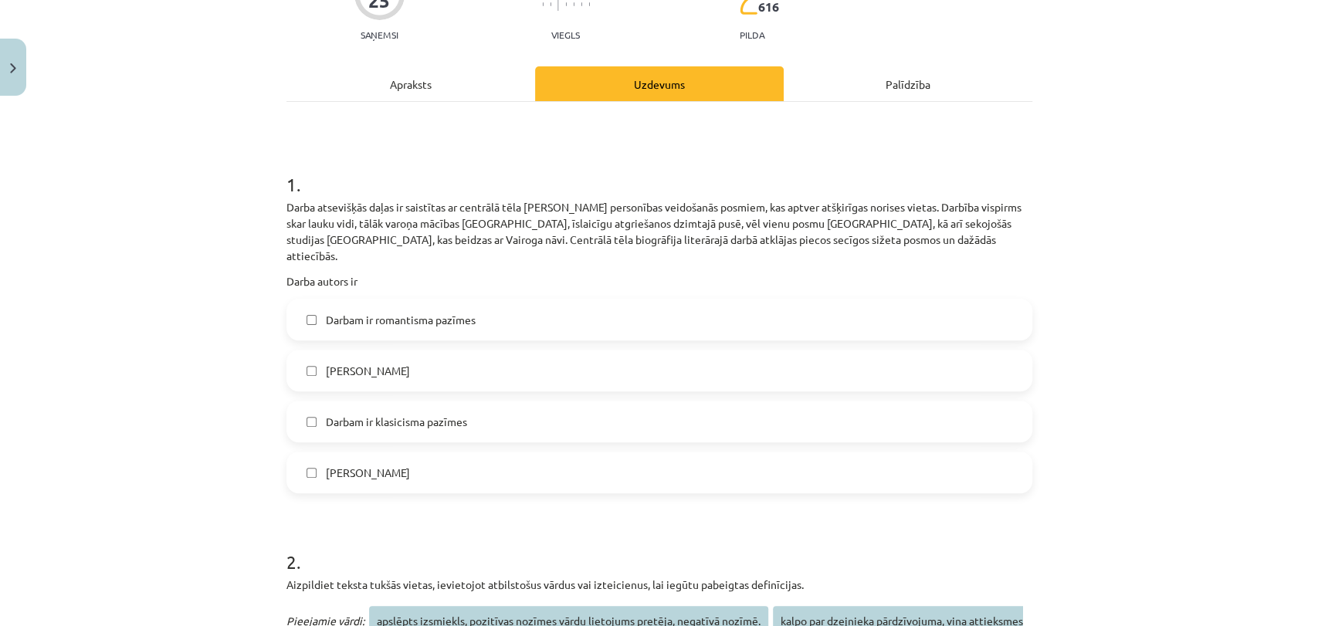
click at [473, 309] on label "Darbam ir romantisma pazīmes" at bounding box center [659, 319] width 743 height 39
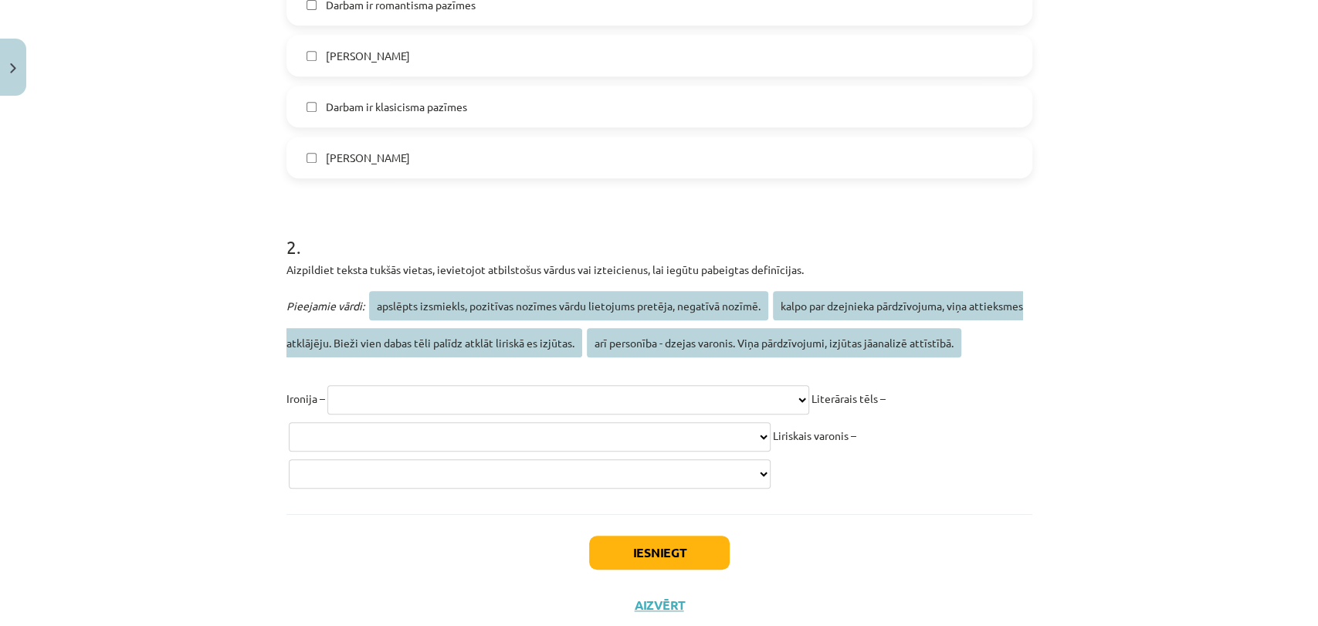
scroll to position [504, 0]
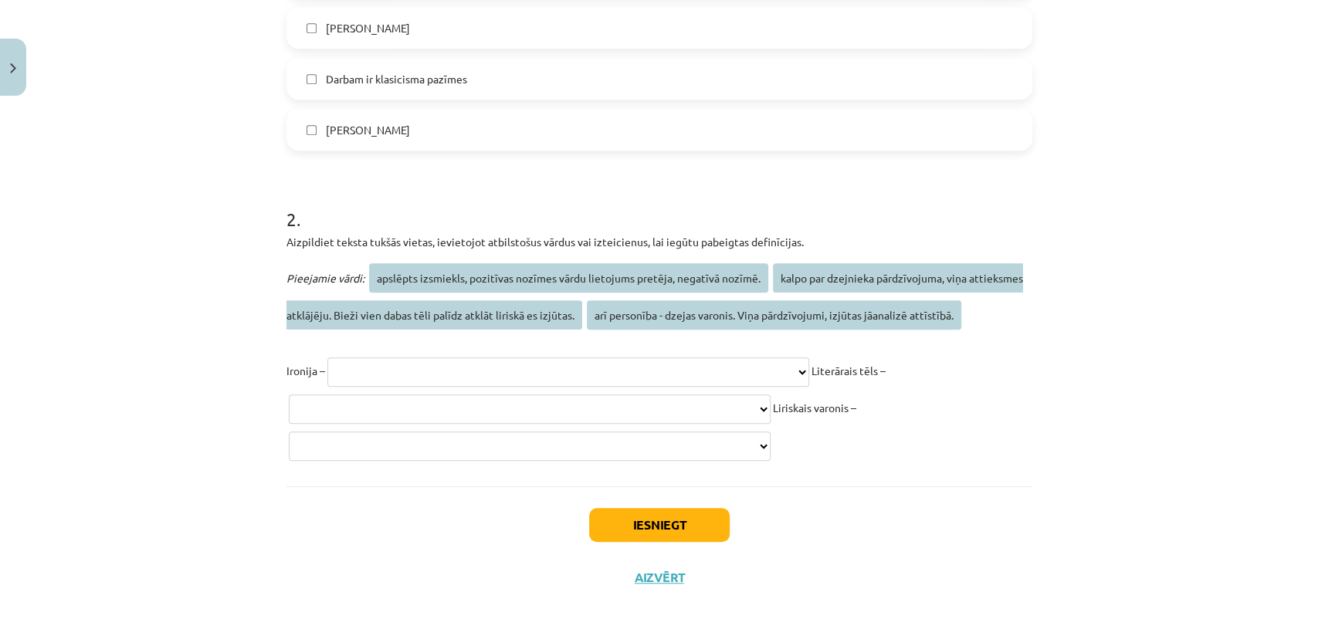
click at [466, 358] on select "**********" at bounding box center [568, 372] width 482 height 29
select select "**********"
click at [327, 358] on select "**********" at bounding box center [568, 372] width 482 height 29
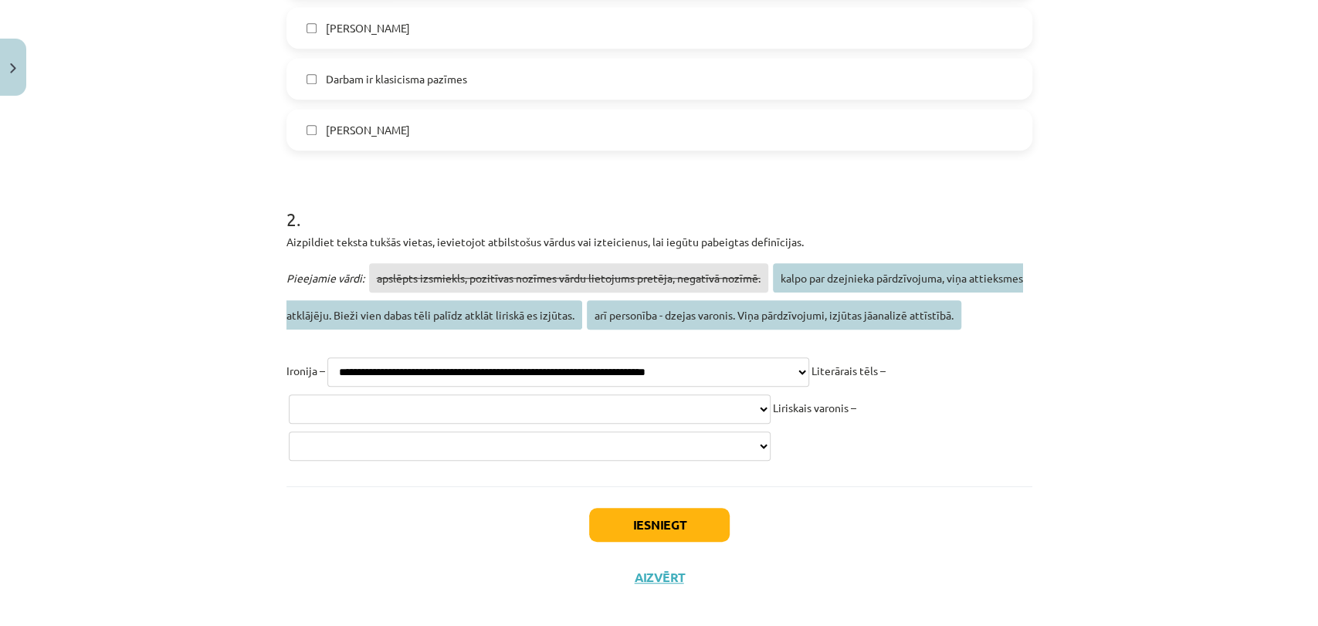
click at [528, 395] on select "**********" at bounding box center [530, 409] width 482 height 29
select select "**********"
click at [289, 395] on select "**********" at bounding box center [530, 409] width 482 height 29
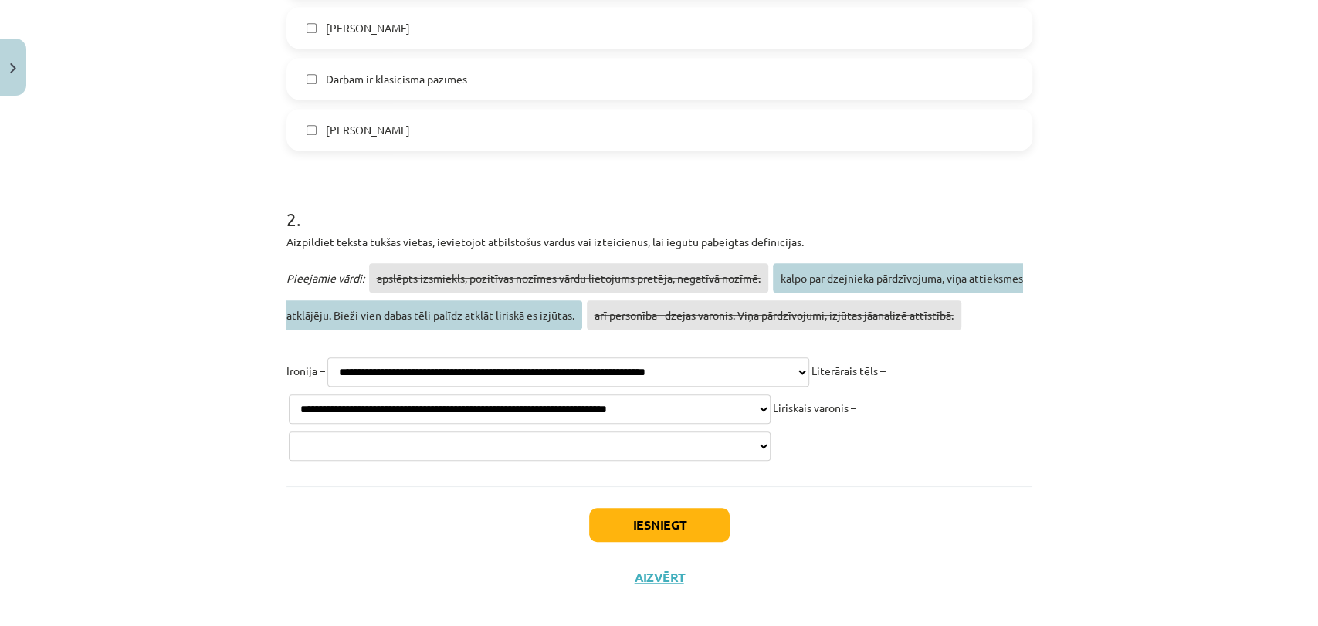
click at [456, 432] on select "**********" at bounding box center [530, 446] width 482 height 29
select select "**********"
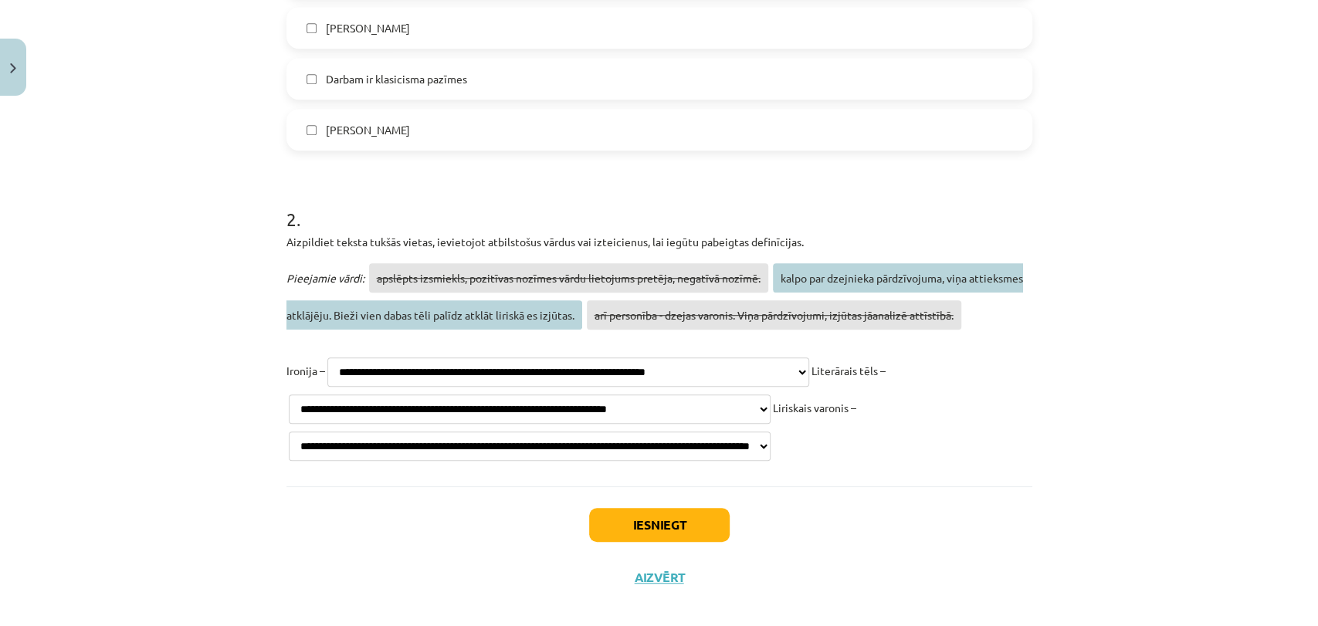
click at [289, 432] on select "**********" at bounding box center [530, 446] width 482 height 29
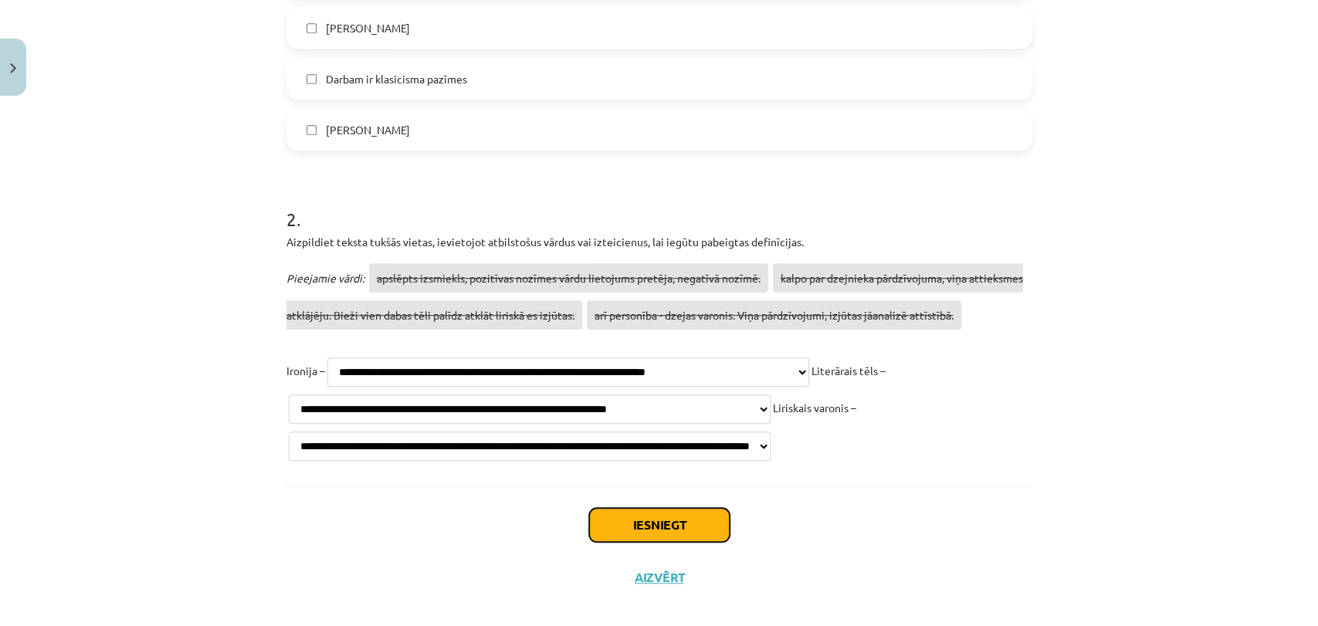
click at [682, 513] on button "Iesniegt" at bounding box center [659, 525] width 141 height 34
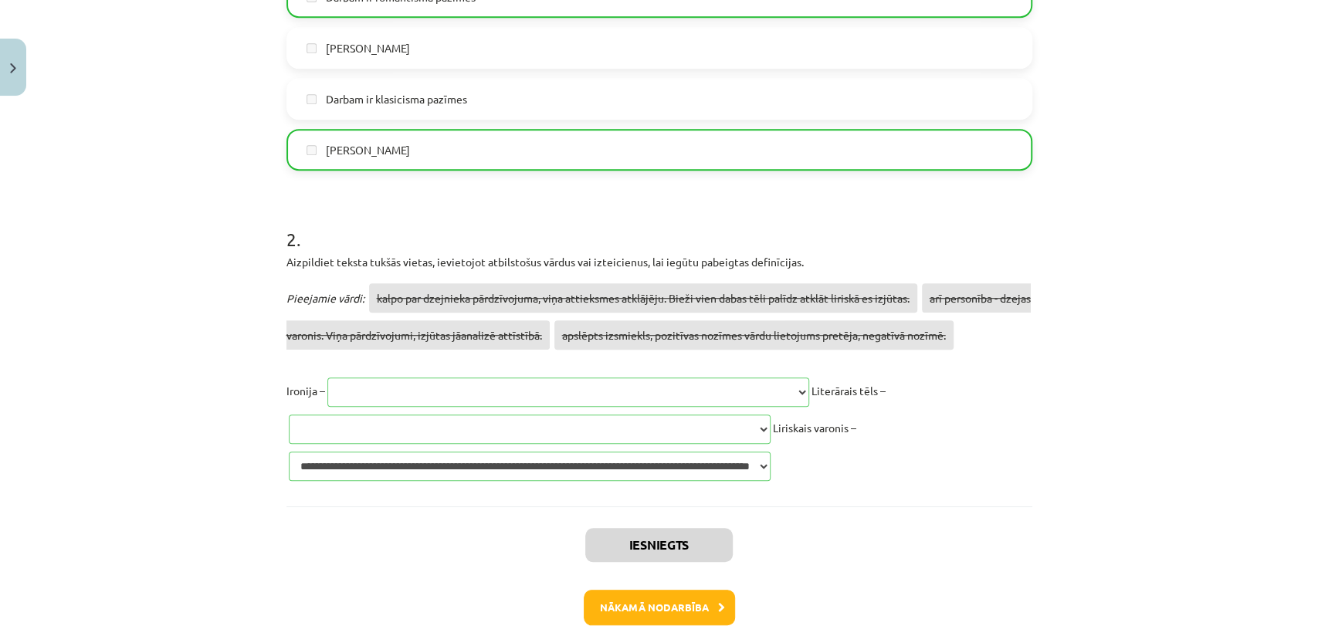
scroll to position [552, 0]
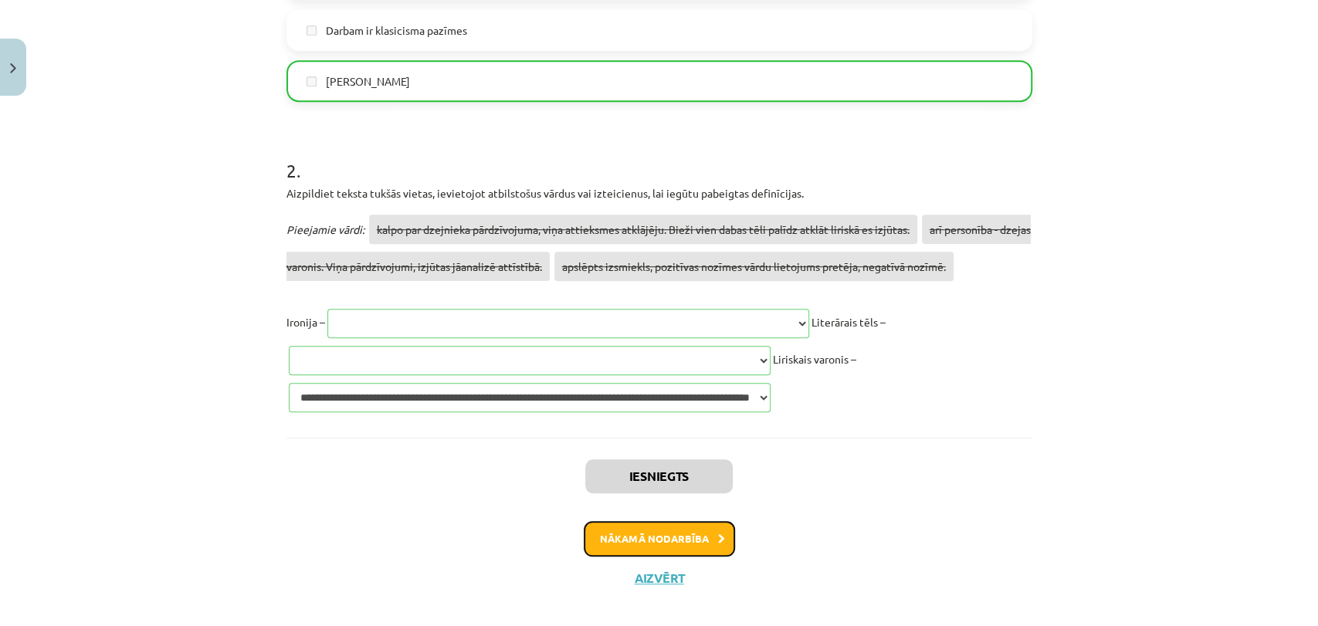
click at [676, 528] on button "Nākamā nodarbība" at bounding box center [659, 539] width 151 height 36
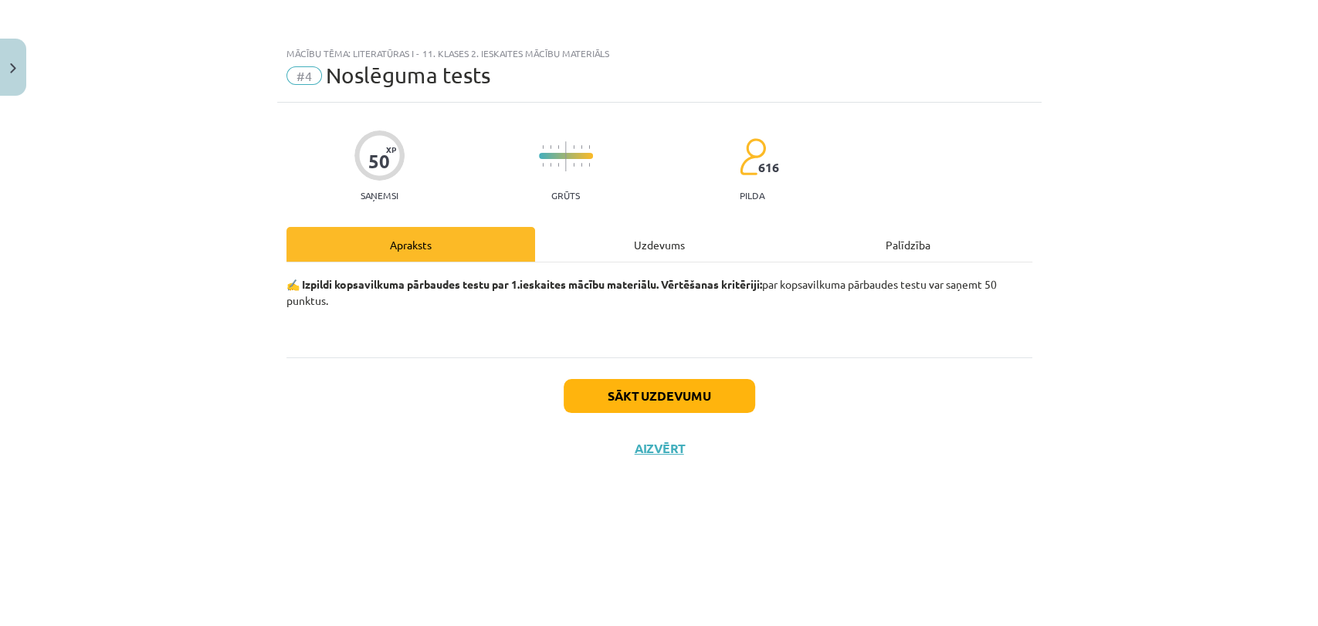
scroll to position [0, 0]
click at [630, 253] on div "Uzdevums" at bounding box center [659, 244] width 249 height 35
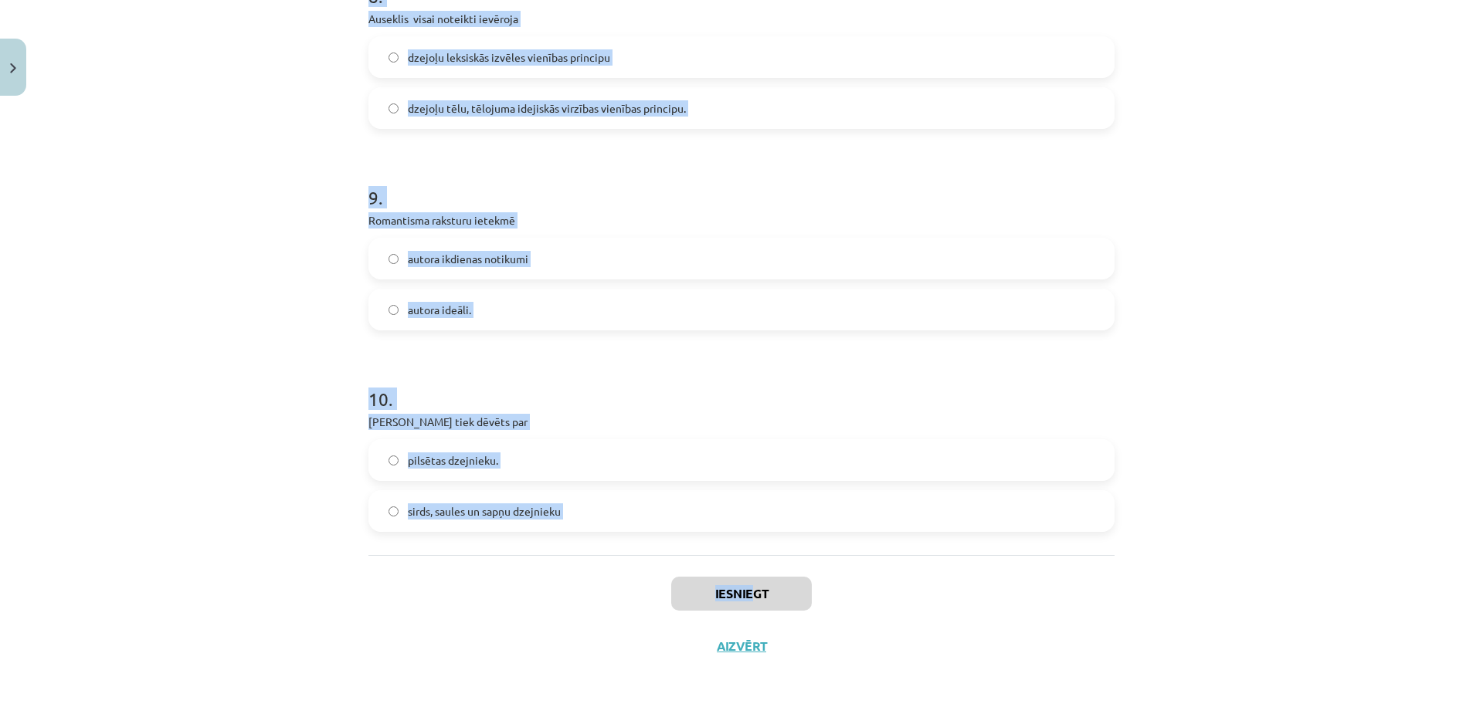
scroll to position [1767, 0]
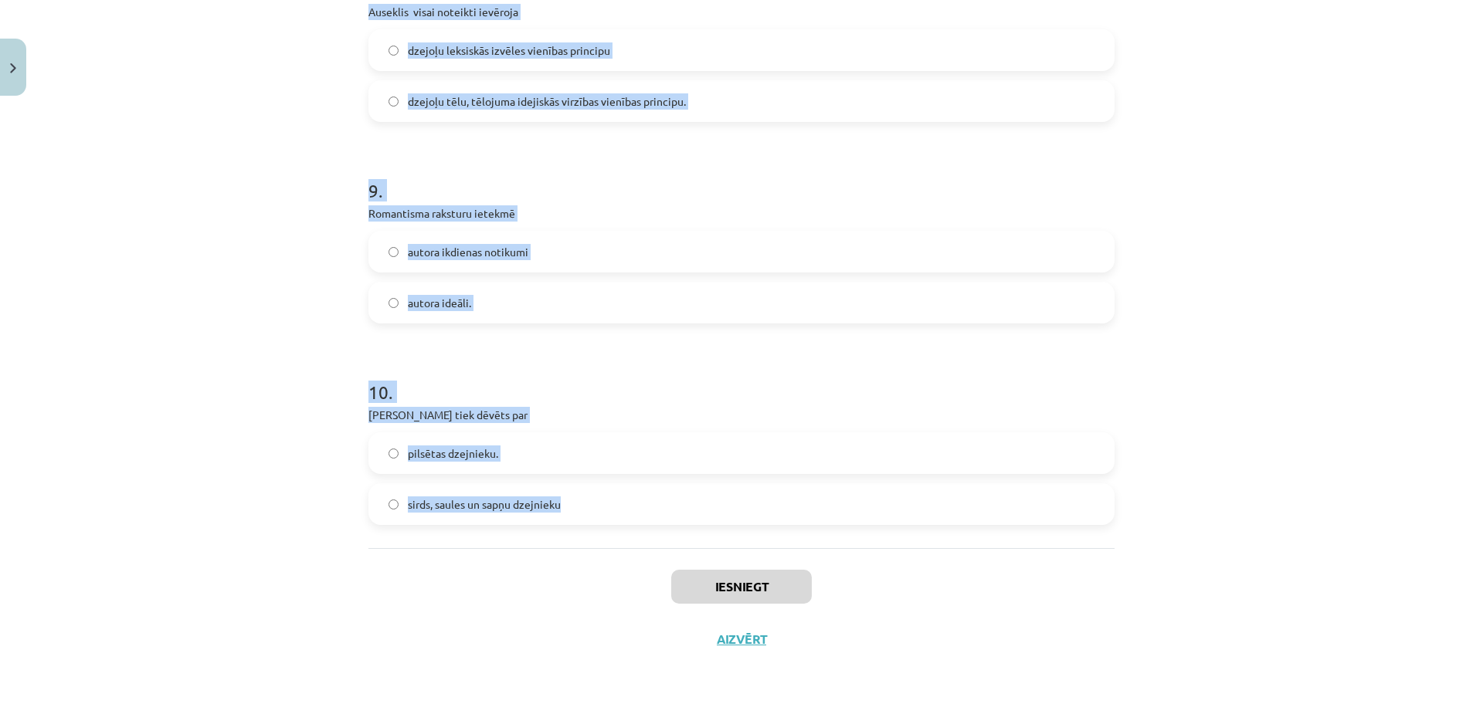
drag, startPoint x: 307, startPoint y: 360, endPoint x: 791, endPoint y: 523, distance: 510.9
click at [791, 523] on div "Mācību tēma: Literatūras i - 11. klases 2. ieskaites mācību materiāls #4 Noslēg…" at bounding box center [741, 352] width 1483 height 704
copy form "1 . Dzejnieks, dramaturgs, politiķis, kultūras darbinieks ir Ojārs Vācietis Rai…"
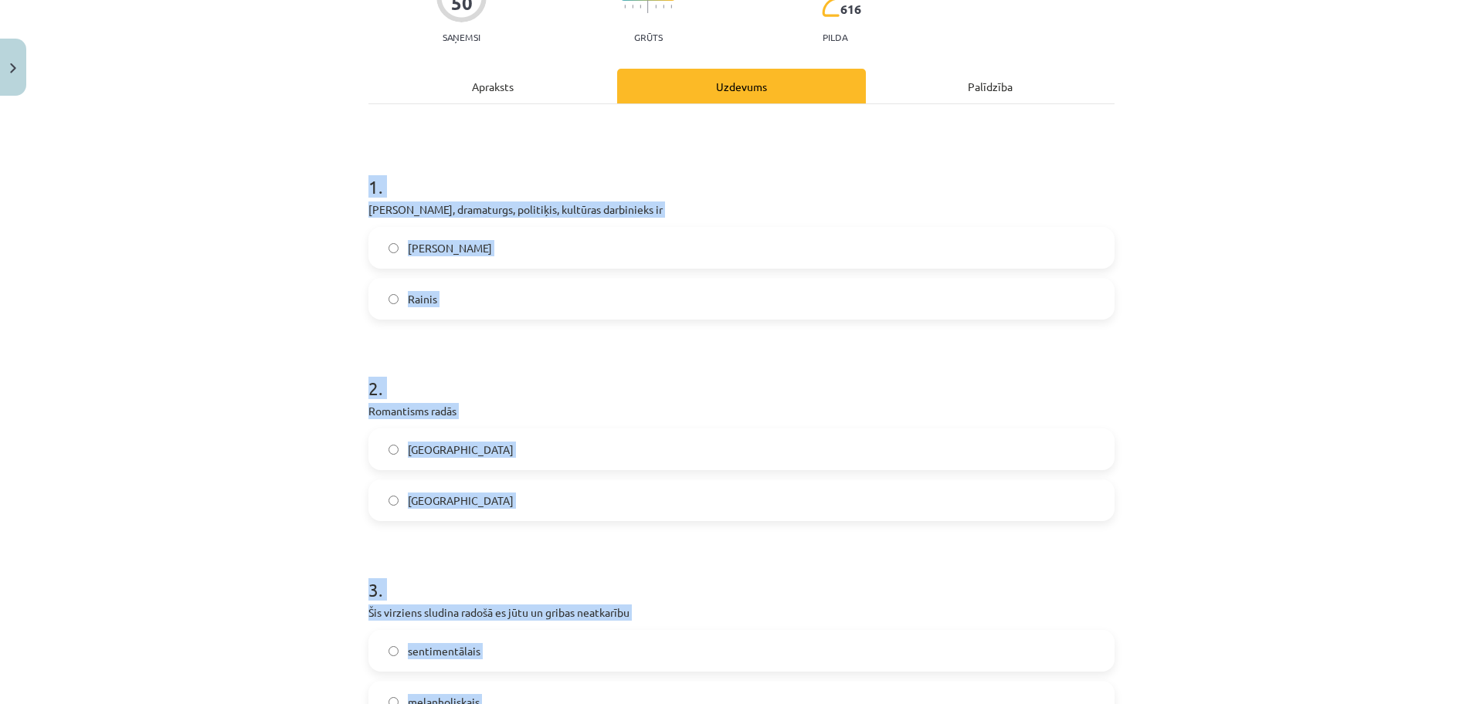
scroll to position [126, 0]
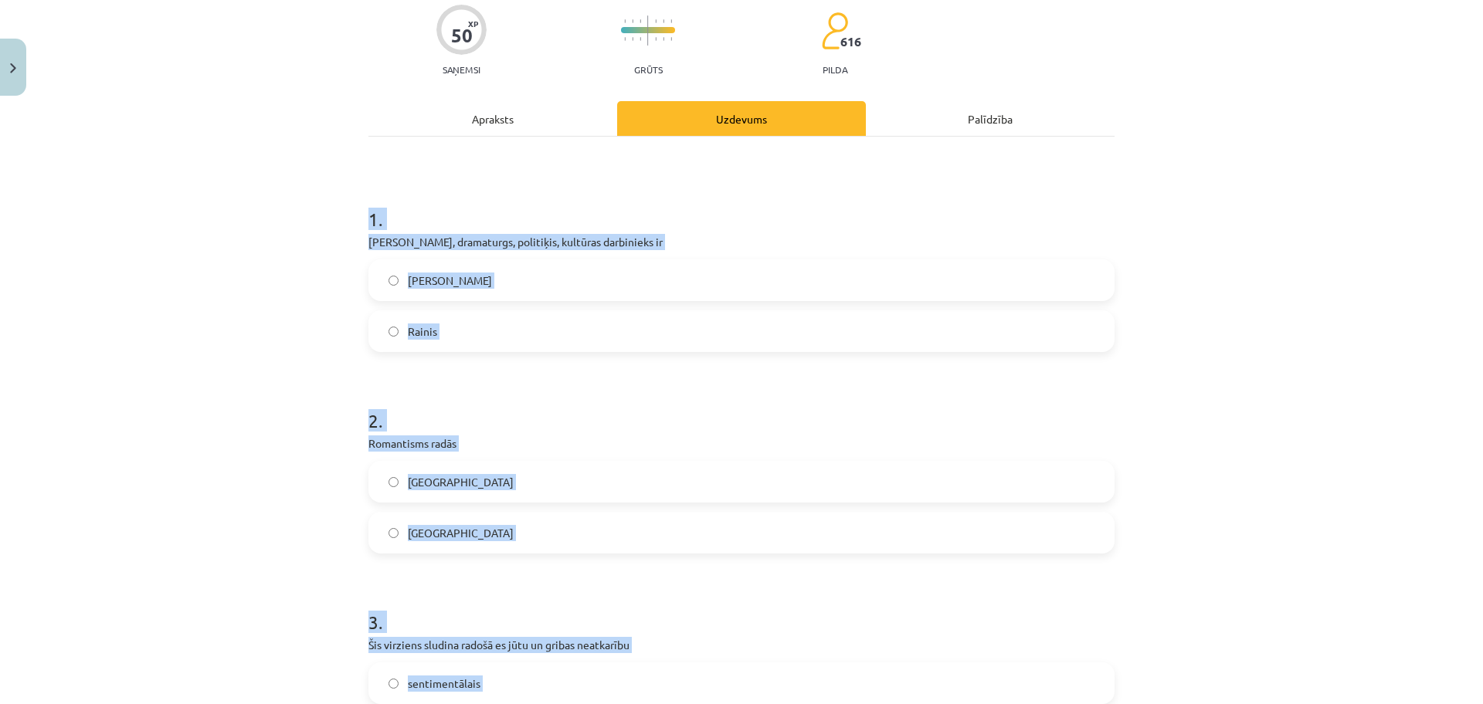
click at [291, 195] on div "Mācību tēma: Literatūras i - 11. klases 2. ieskaites mācību materiāls #4 Noslēg…" at bounding box center [741, 352] width 1483 height 704
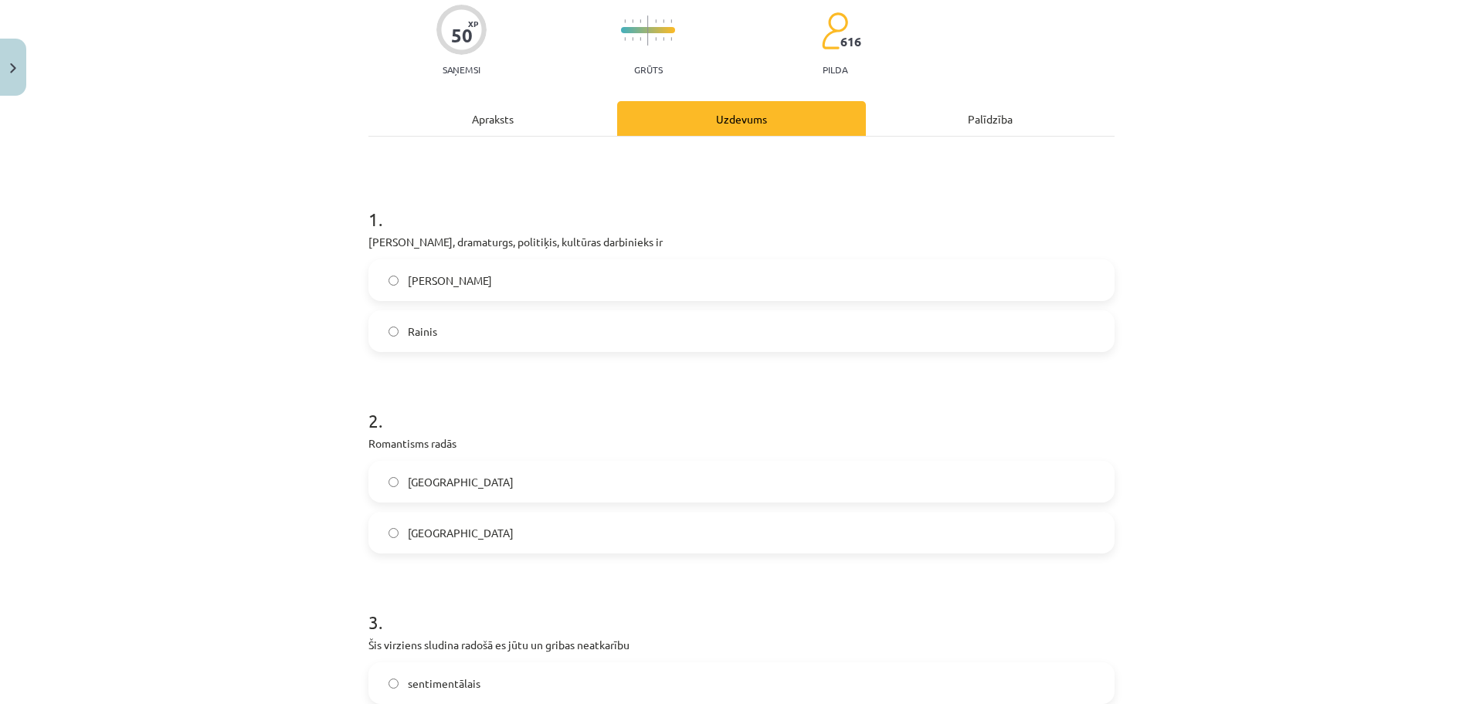
click at [419, 540] on span "Vācijā" at bounding box center [461, 533] width 106 height 16
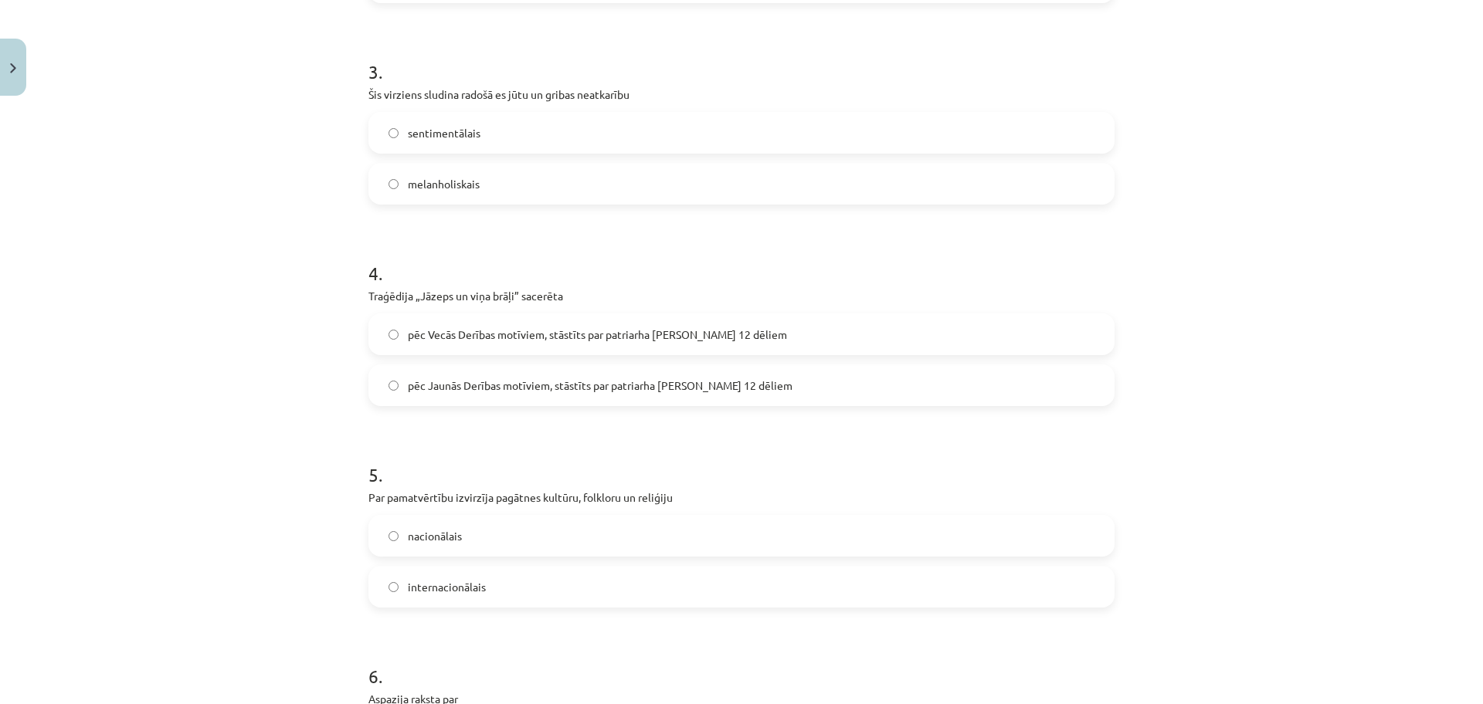
scroll to position [705, 0]
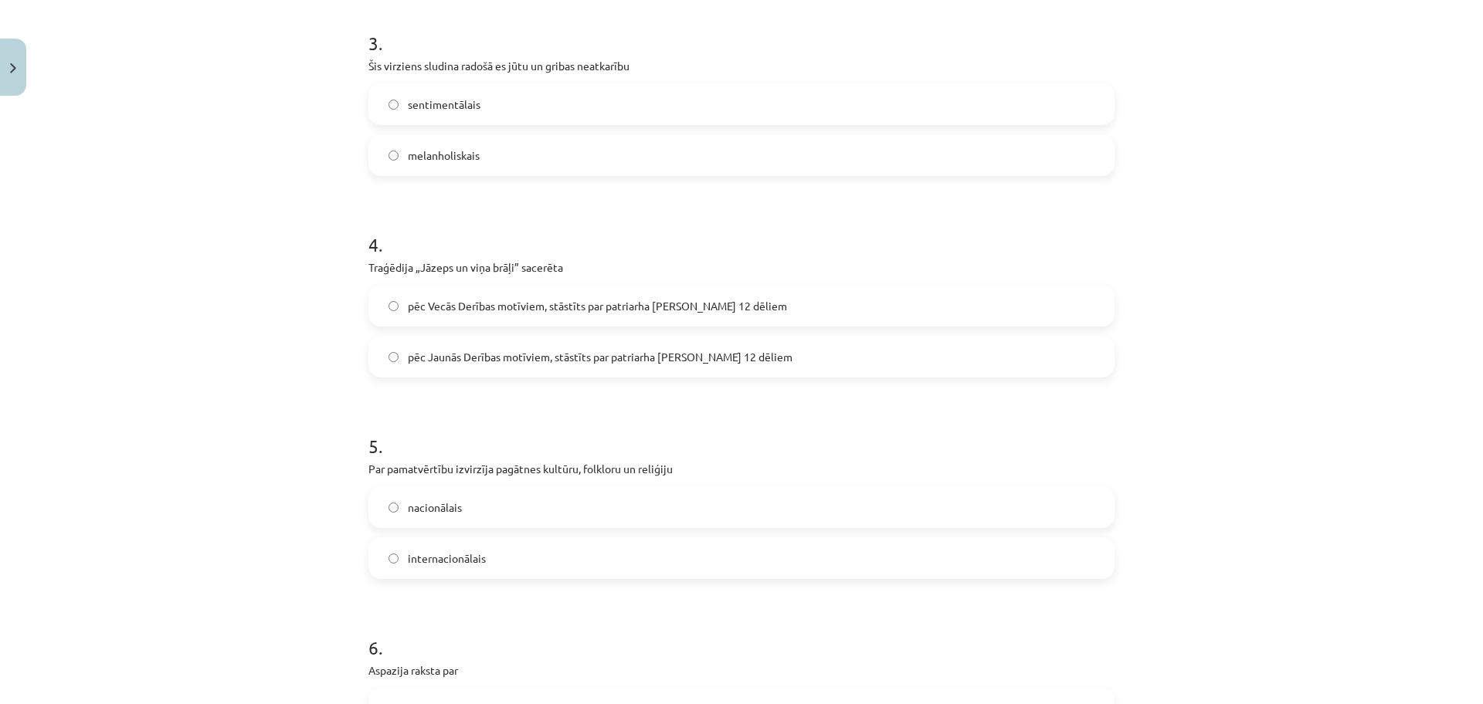
click at [374, 117] on label "sentimentālais" at bounding box center [741, 104] width 743 height 39
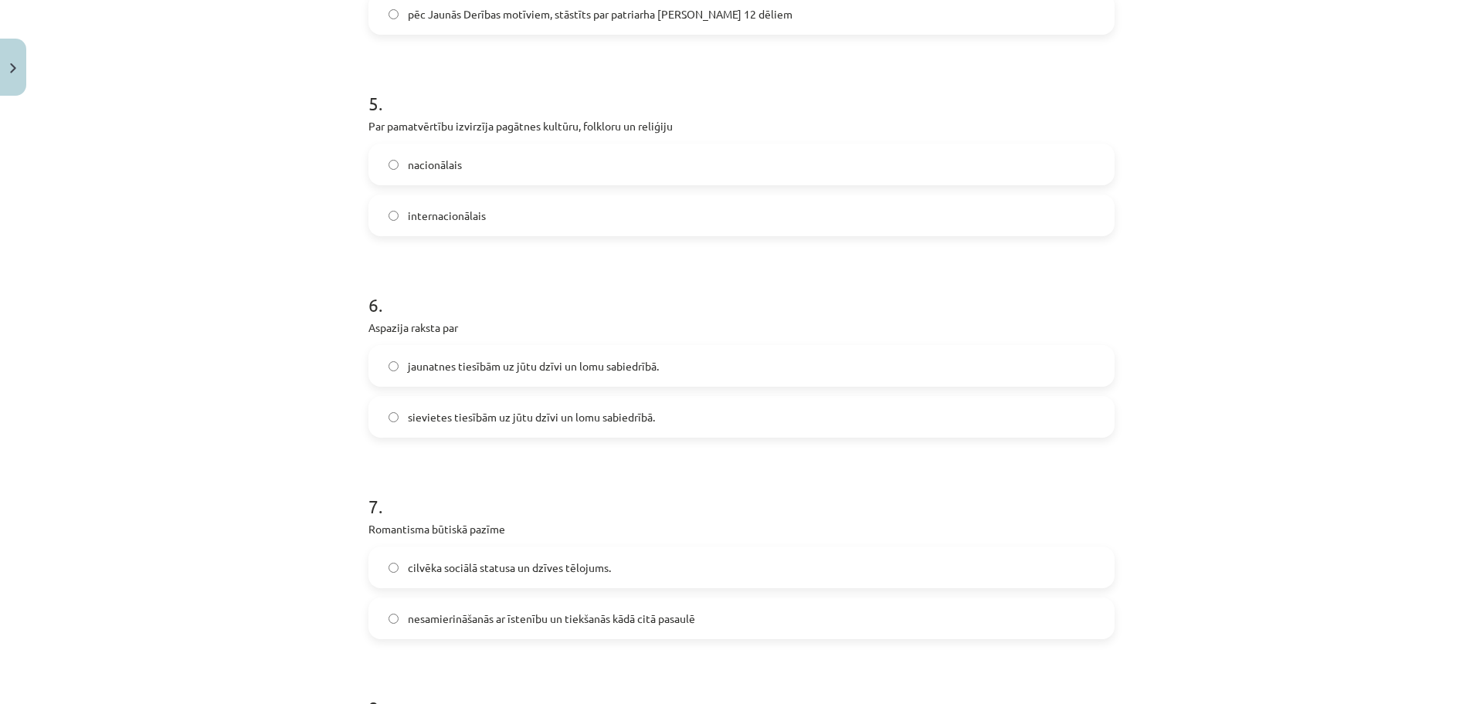
scroll to position [1091, 0]
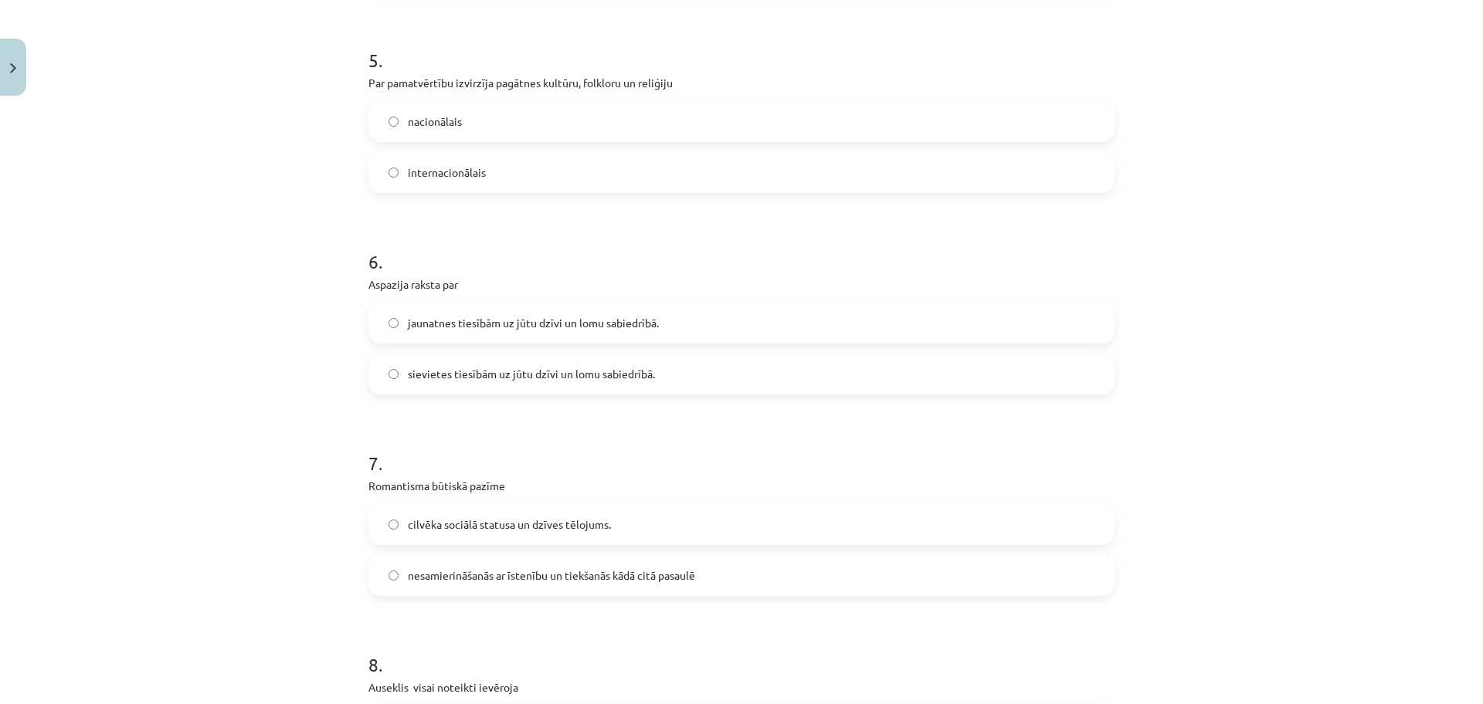
click at [429, 123] on span "nacionālais" at bounding box center [435, 122] width 54 height 16
click at [490, 381] on span "sievietes tiesībām uz jūtu dzīvi un lomu sabiedrībā." at bounding box center [531, 374] width 247 height 16
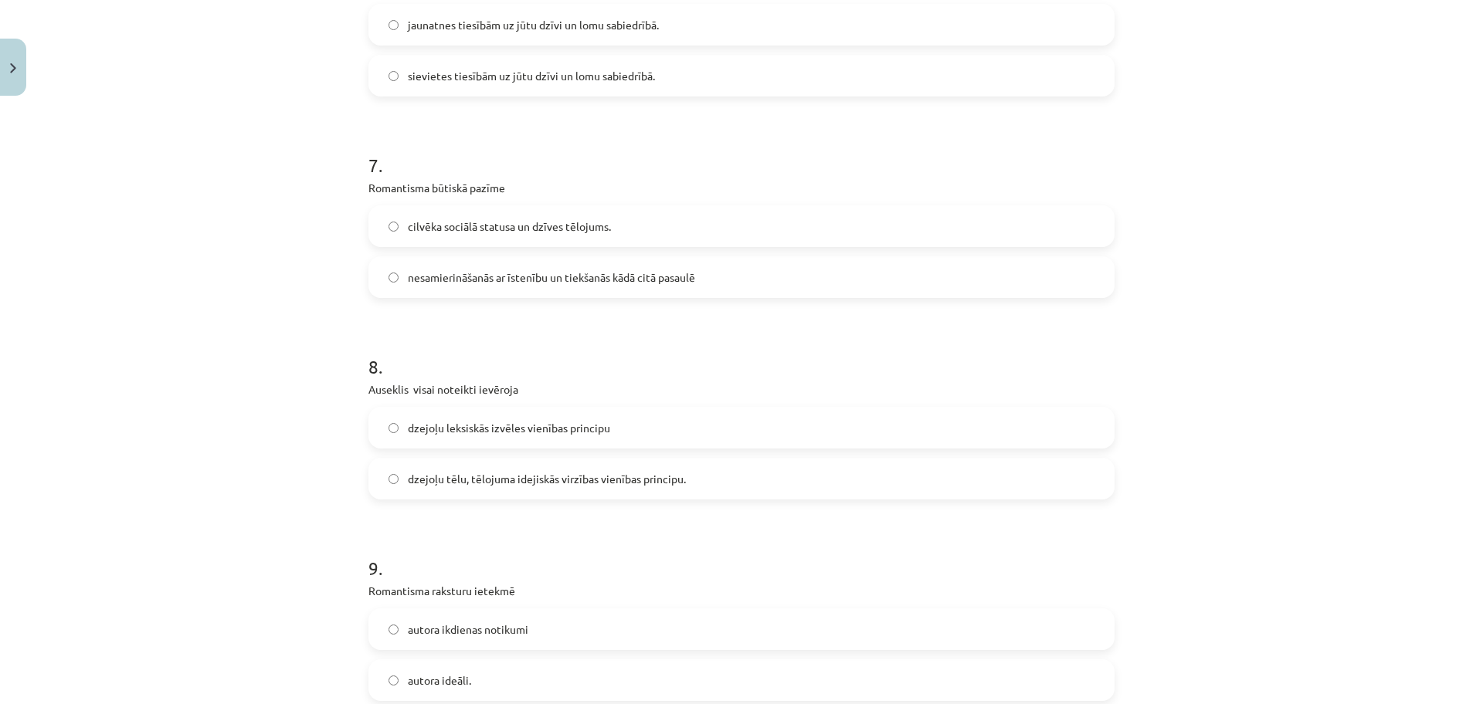
scroll to position [1477, 0]
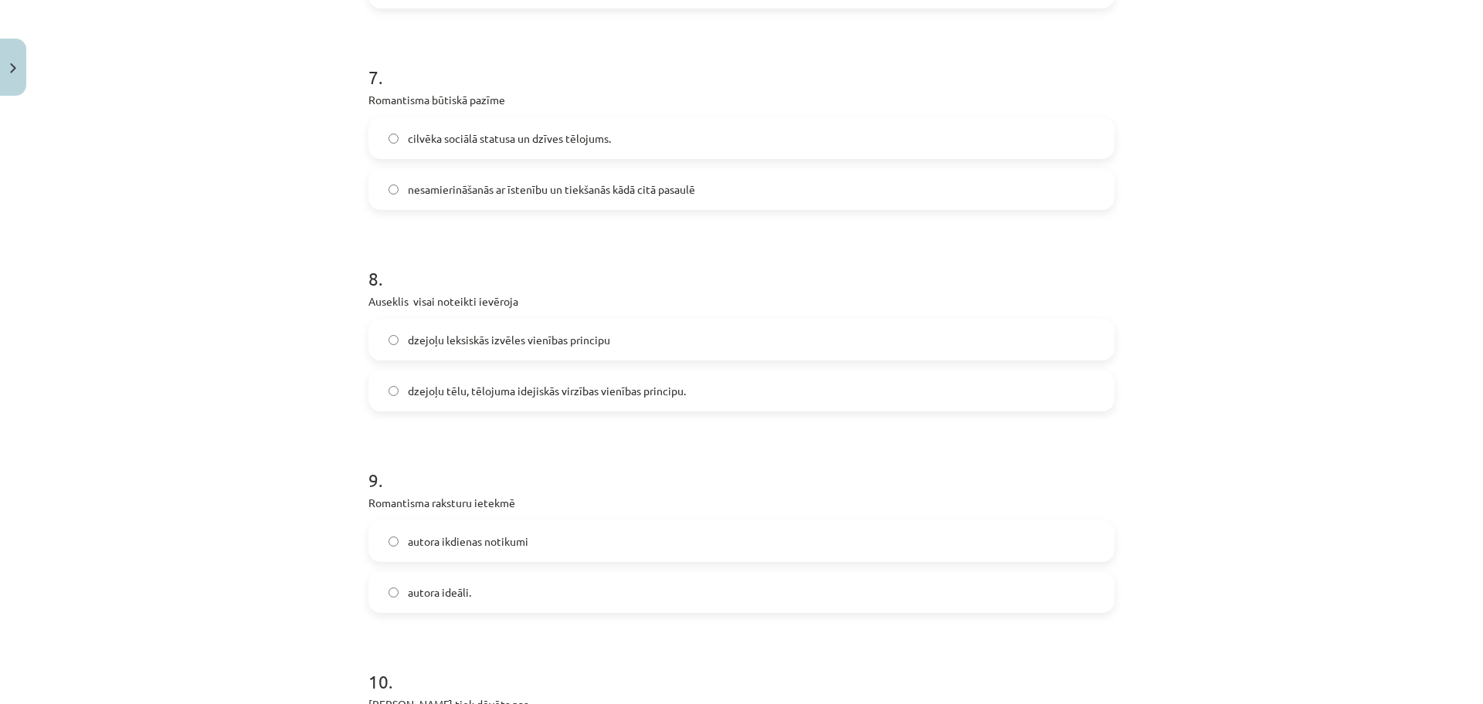
click at [434, 192] on span "nesamierināšanās ar īstenību un tiekšanās kādā citā pasaulē" at bounding box center [551, 189] width 287 height 16
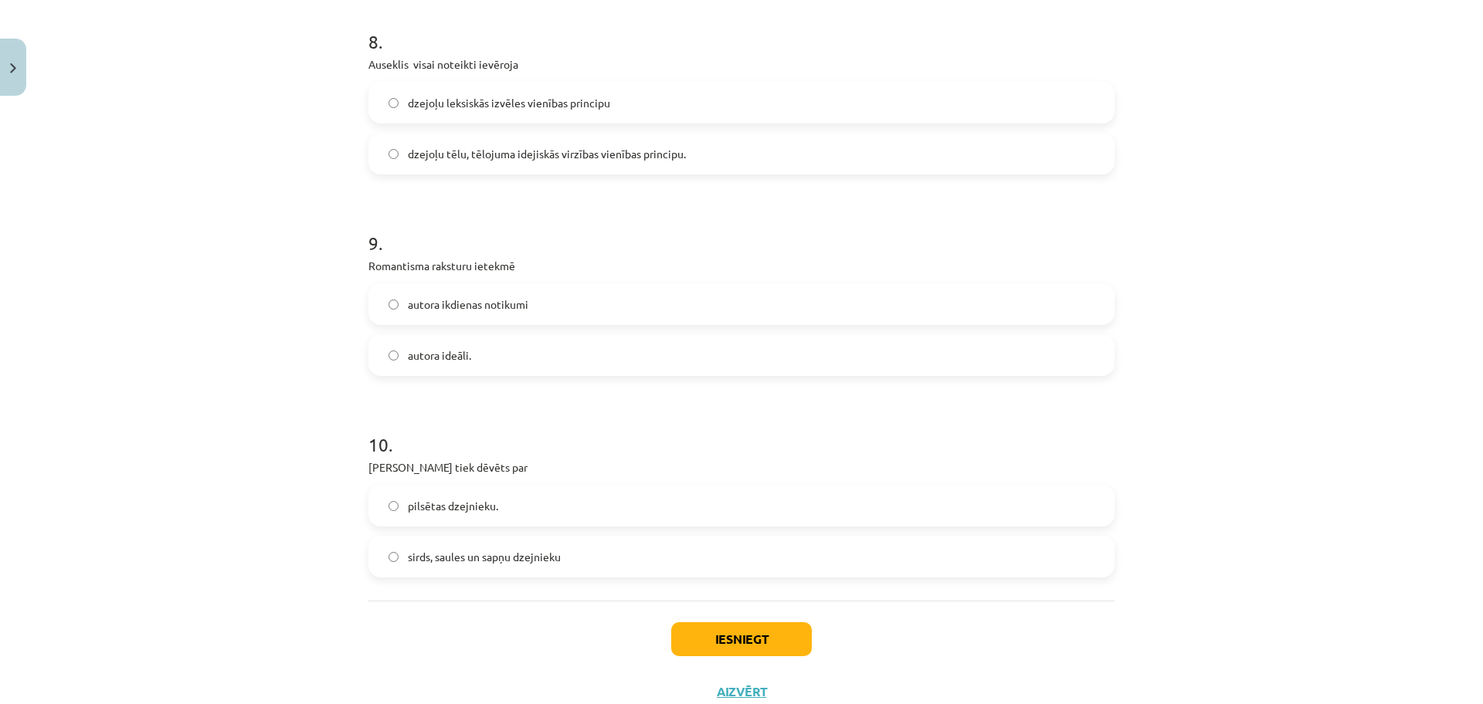
scroll to position [1671, 0]
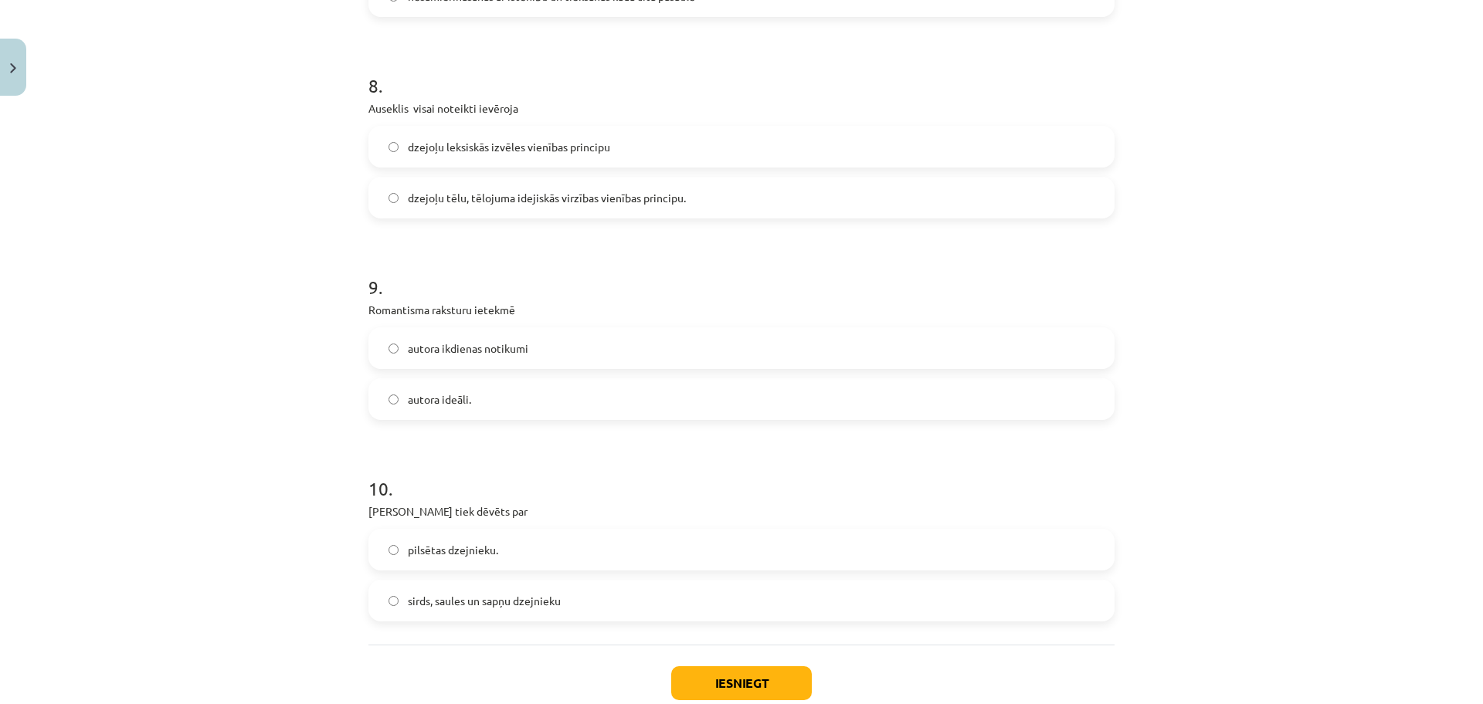
click at [496, 153] on span "dzejoļu leksiskās izvēles vienības principu" at bounding box center [509, 147] width 202 height 16
click at [428, 412] on label "autora ideāli." at bounding box center [741, 399] width 743 height 39
click at [524, 604] on span "sirds, saules un sapņu dzejnieku" at bounding box center [484, 601] width 153 height 16
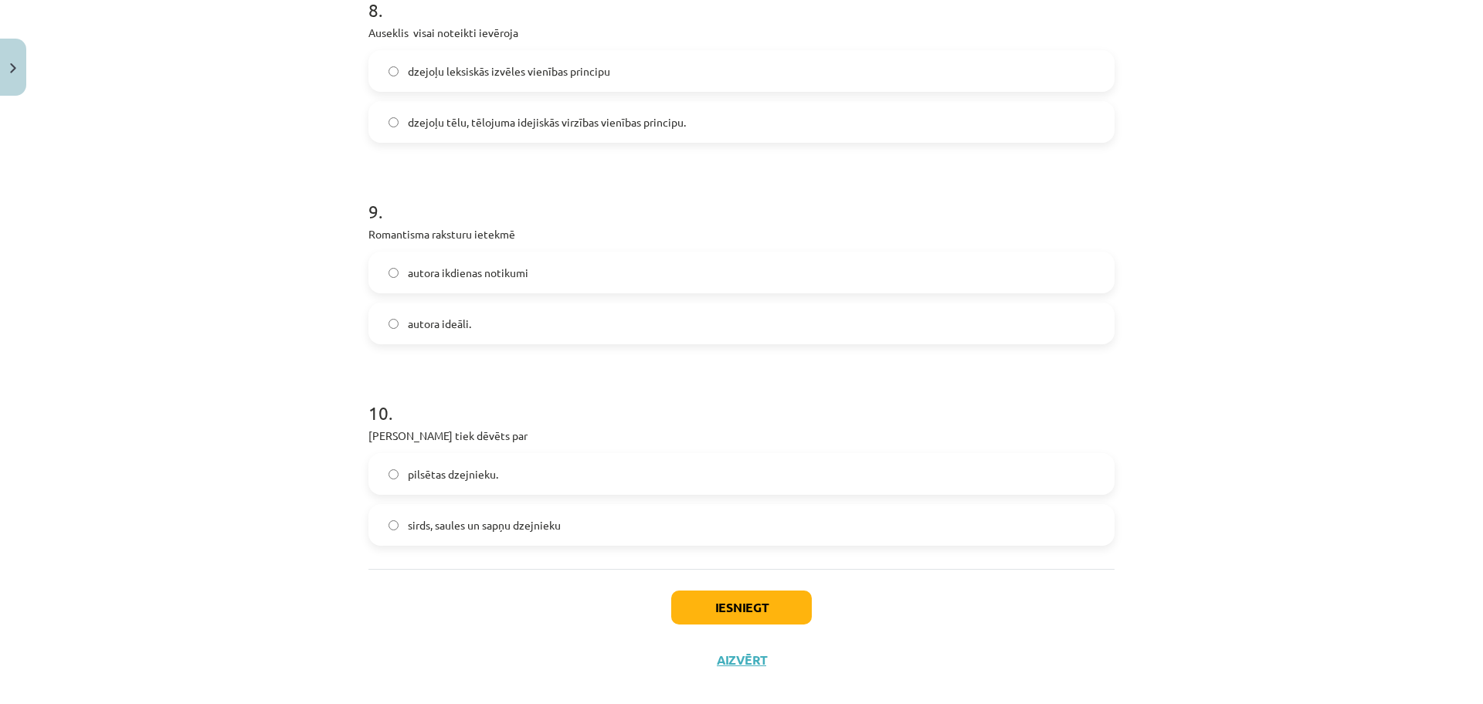
scroll to position [1767, 0]
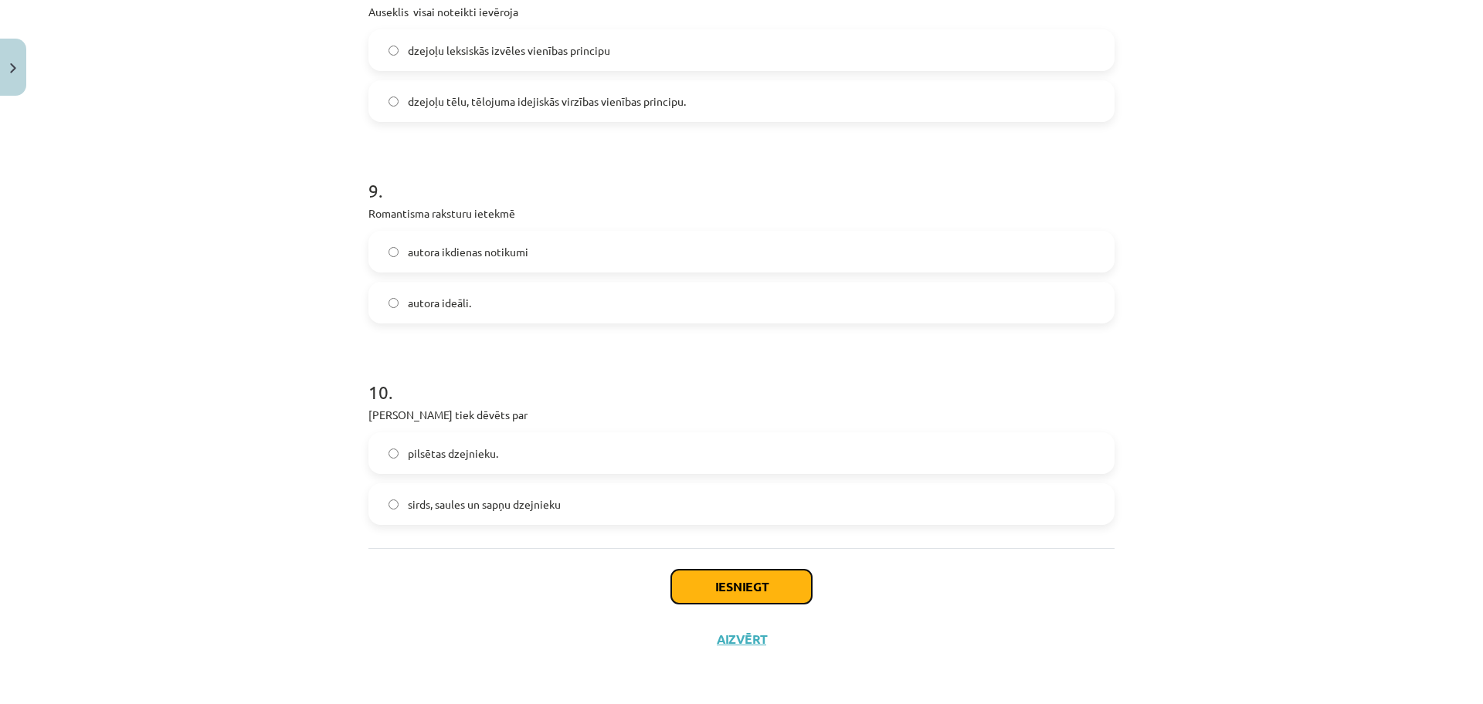
click at [766, 580] on button "Iesniegt" at bounding box center [741, 587] width 141 height 34
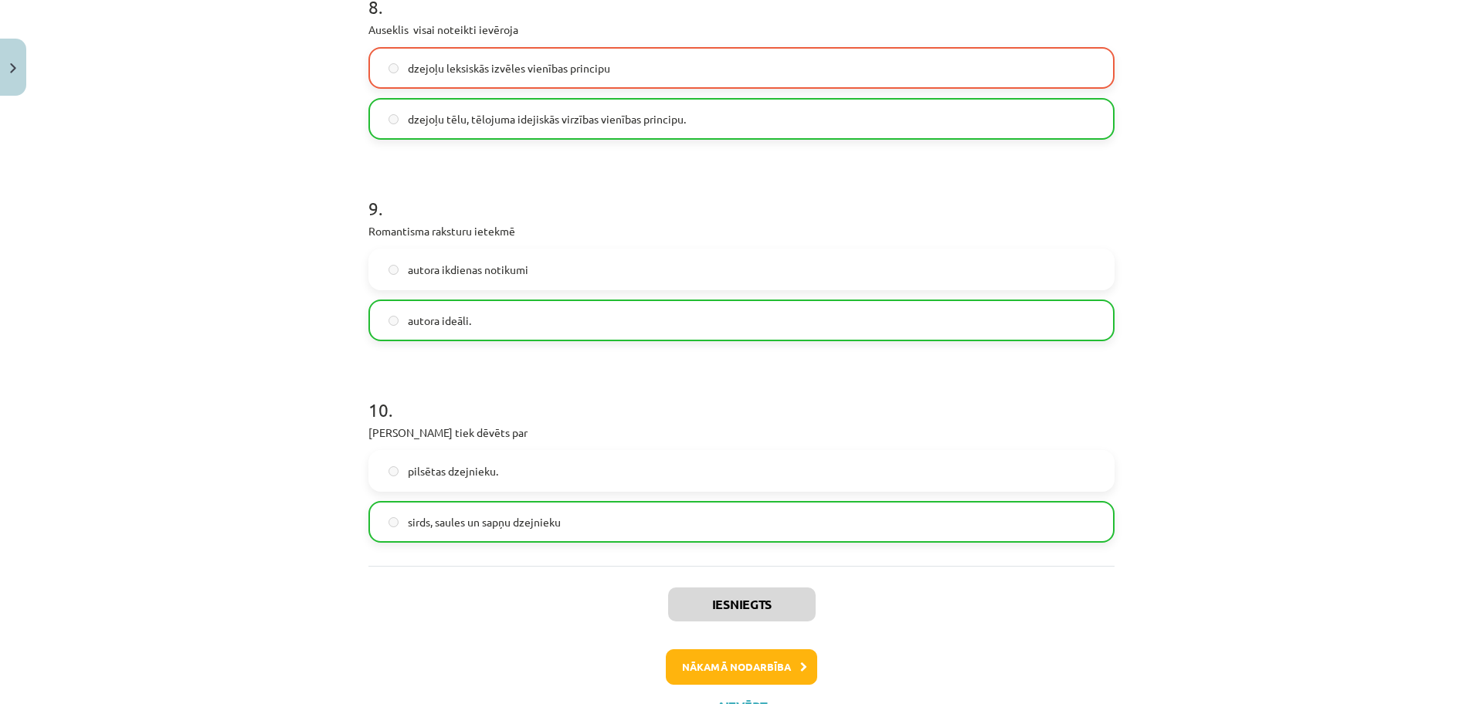
scroll to position [1817, 0]
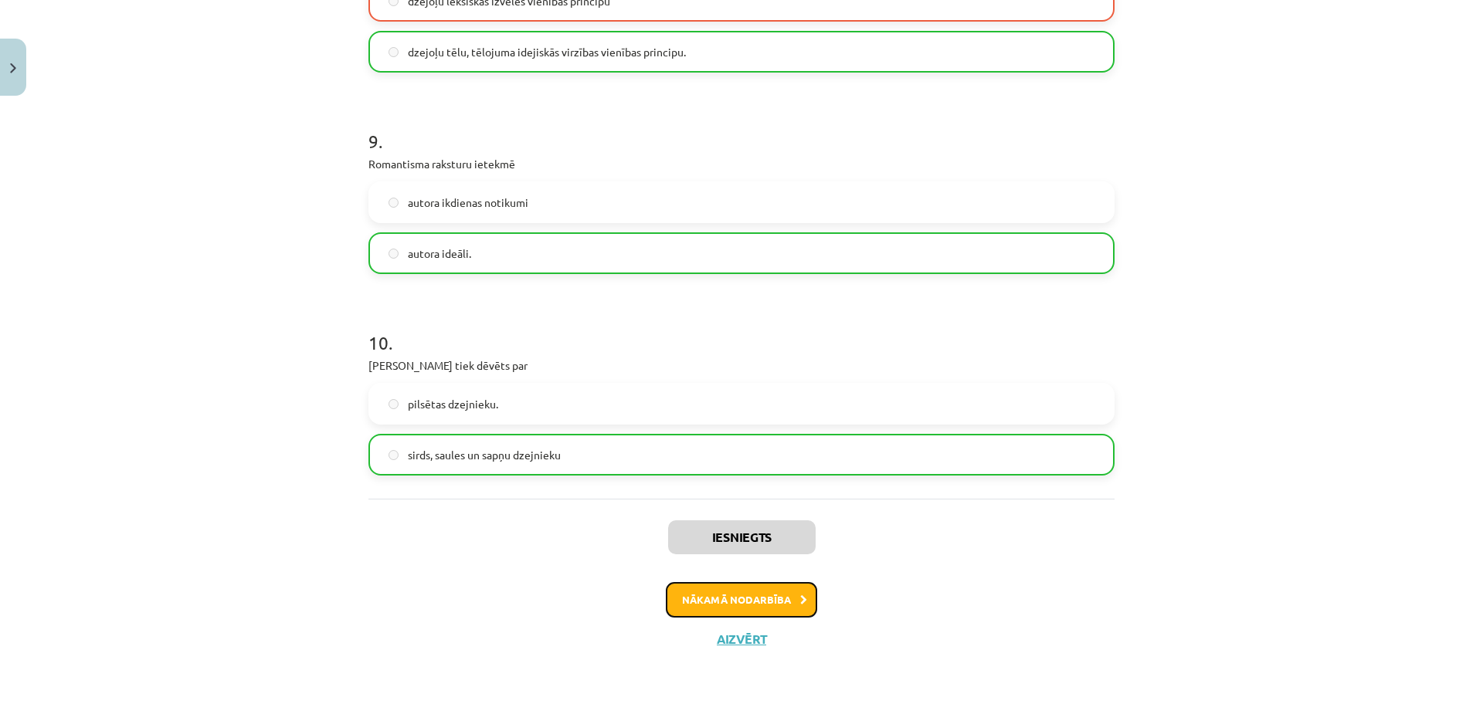
click at [749, 605] on button "Nākamā nodarbība" at bounding box center [741, 600] width 151 height 36
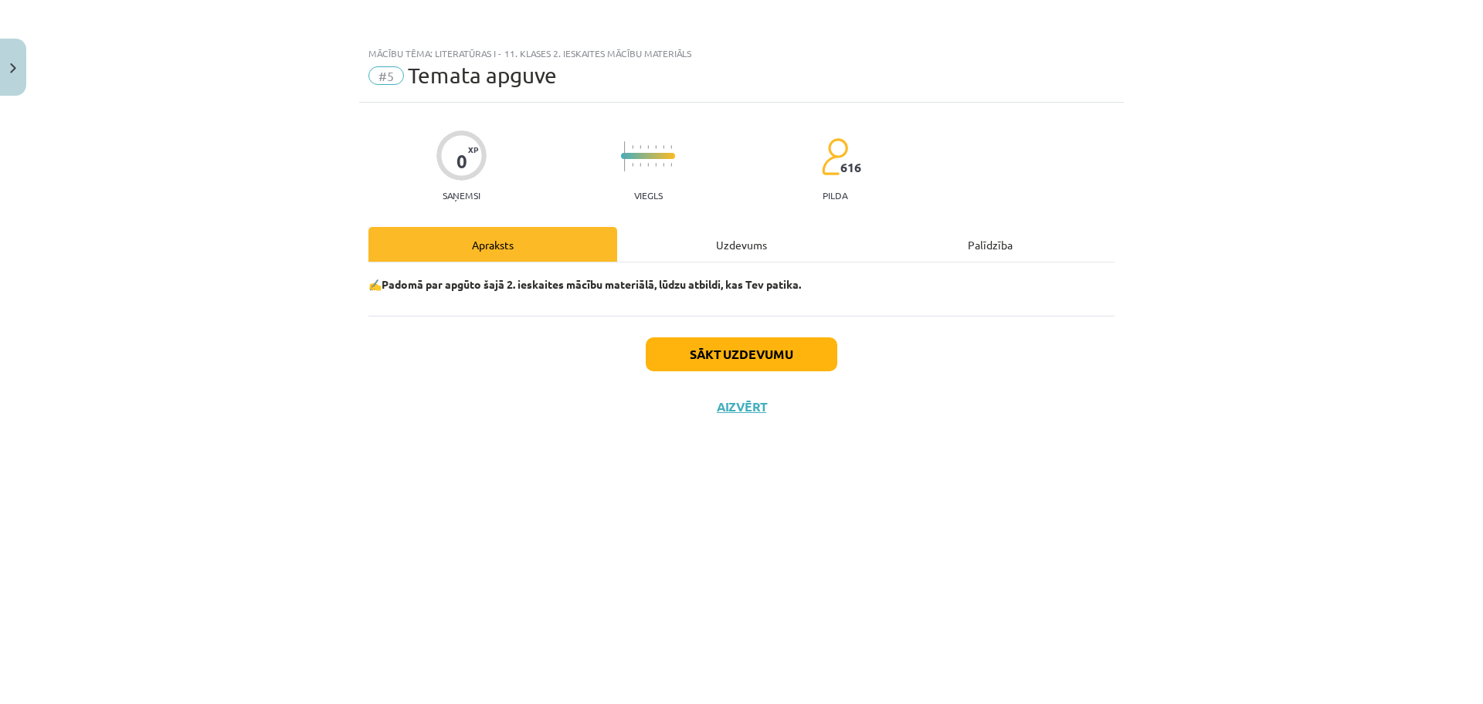
scroll to position [0, 0]
click at [734, 239] on div "Uzdevums" at bounding box center [741, 244] width 249 height 35
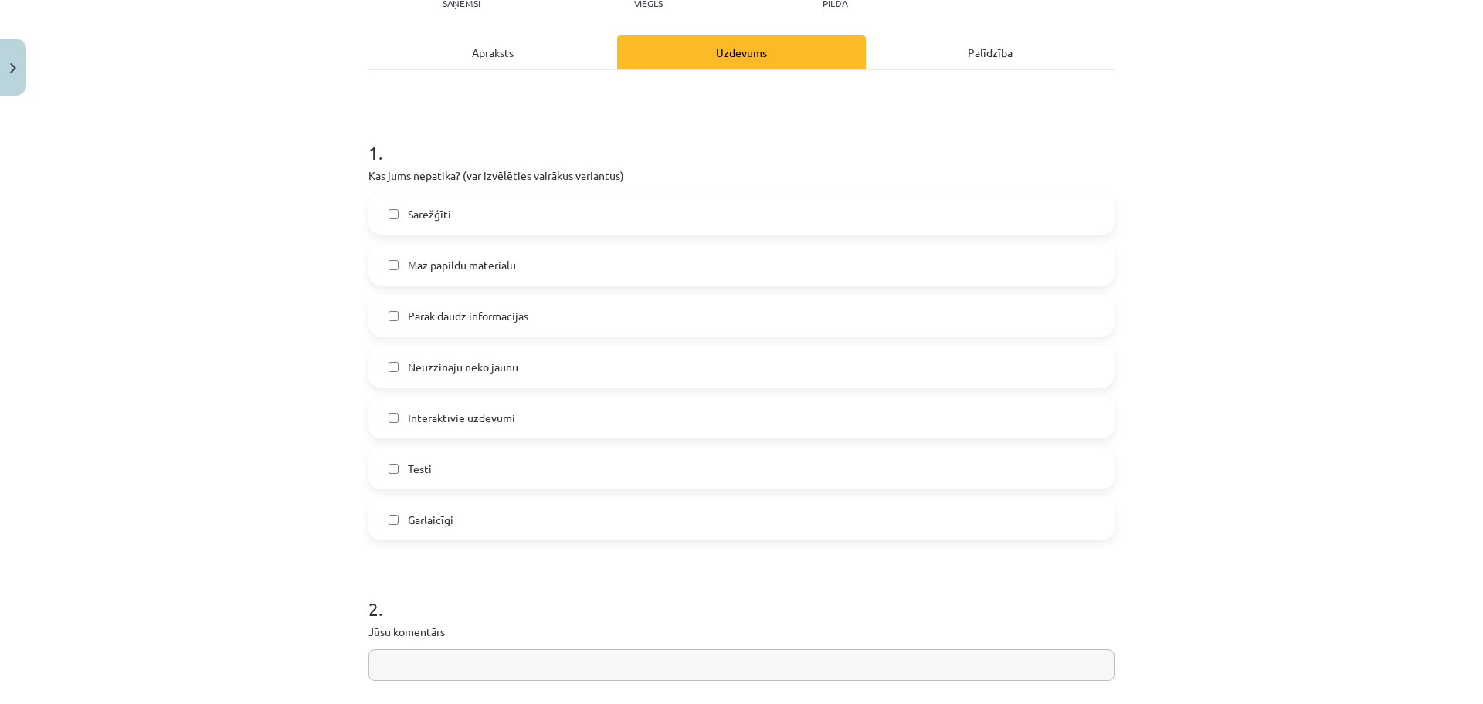
scroll to position [193, 0]
click at [500, 263] on span "Maz papildu materiālu" at bounding box center [462, 264] width 108 height 16
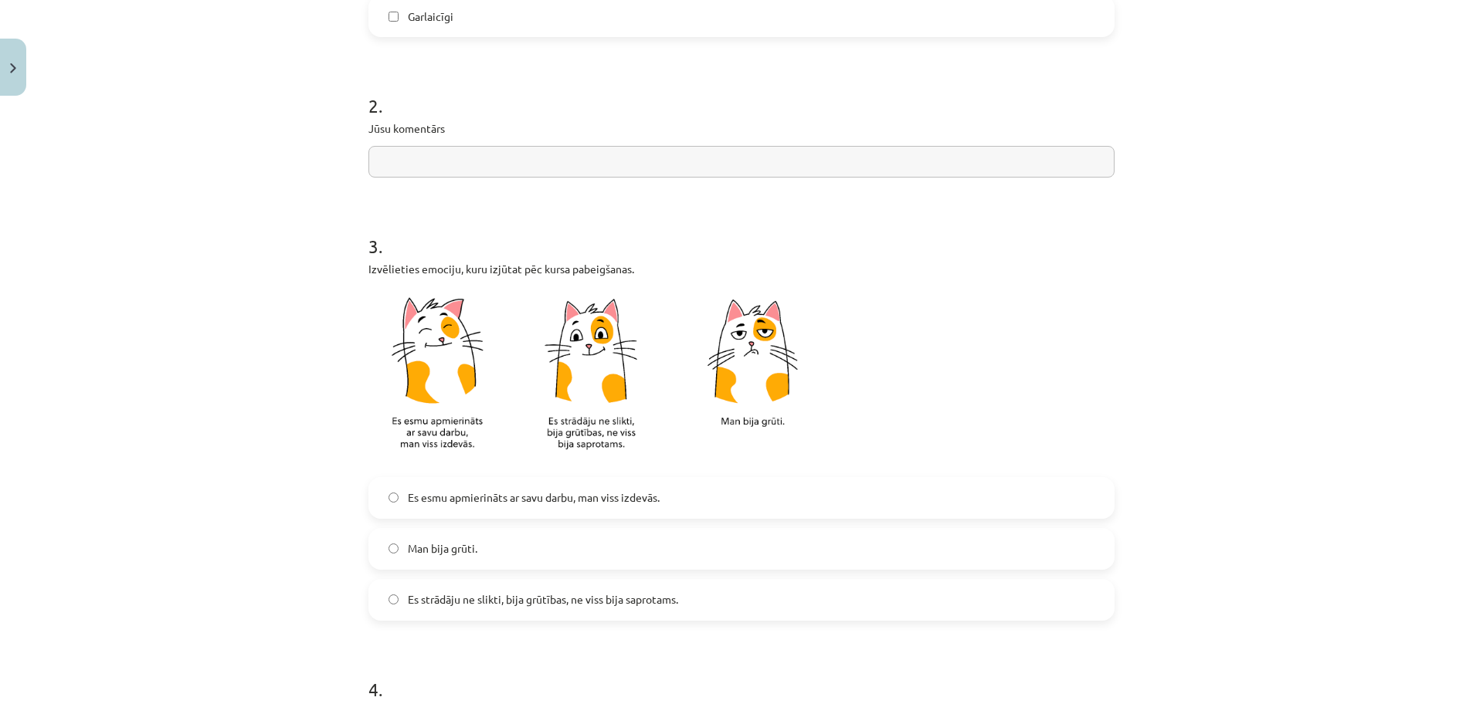
scroll to position [869, 0]
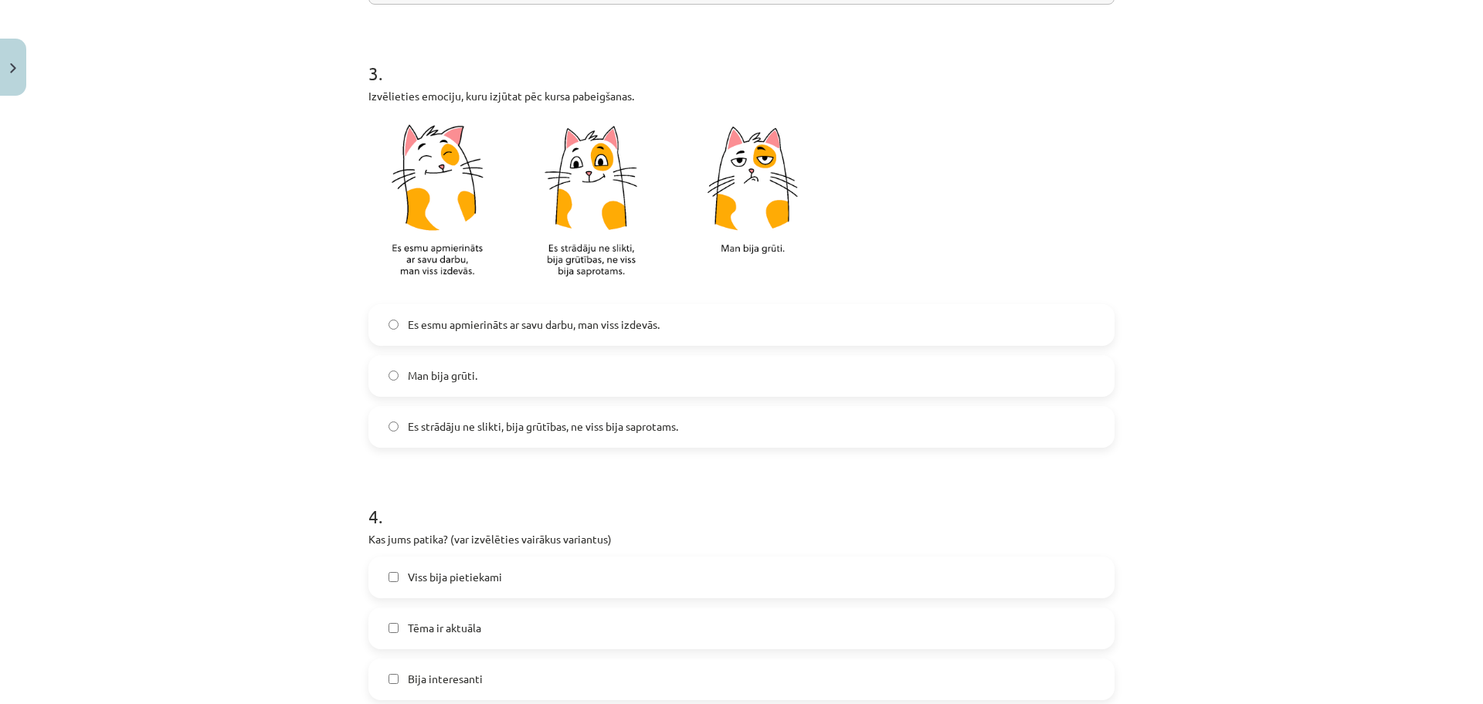
click at [495, 440] on label "Es strādāju ne slikti, bija grūtības, ne viss bija saprotams." at bounding box center [741, 427] width 743 height 39
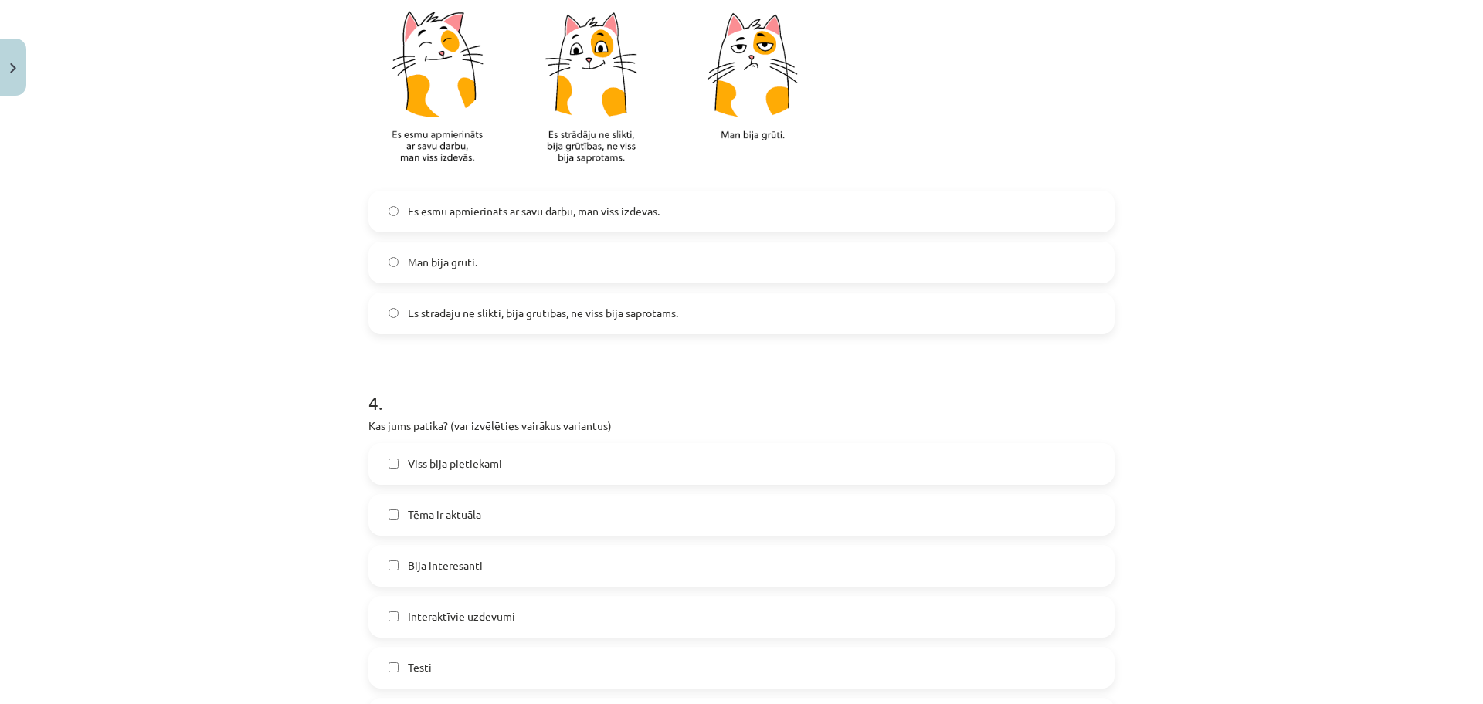
scroll to position [1158, 0]
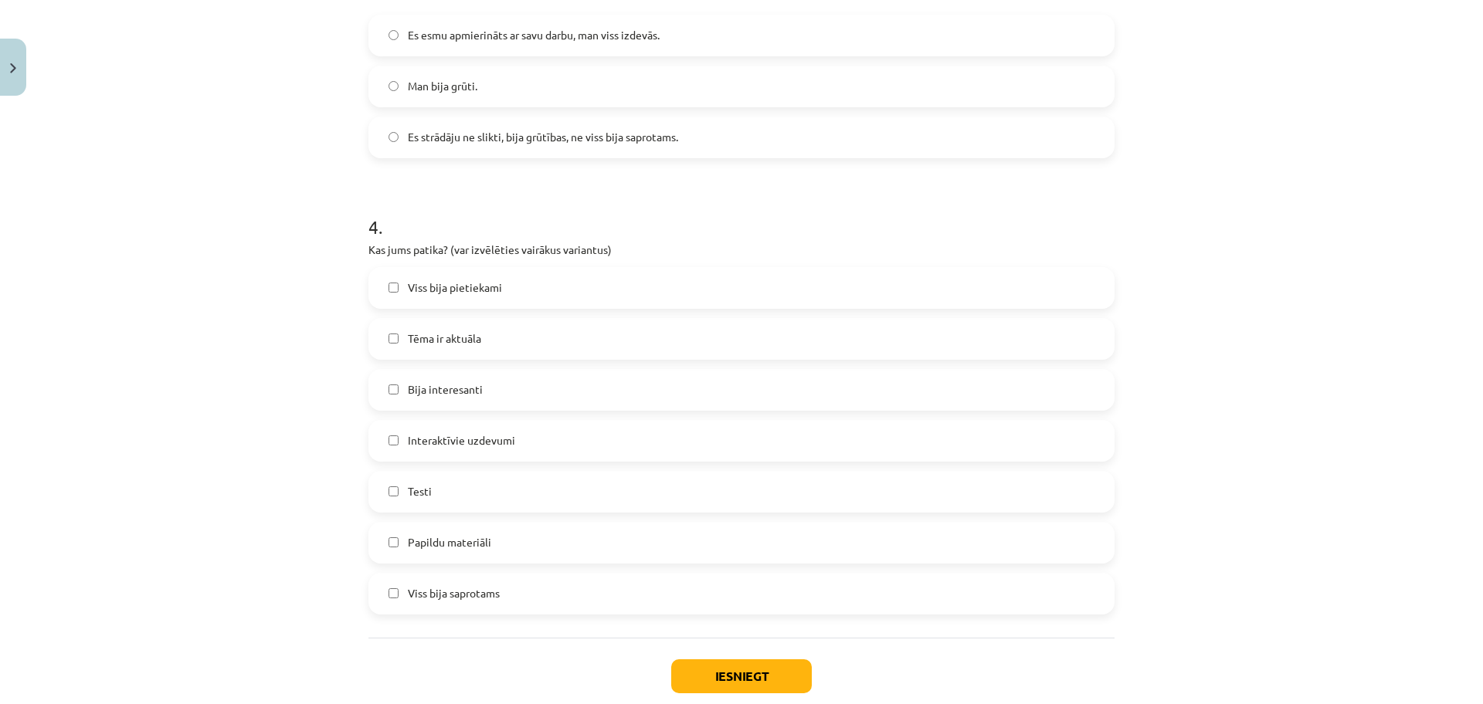
click at [456, 350] on label "Tēma ir aktuāla" at bounding box center [741, 339] width 743 height 39
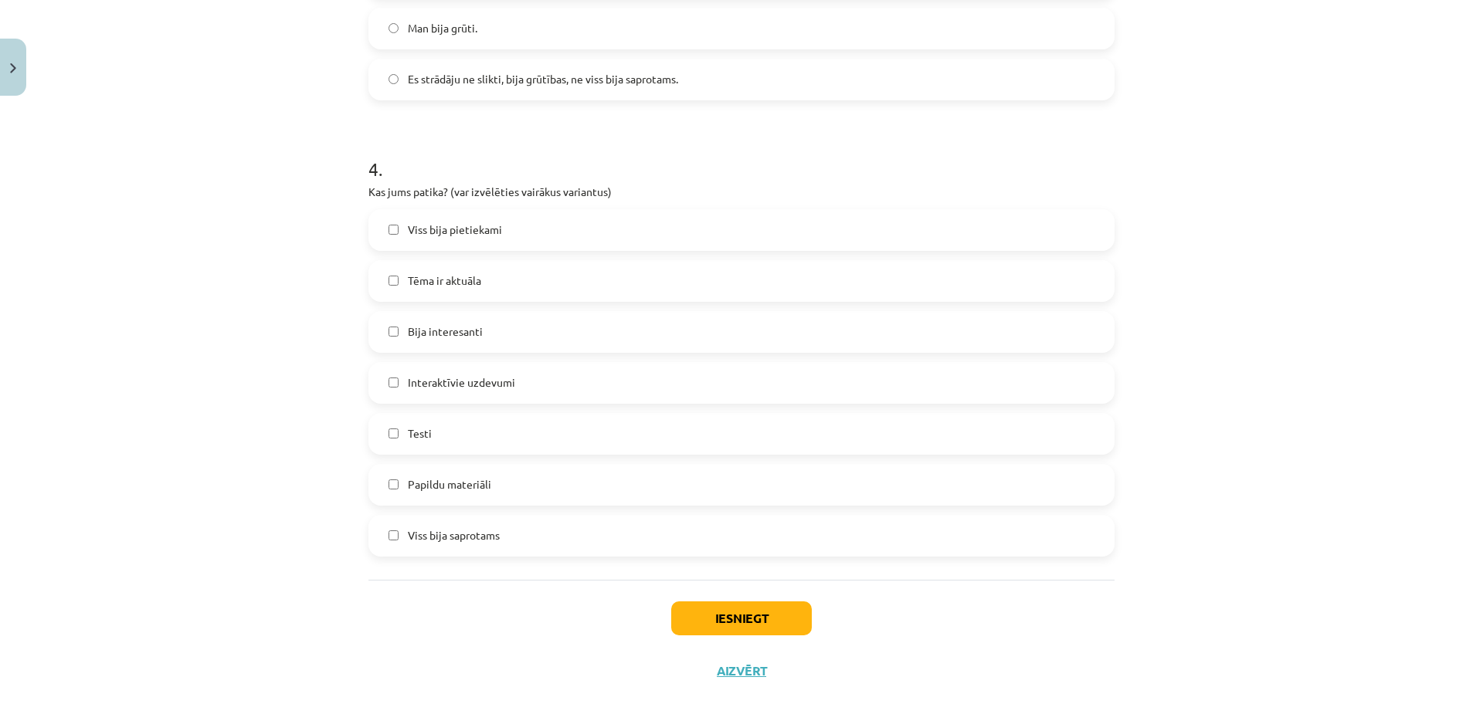
scroll to position [1248, 0]
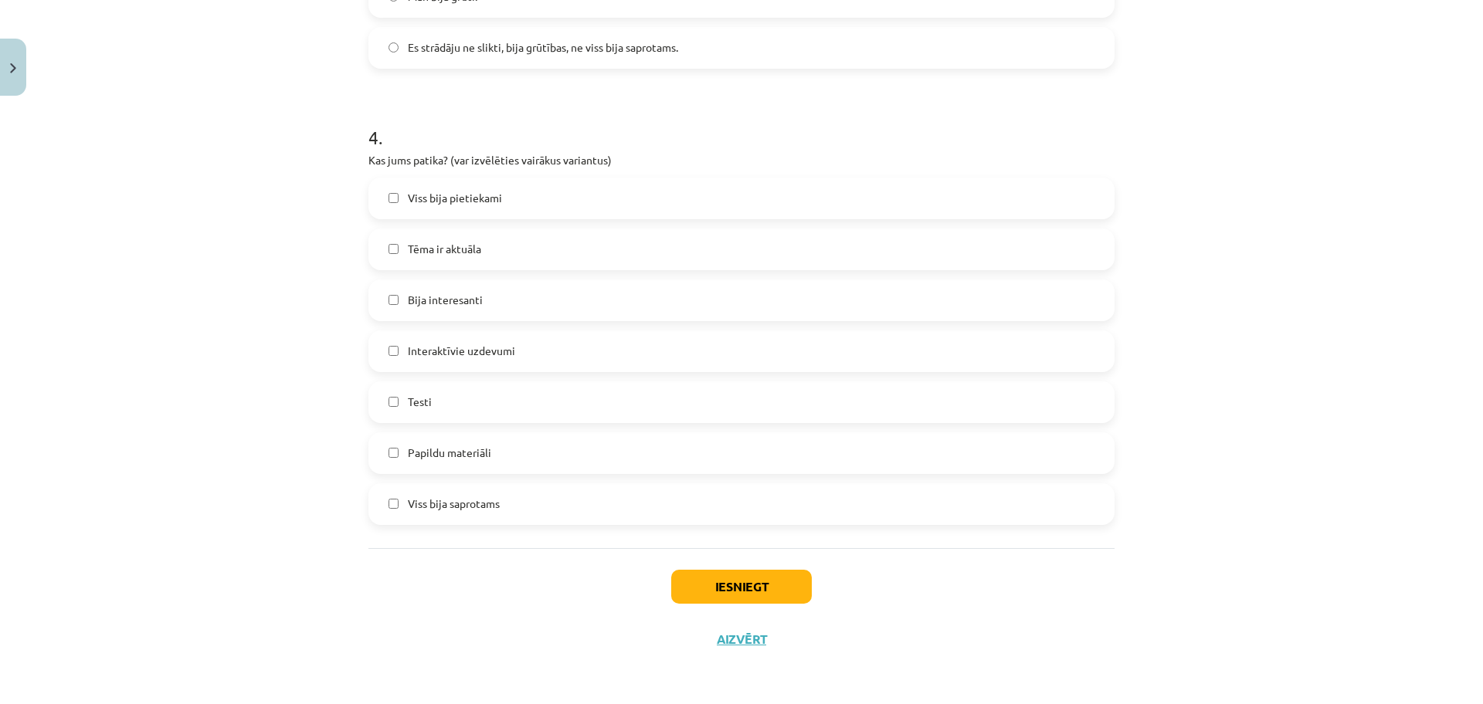
click at [480, 402] on label "Testi" at bounding box center [741, 402] width 743 height 39
click at [692, 578] on button "Iesniegt" at bounding box center [741, 587] width 141 height 34
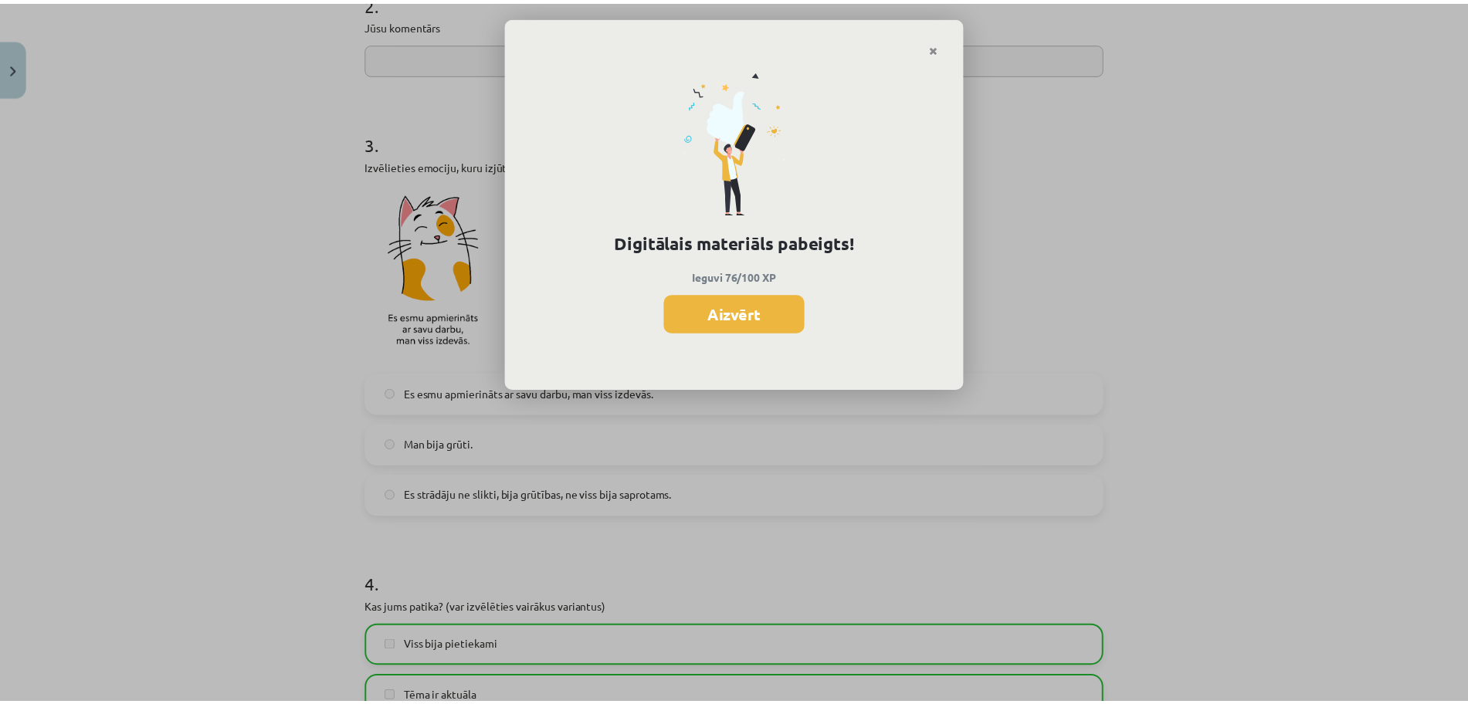
scroll to position [572, 0]
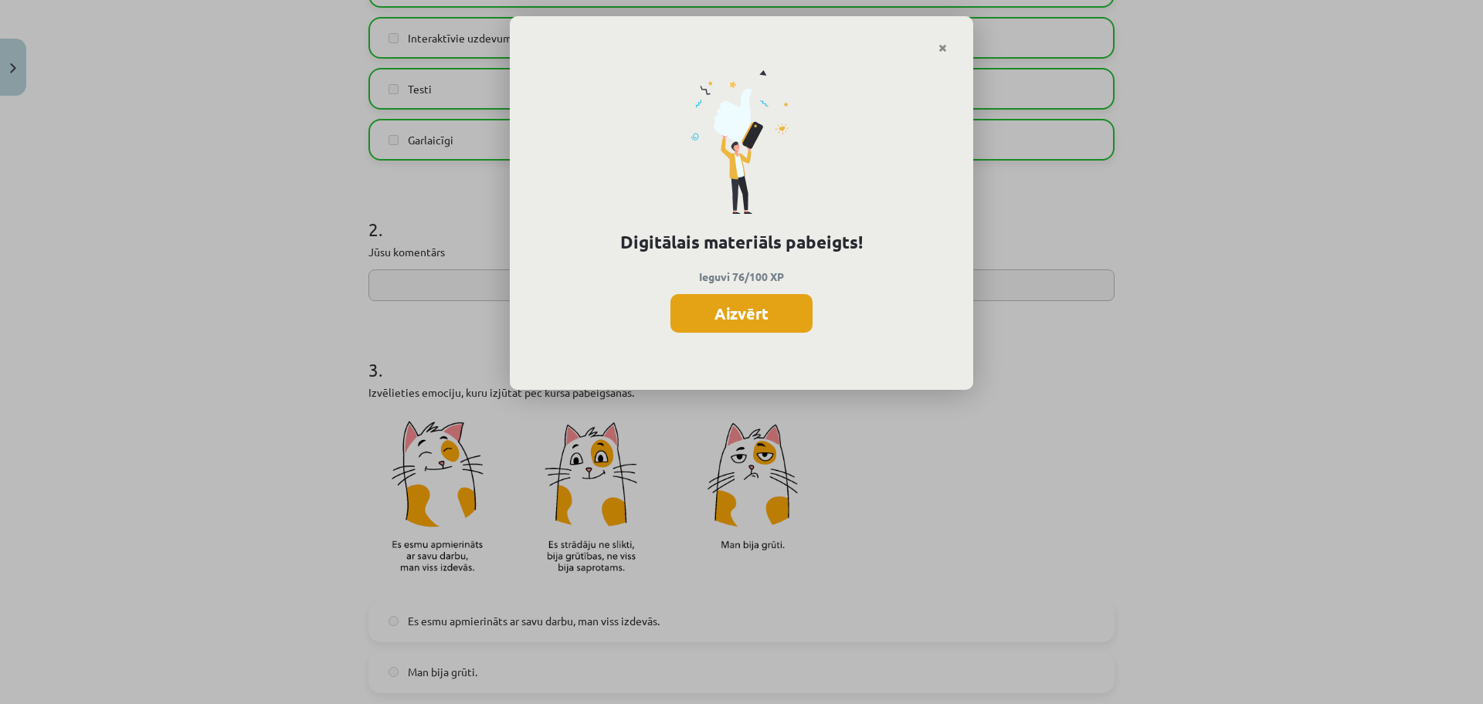
click at [728, 311] on button "Aizvērt" at bounding box center [741, 313] width 142 height 39
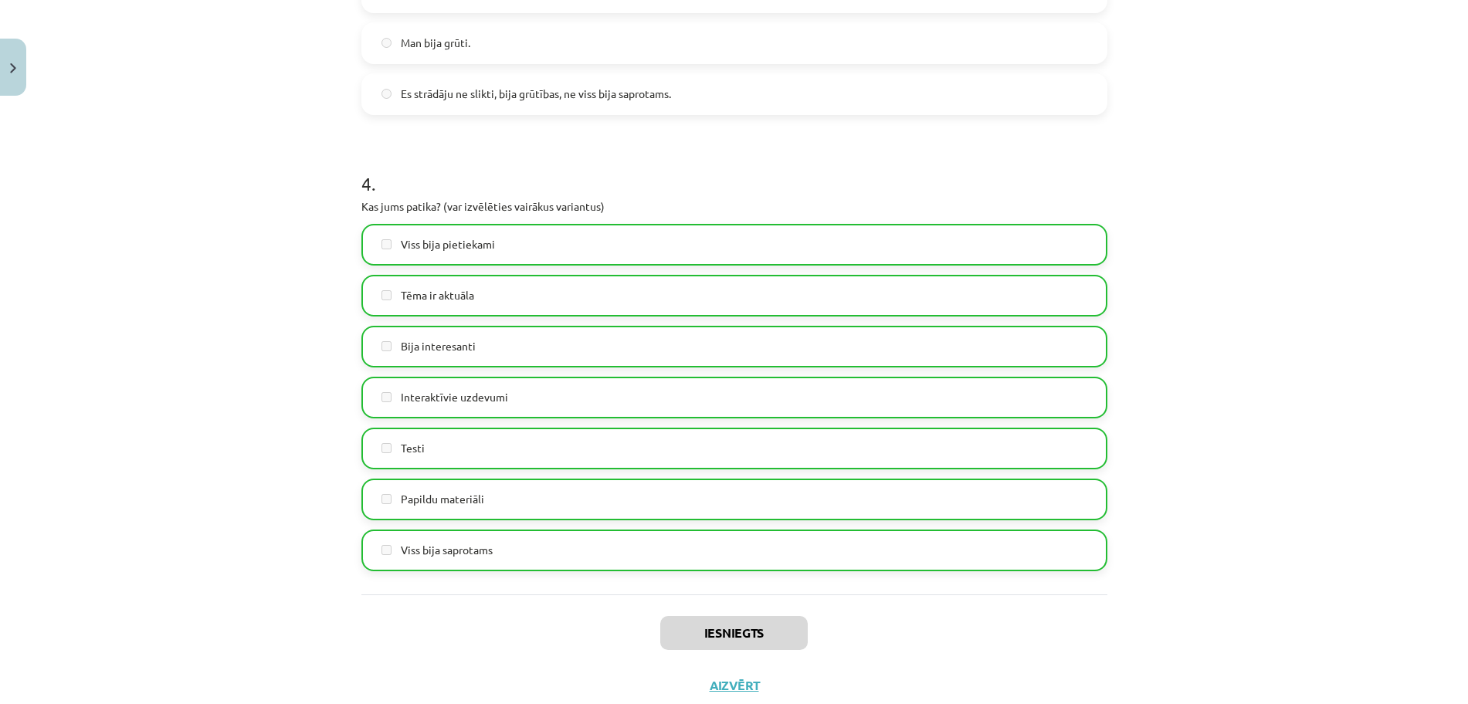
scroll to position [1248, 0]
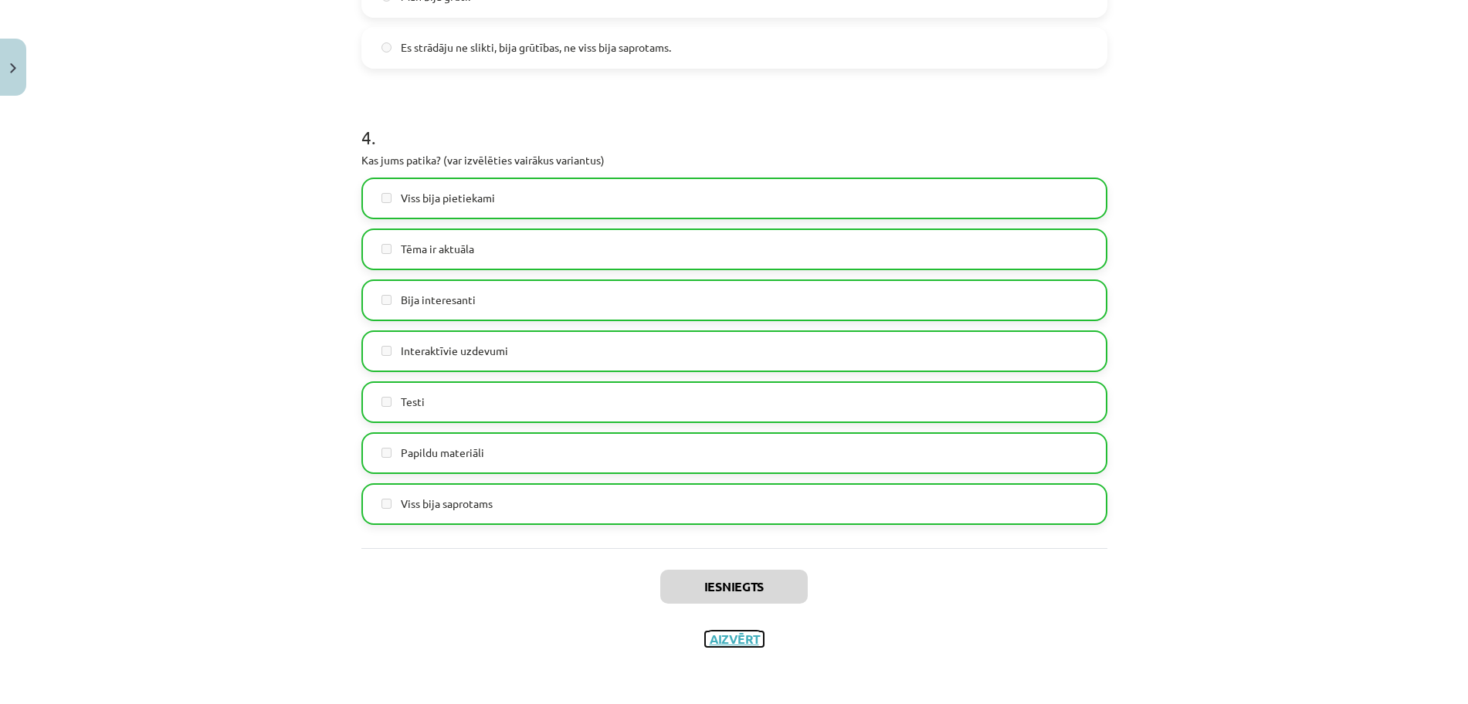
click at [736, 626] on button "Aizvērt" at bounding box center [734, 639] width 59 height 15
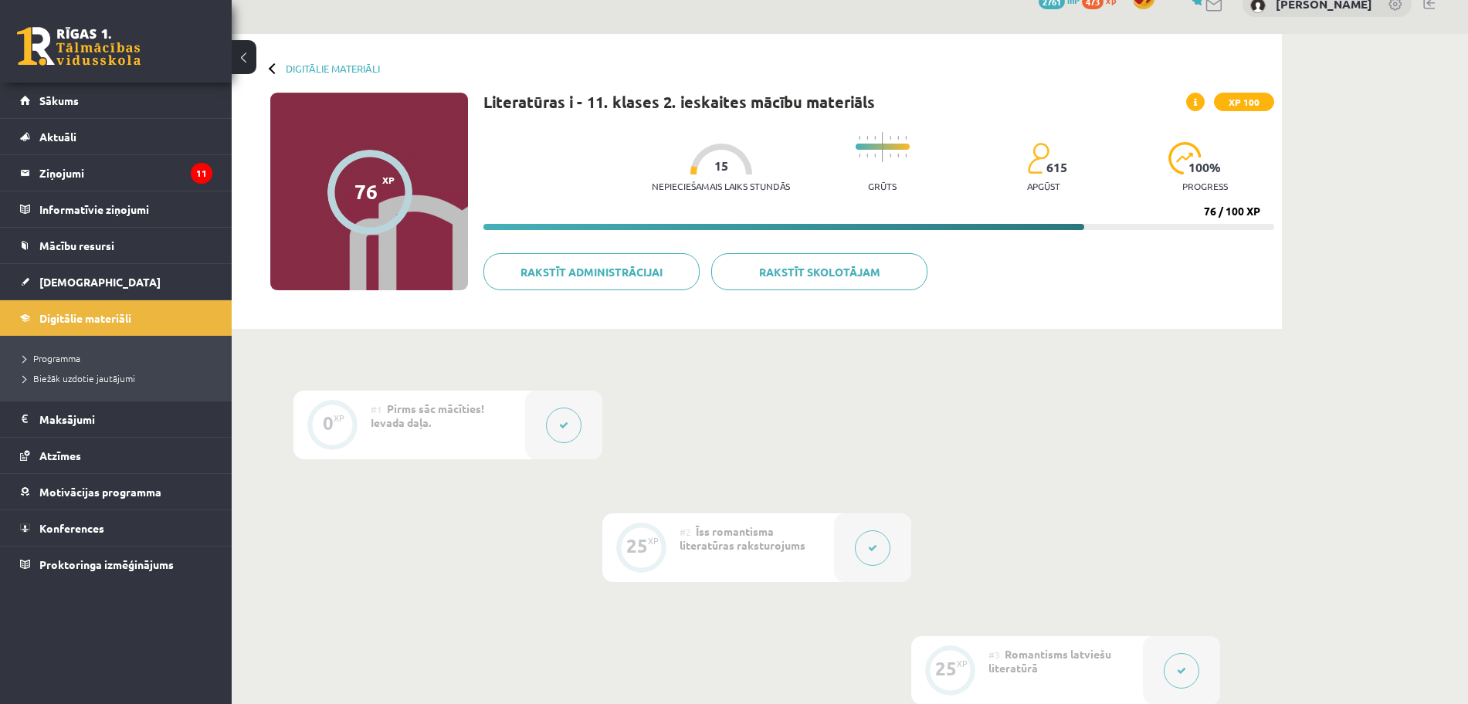
scroll to position [0, 0]
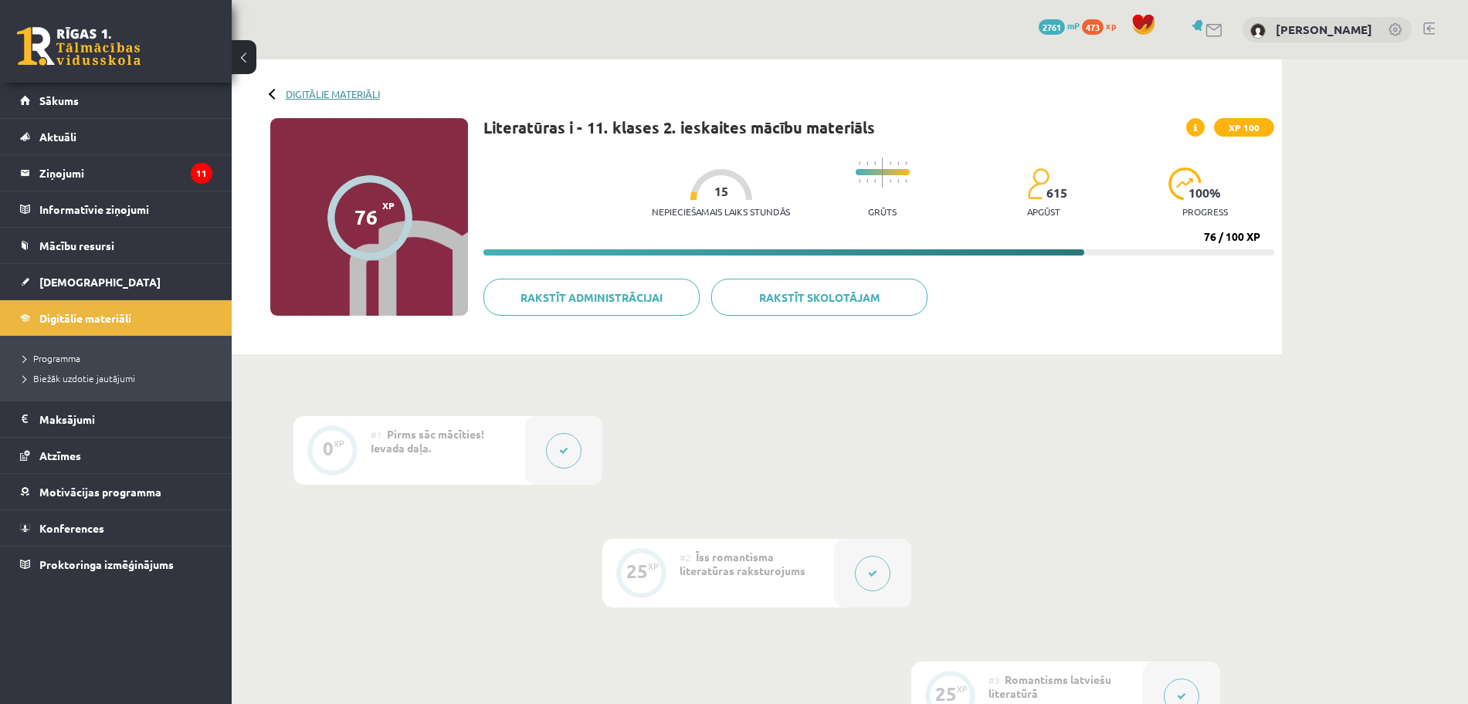
click at [306, 88] on link "Digitālie materiāli" at bounding box center [333, 94] width 94 height 12
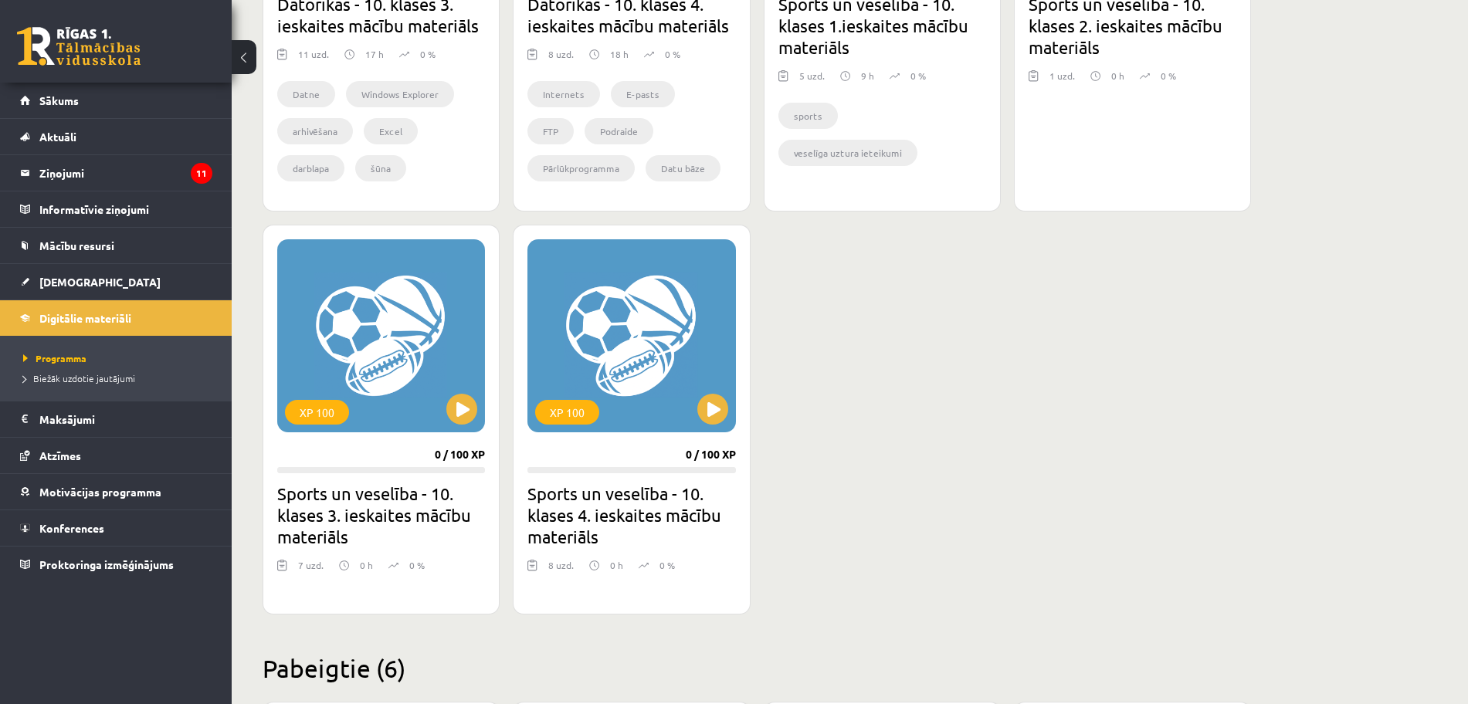
scroll to position [1738, 0]
